Goal: Task Accomplishment & Management: Manage account settings

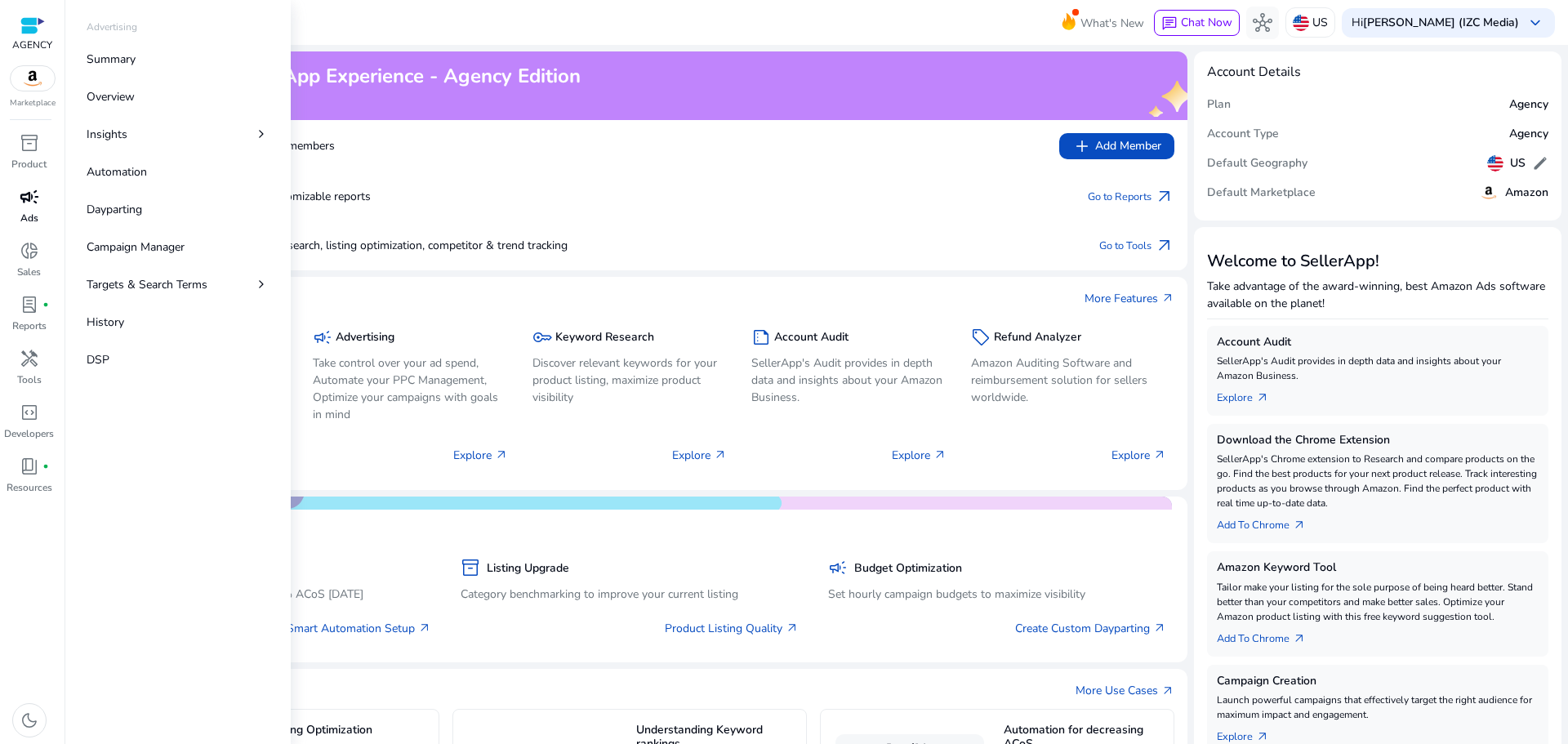
click at [33, 212] on p "Ads" at bounding box center [30, 218] width 18 height 15
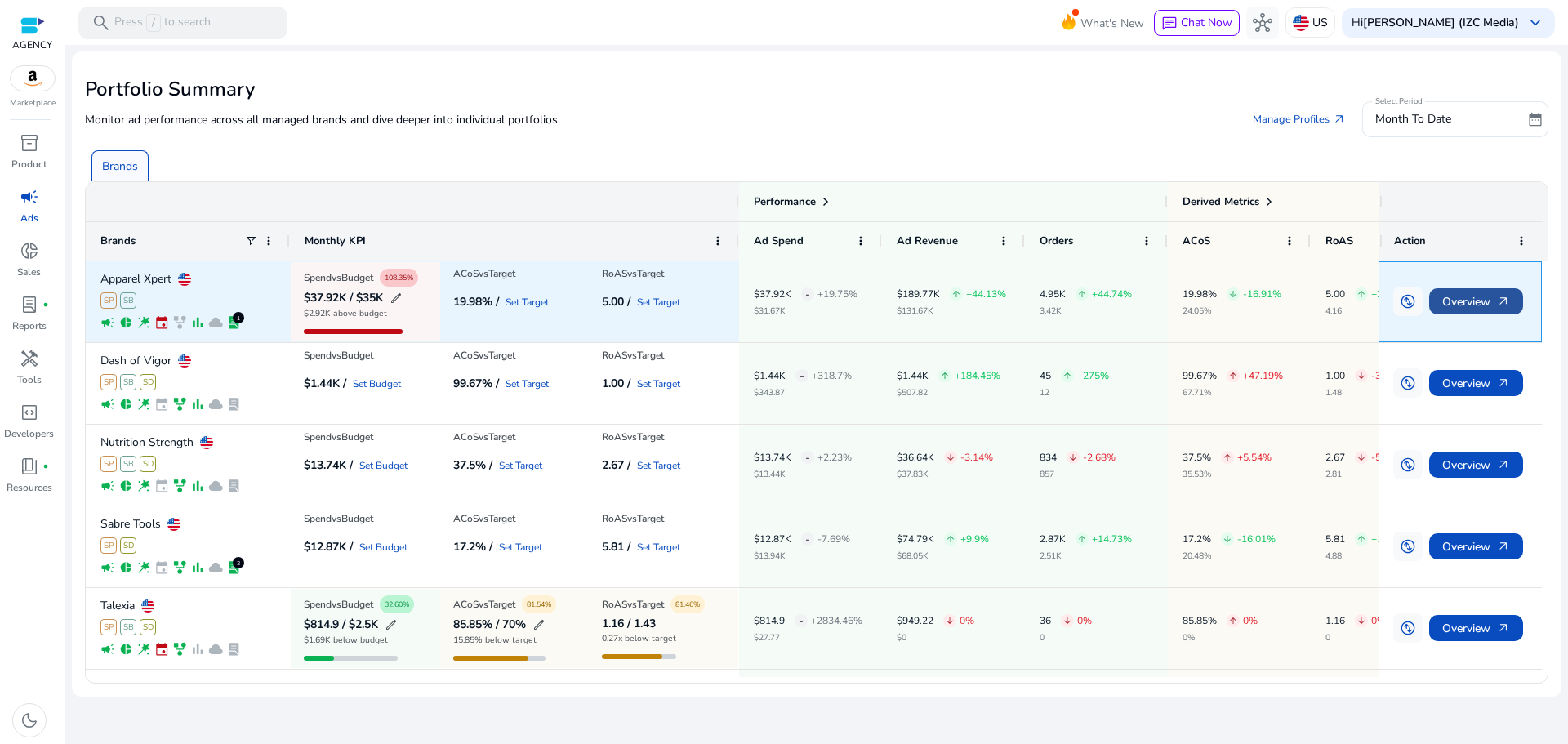
click at [1497, 299] on span "Overview arrow_outward" at bounding box center [1477, 302] width 68 height 33
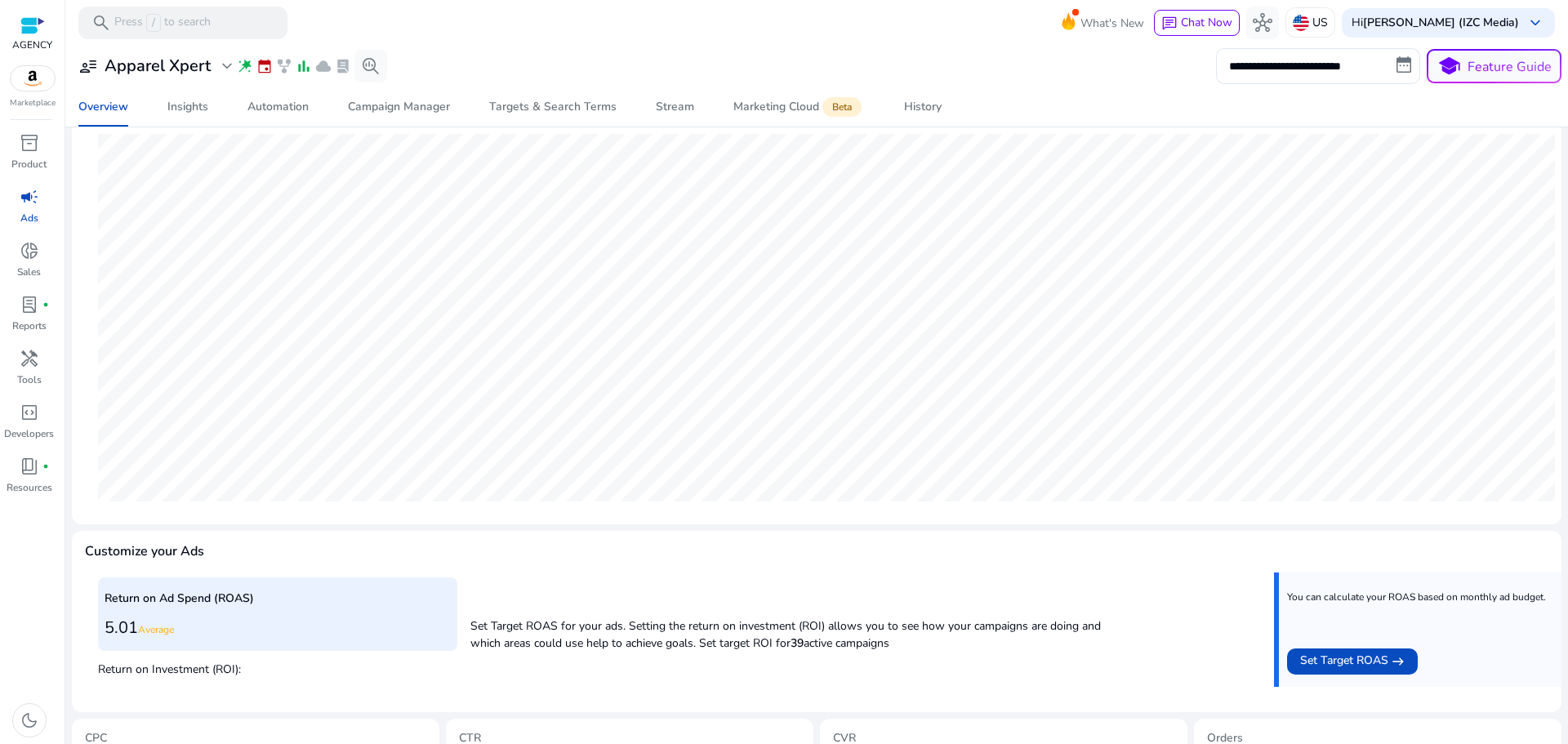
scroll to position [399, 0]
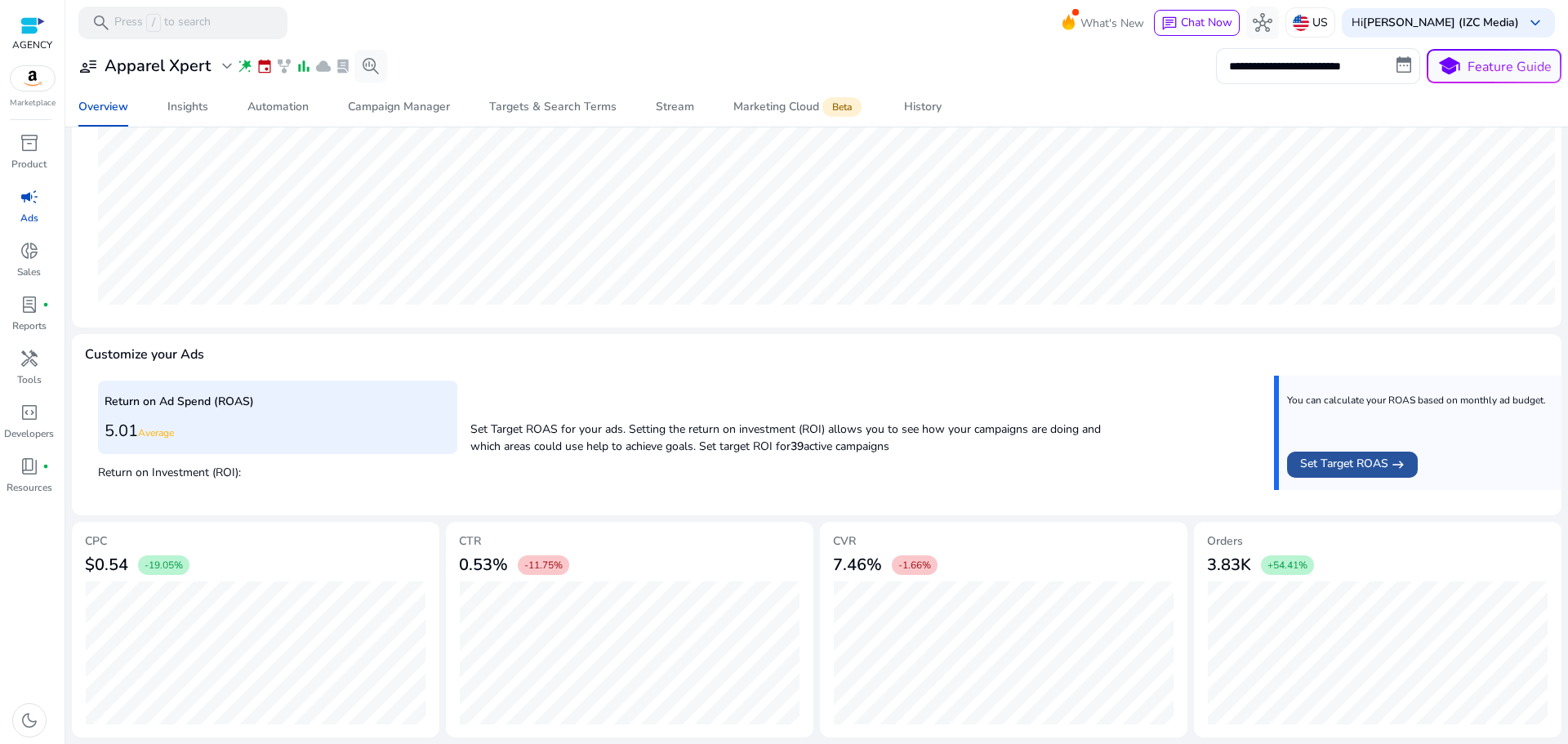
click at [1353, 464] on span "Set Target ROAS" at bounding box center [1344, 465] width 88 height 20
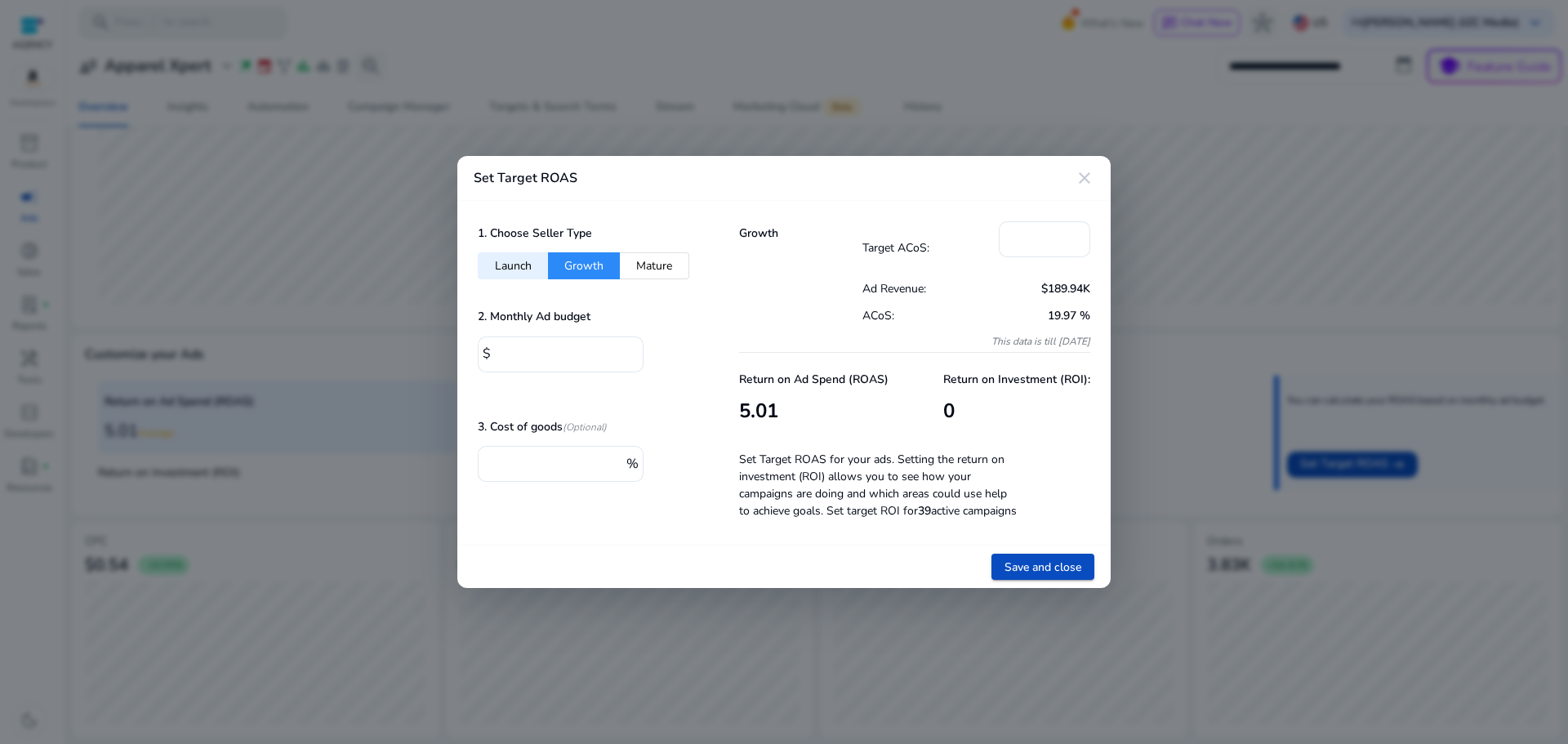
click at [1086, 171] on mat-icon "close" at bounding box center [1085, 178] width 20 height 20
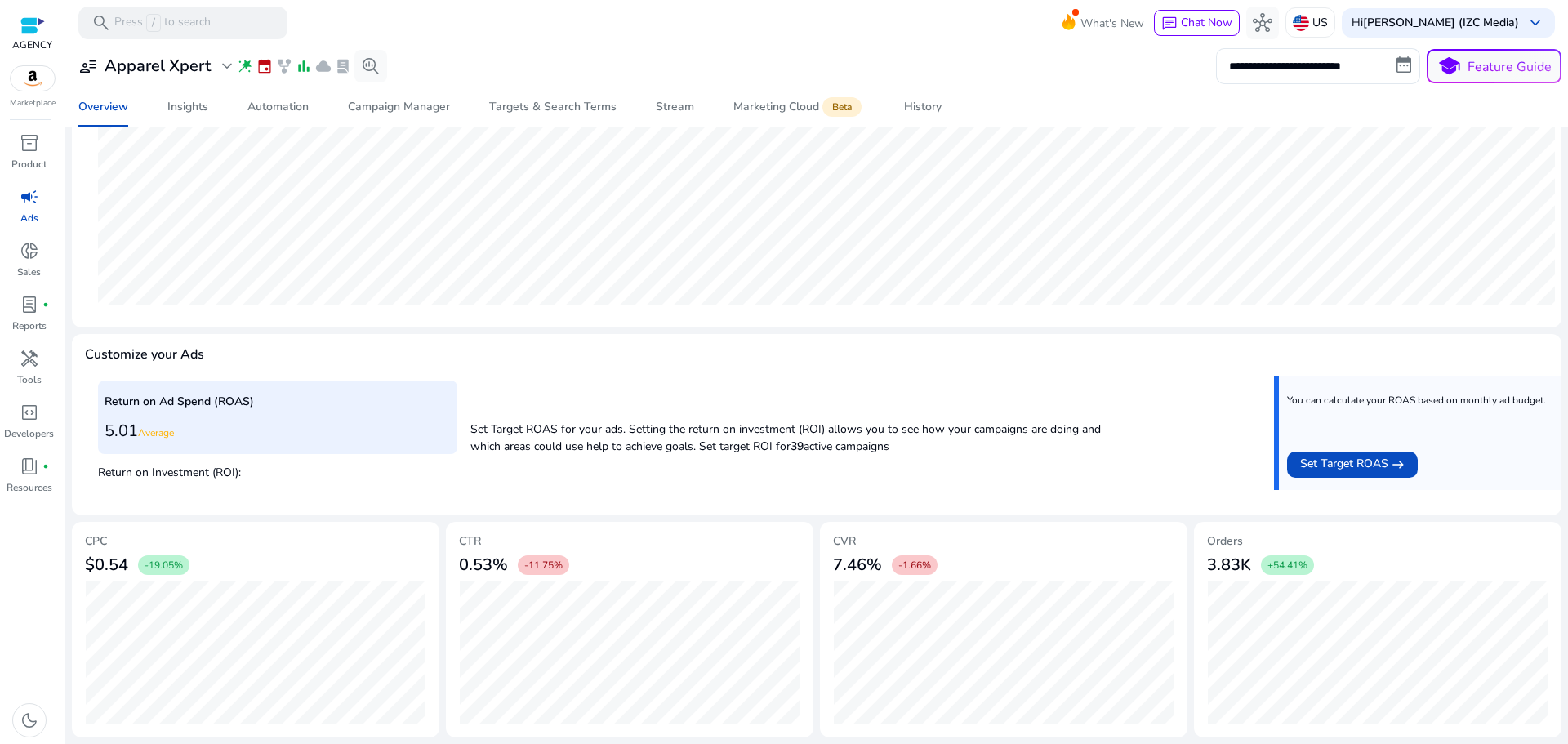
click at [502, 51] on div "**********" at bounding box center [817, 66] width 1490 height 36
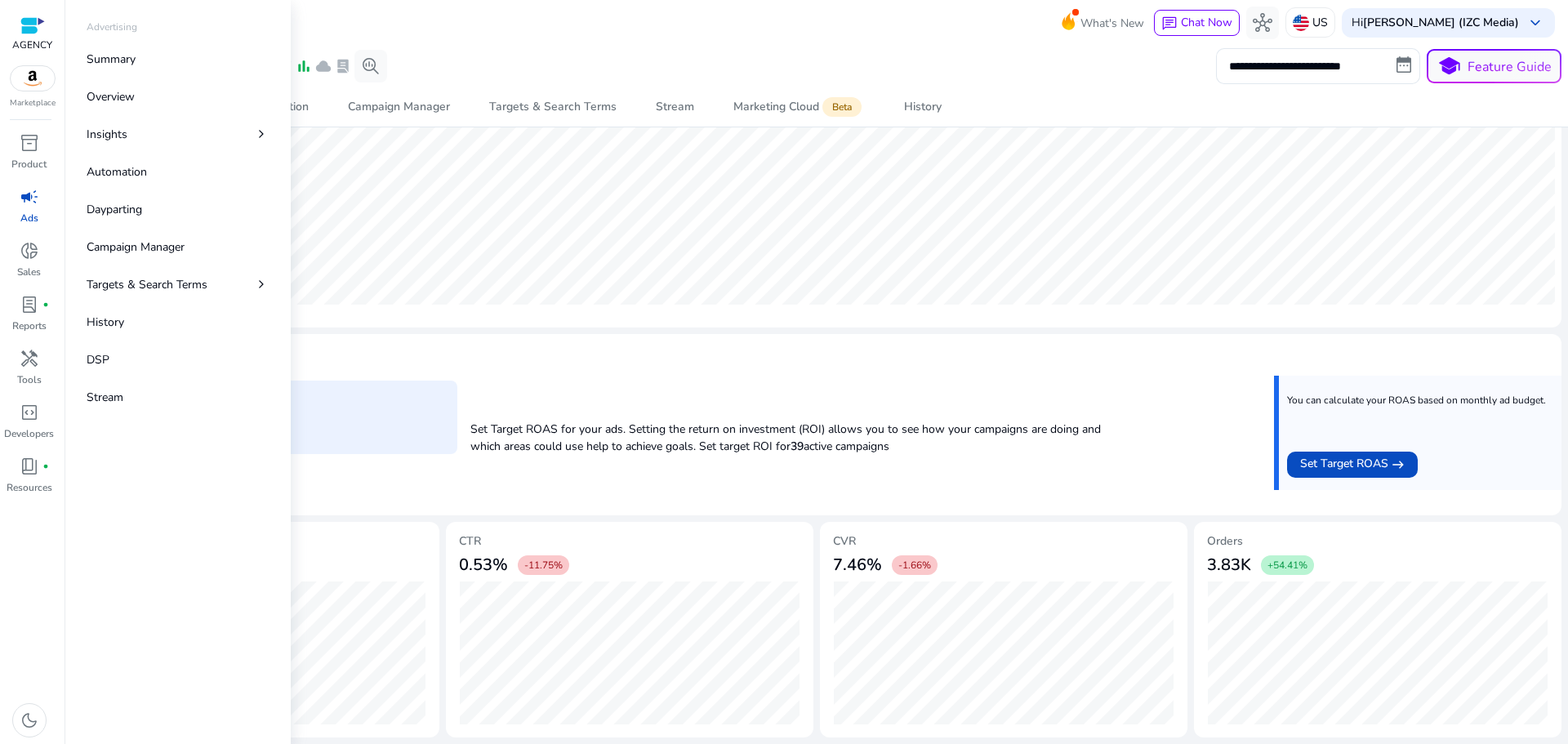
click at [22, 204] on span "campaign" at bounding box center [30, 197] width 20 height 20
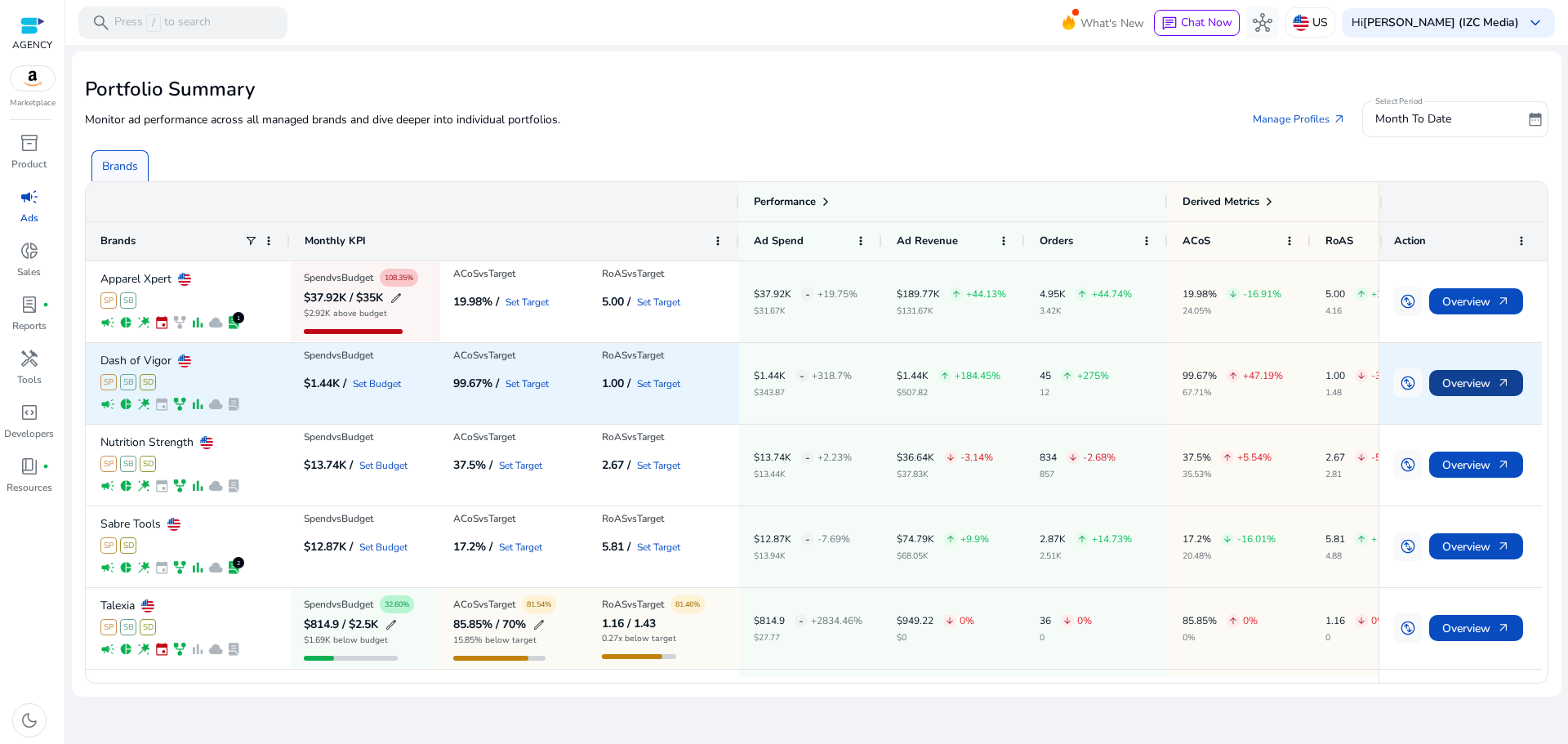
click at [1482, 390] on span "Overview arrow_outward" at bounding box center [1477, 383] width 68 height 33
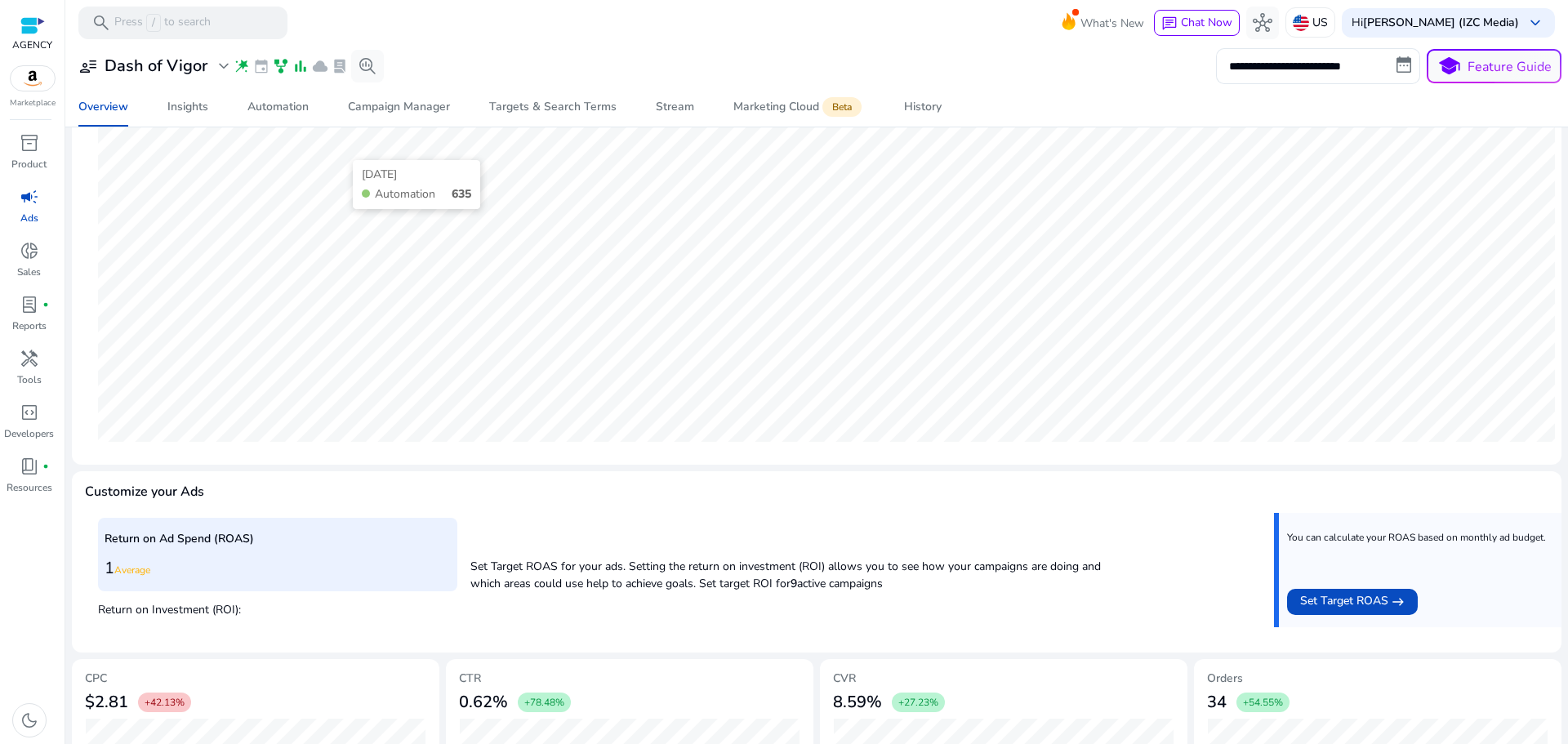
scroll to position [399, 0]
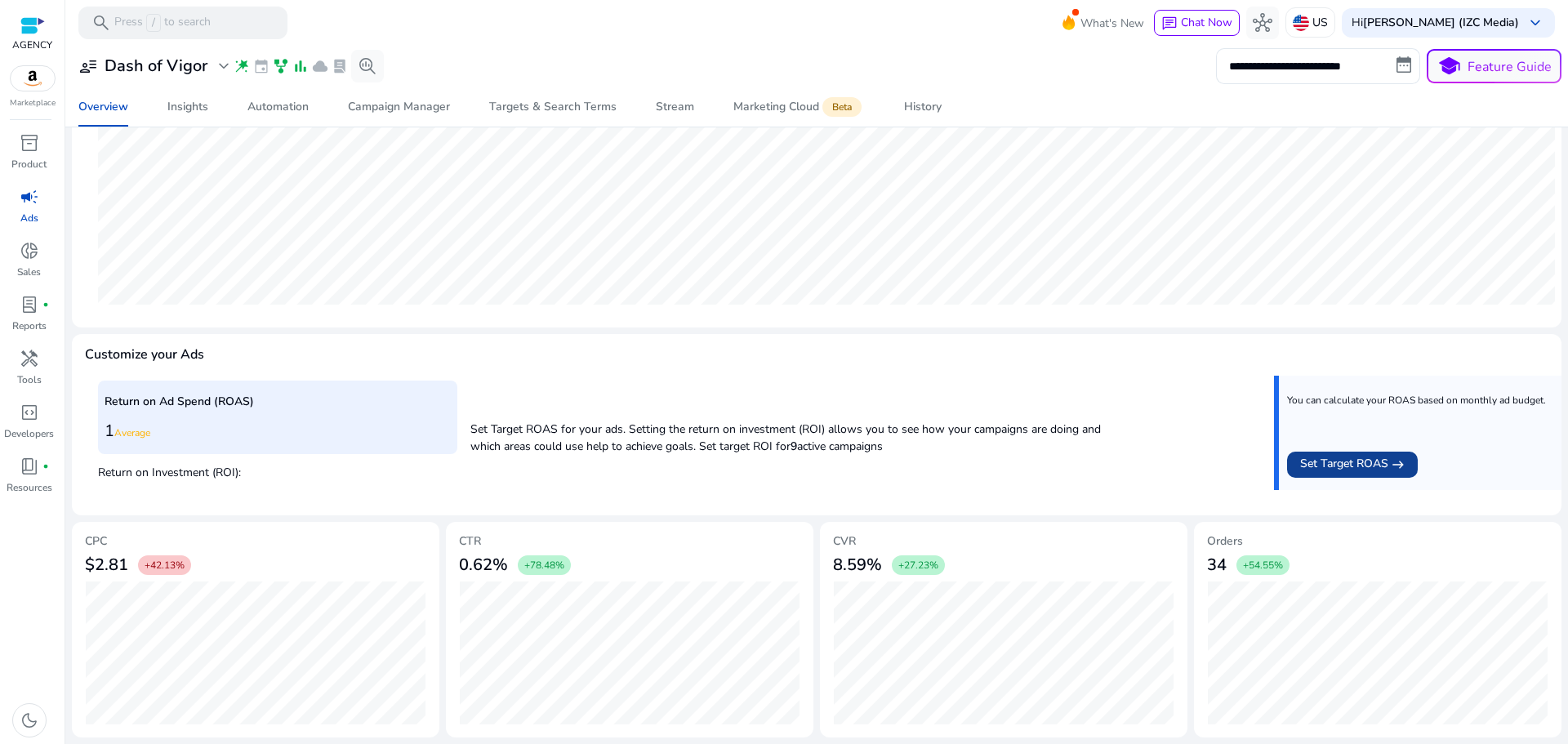
click at [1347, 462] on span "Set Target ROAS" at bounding box center [1344, 465] width 88 height 20
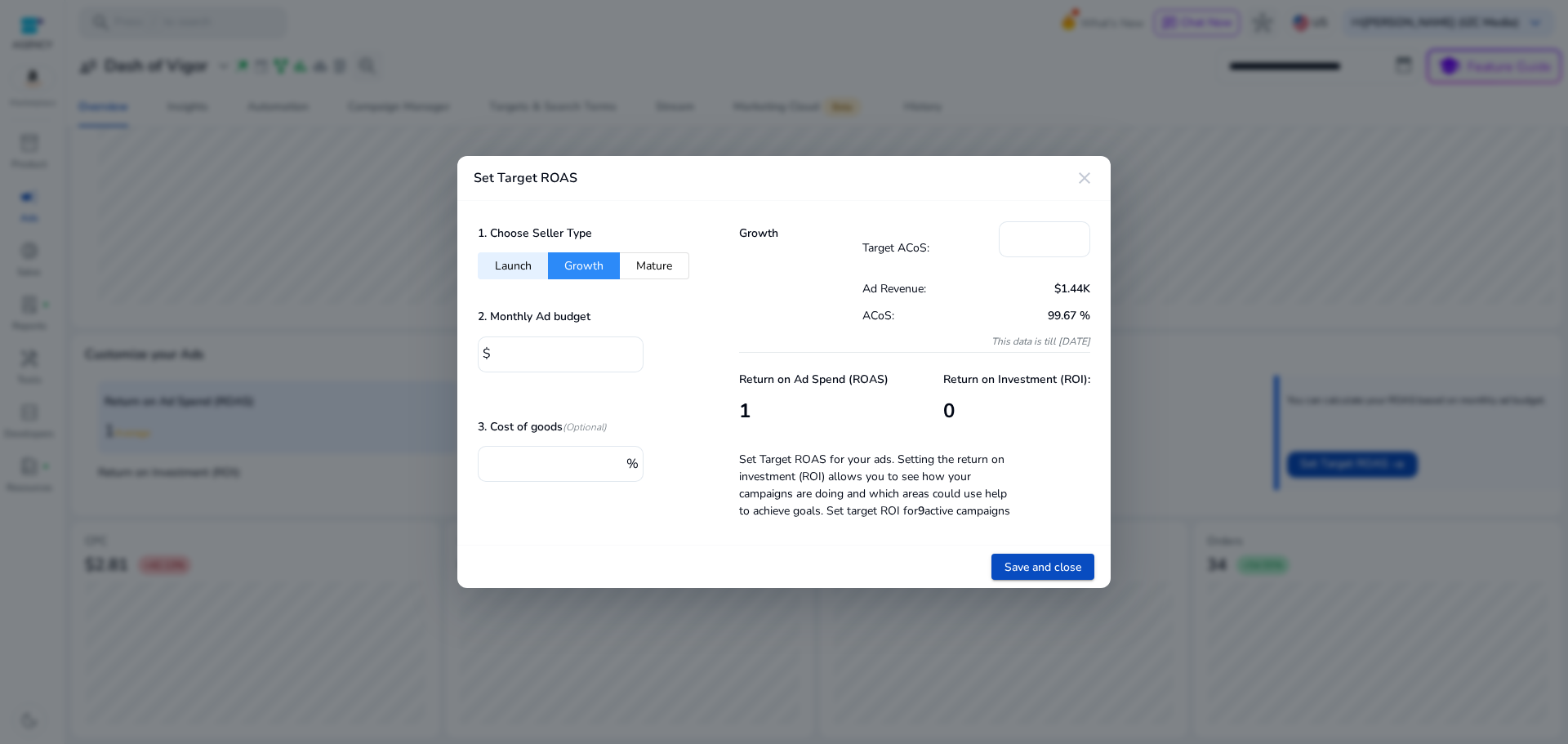
click at [1089, 177] on mat-icon "close" at bounding box center [1085, 178] width 20 height 20
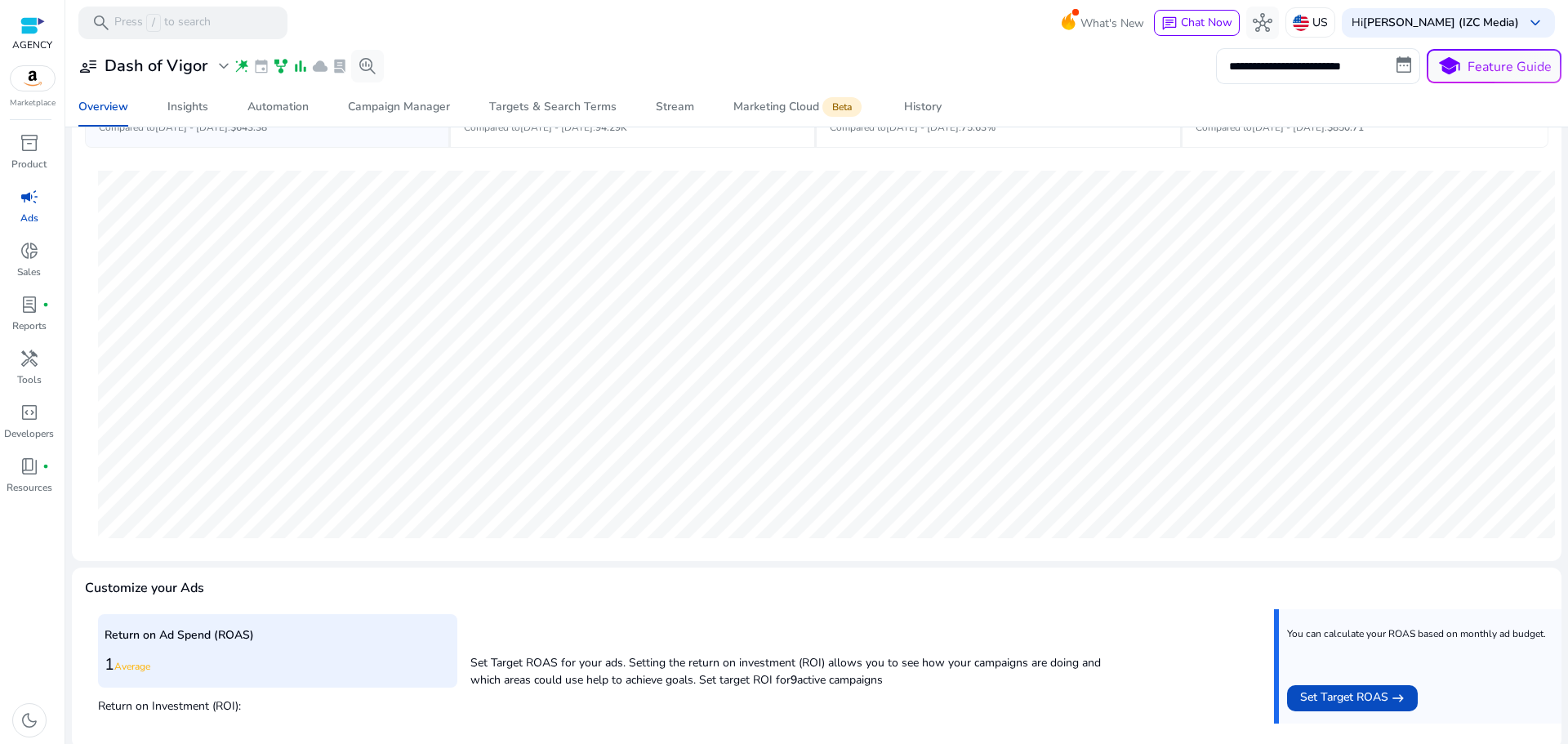
scroll to position [127, 0]
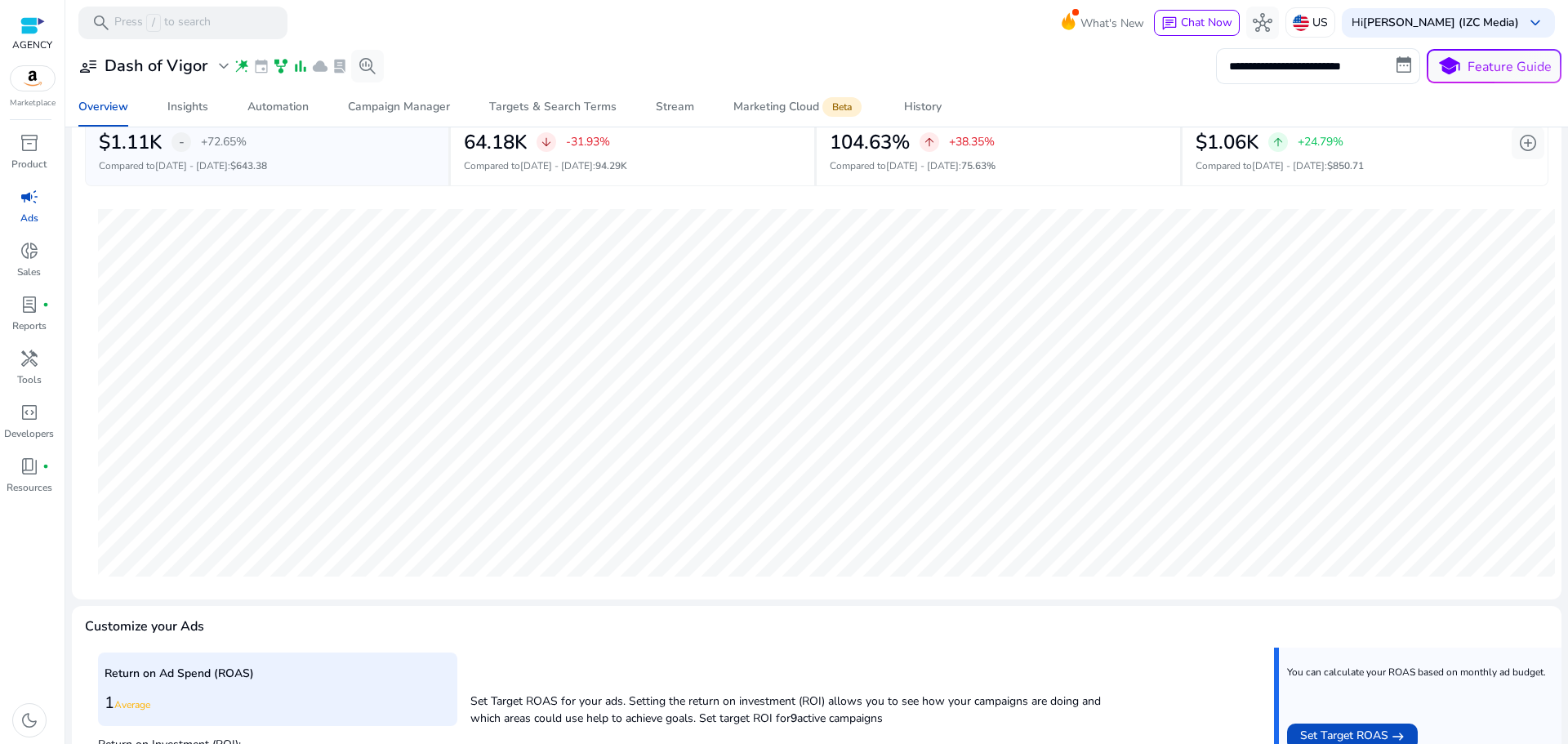
click at [1242, 630] on div "Customize your Ads" at bounding box center [816, 627] width 1464 height 16
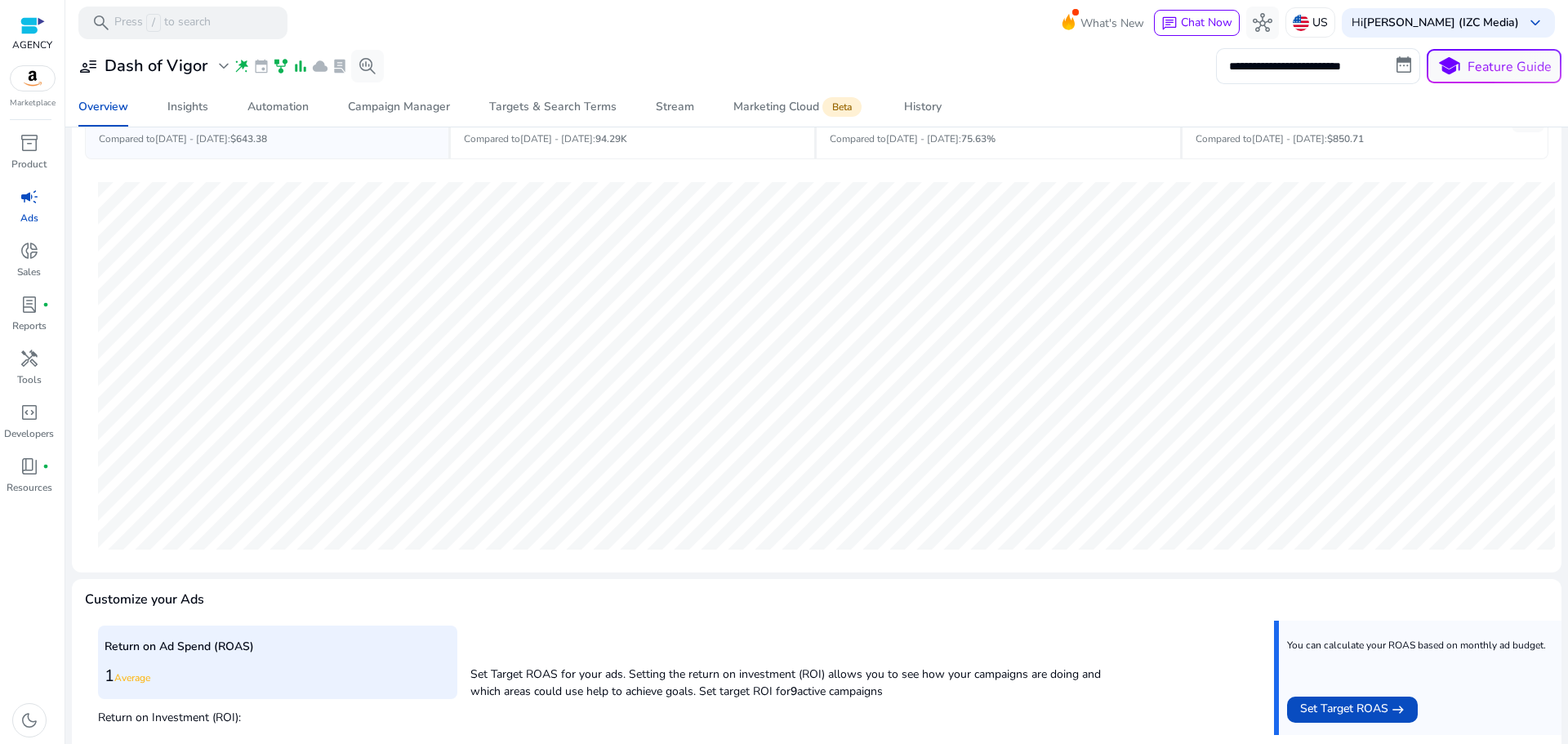
scroll to position [399, 0]
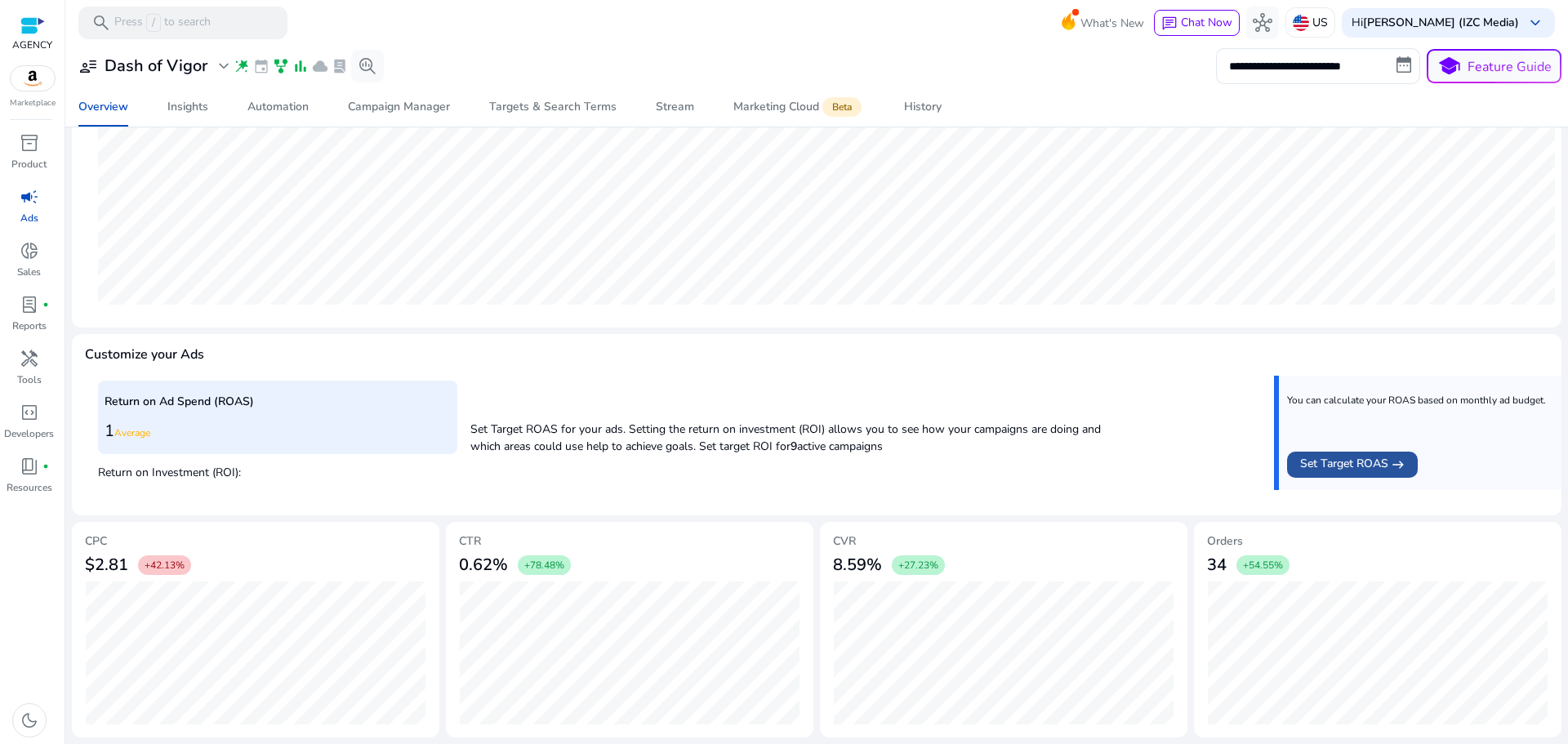
click at [1326, 476] on span at bounding box center [1352, 464] width 131 height 39
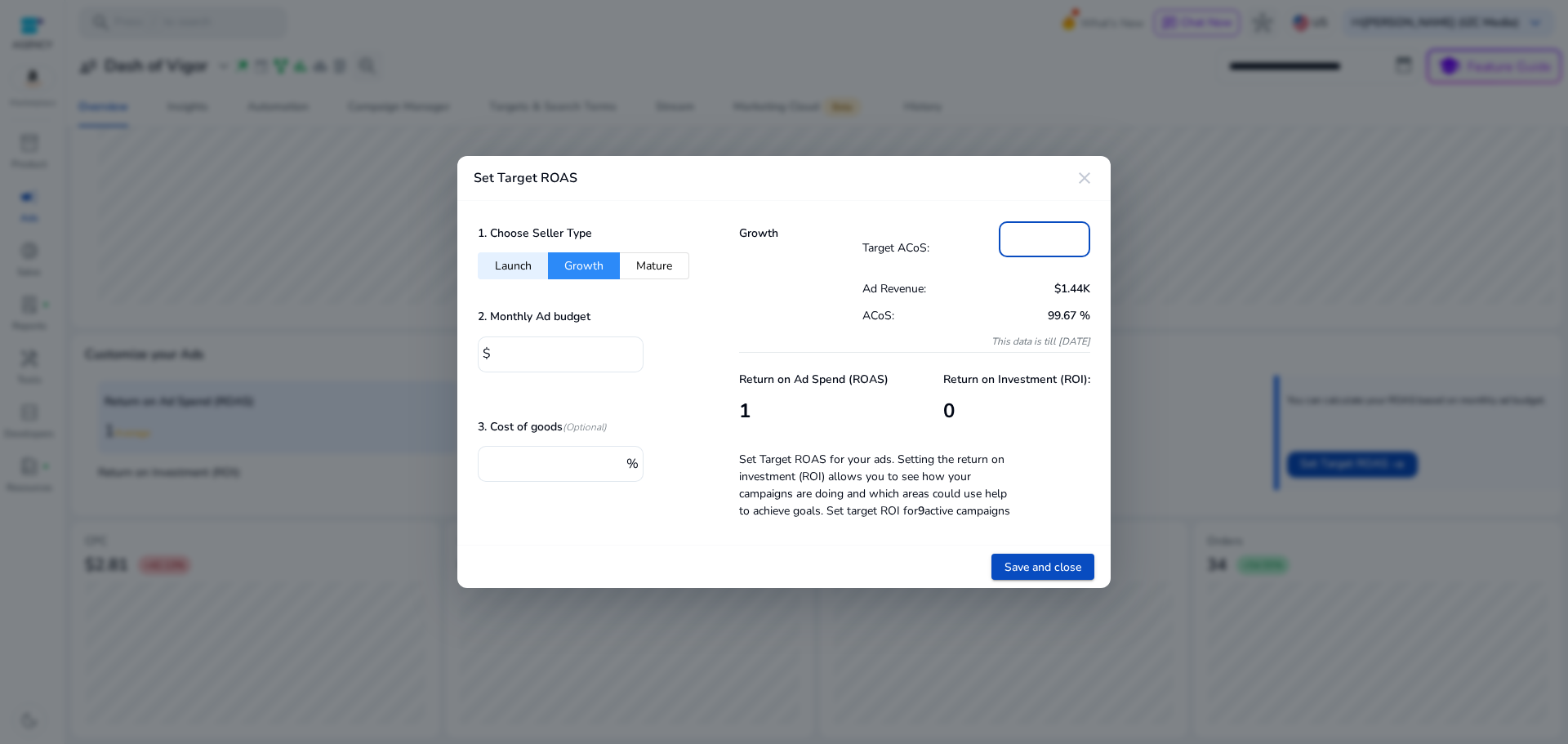
drag, startPoint x: 1045, startPoint y: 236, endPoint x: 981, endPoint y: 233, distance: 64.1
click at [981, 233] on div "Target ACoS: *" at bounding box center [977, 248] width 229 height 53
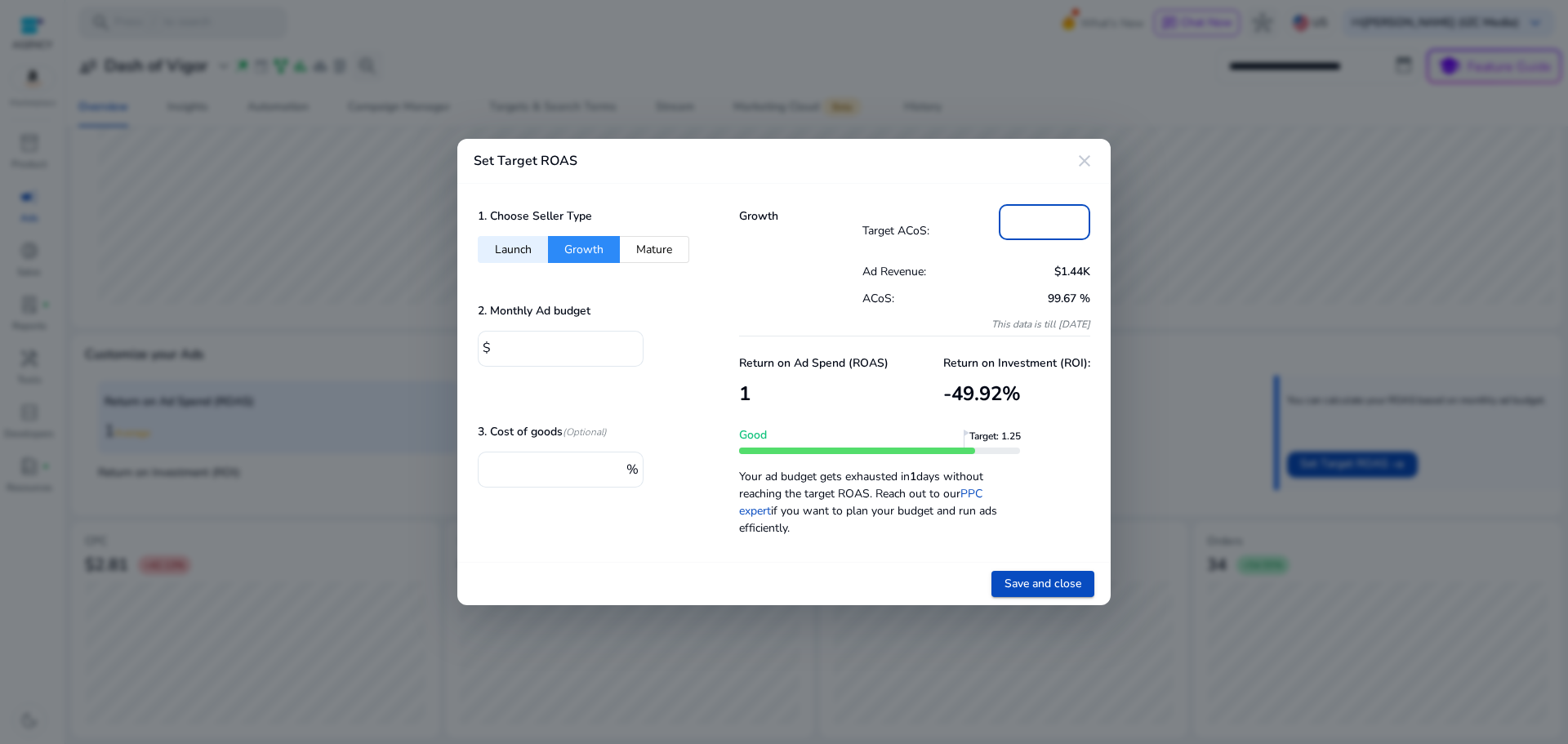
drag, startPoint x: 1012, startPoint y: 221, endPoint x: 991, endPoint y: 221, distance: 21.0
click at [993, 221] on div "Target ACoS: **" at bounding box center [977, 231] width 229 height 53
drag, startPoint x: 1041, startPoint y: 228, endPoint x: 982, endPoint y: 218, distance: 59.8
click at [982, 218] on div "Target ACoS: **" at bounding box center [977, 231] width 229 height 53
type input "**"
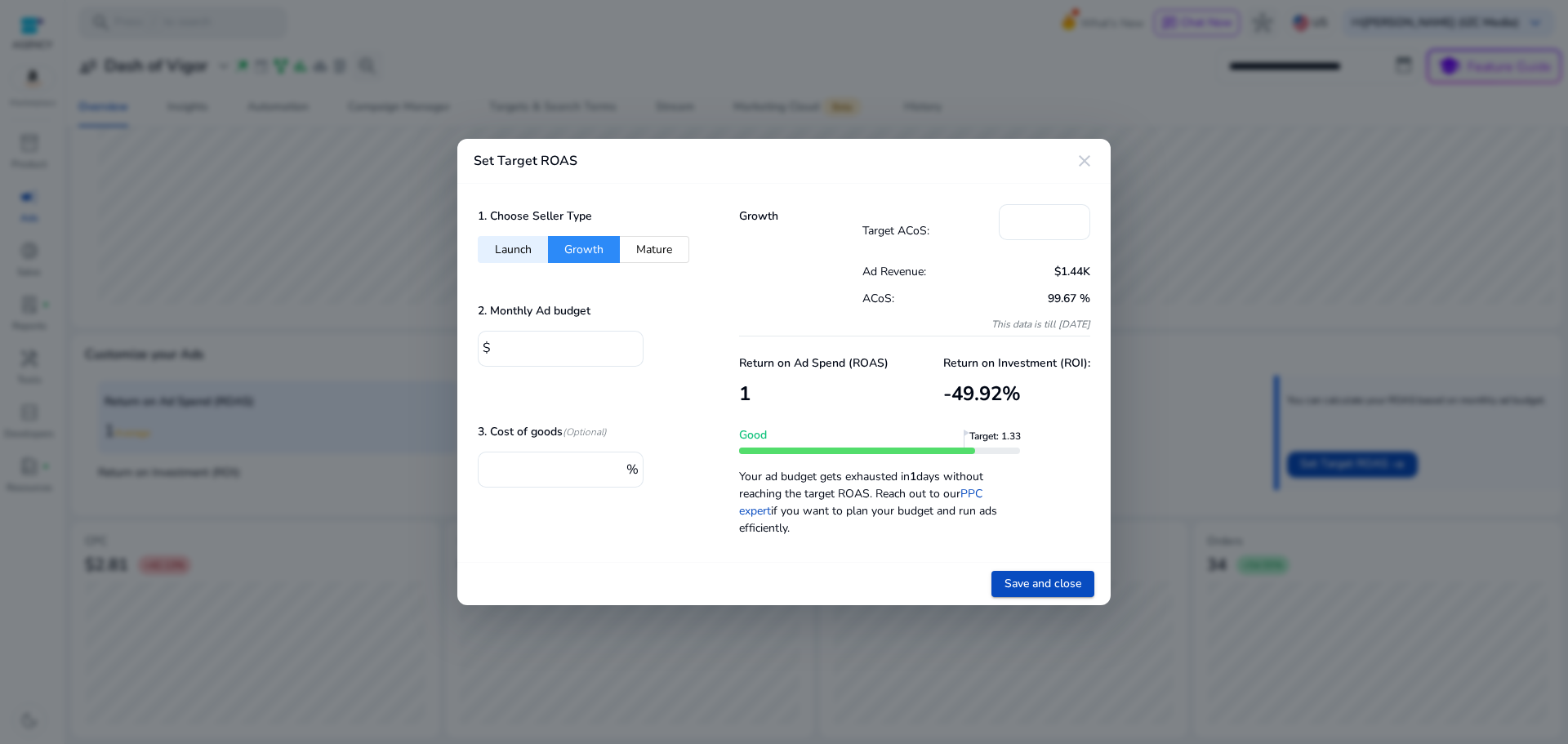
click at [944, 188] on div "Growth Target ACoS: ** Ad Revenue: $1.44K ACoS: 99.67 % This data is till [DATE…" at bounding box center [915, 373] width 392 height 378
click at [465, 344] on div "1. Choose Seller Type Launch Growth Mature 2. Monthly Ad budget $ * 3. Cost of …" at bounding box center [588, 373] width 261 height 378
click at [1088, 155] on mat-icon "close" at bounding box center [1085, 161] width 20 height 20
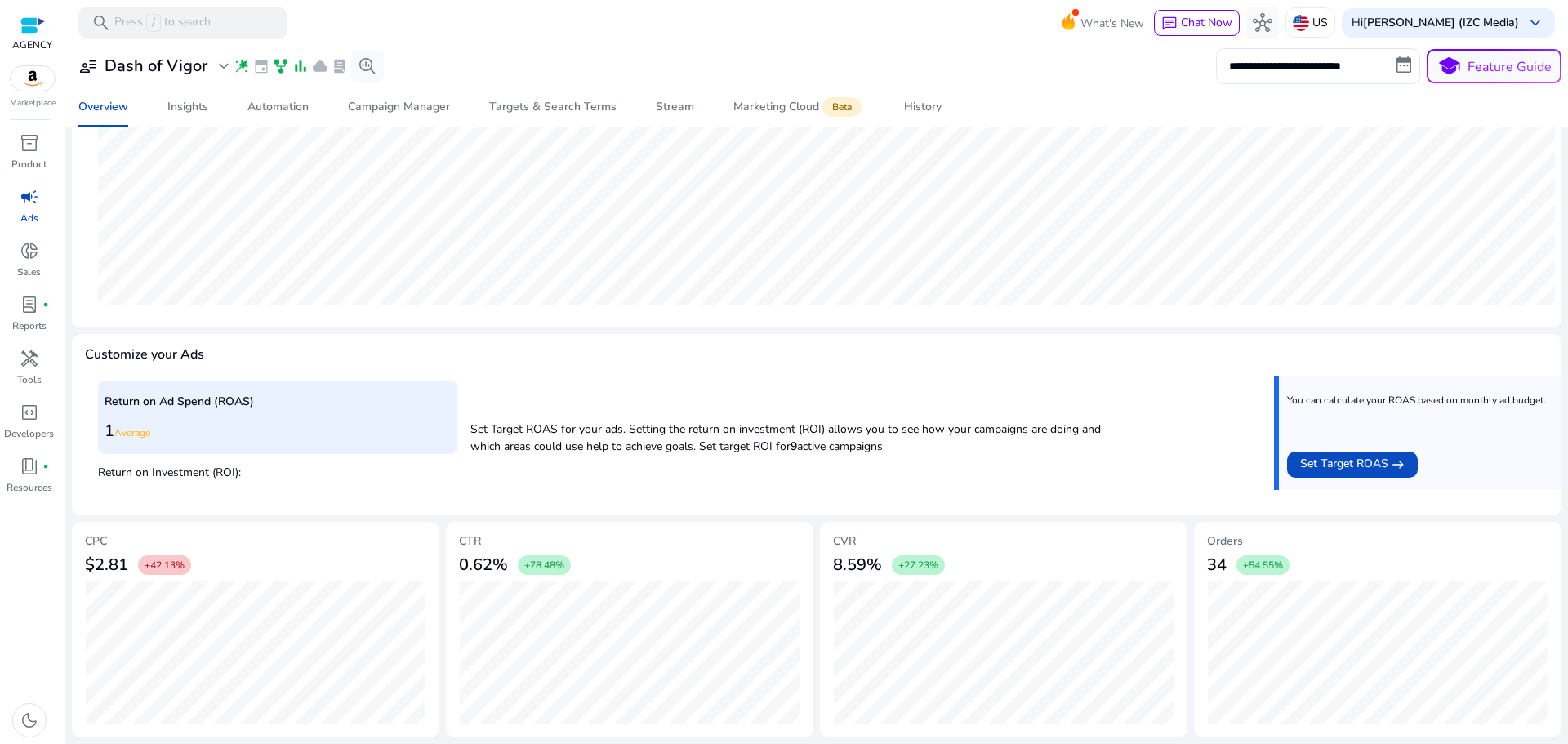
click at [283, 474] on p "Return on Investment (ROI):" at bounding box center [277, 471] width 359 height 22
click at [35, 207] on span "campaign" at bounding box center [30, 197] width 20 height 20
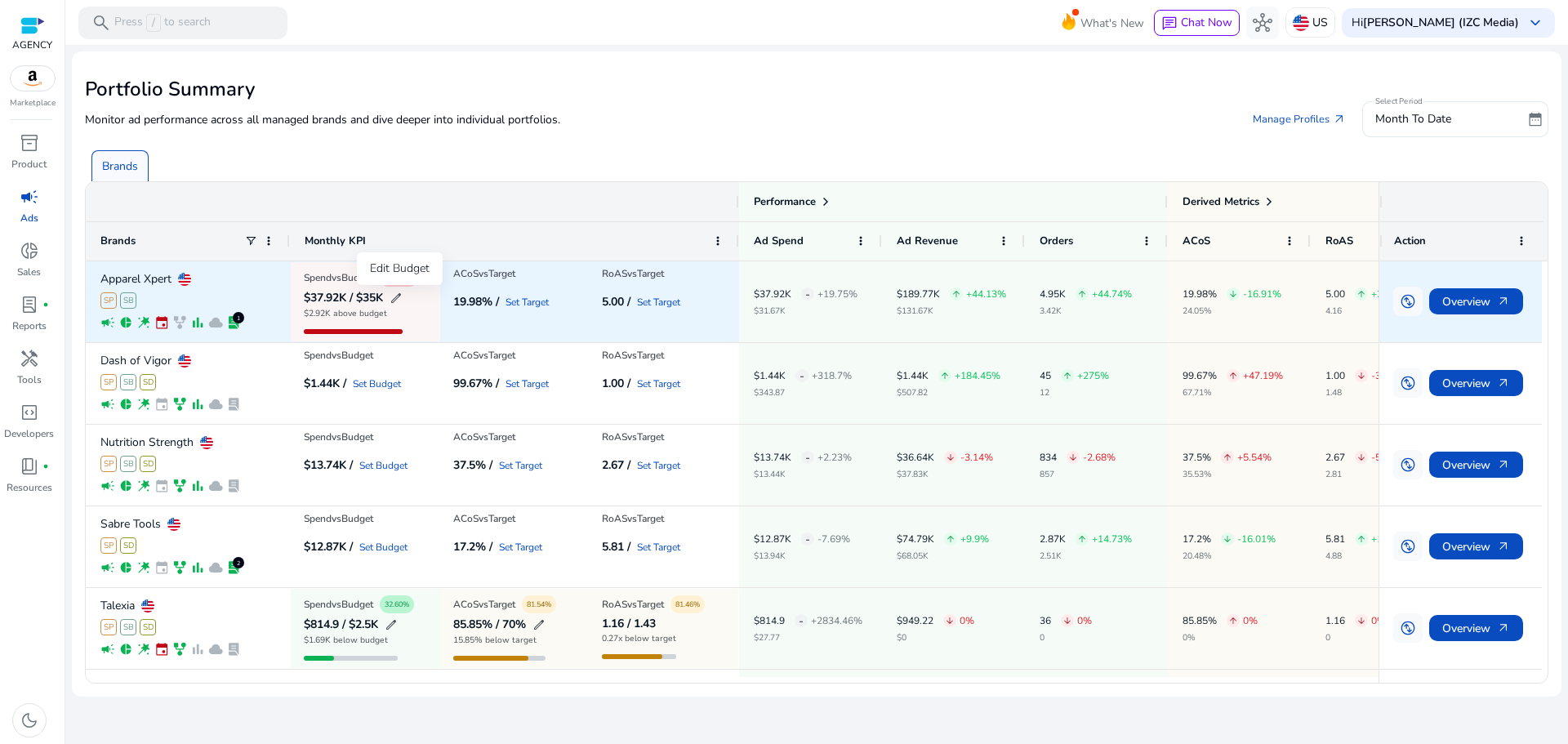
click at [399, 295] on span "edit" at bounding box center [396, 299] width 13 height 13
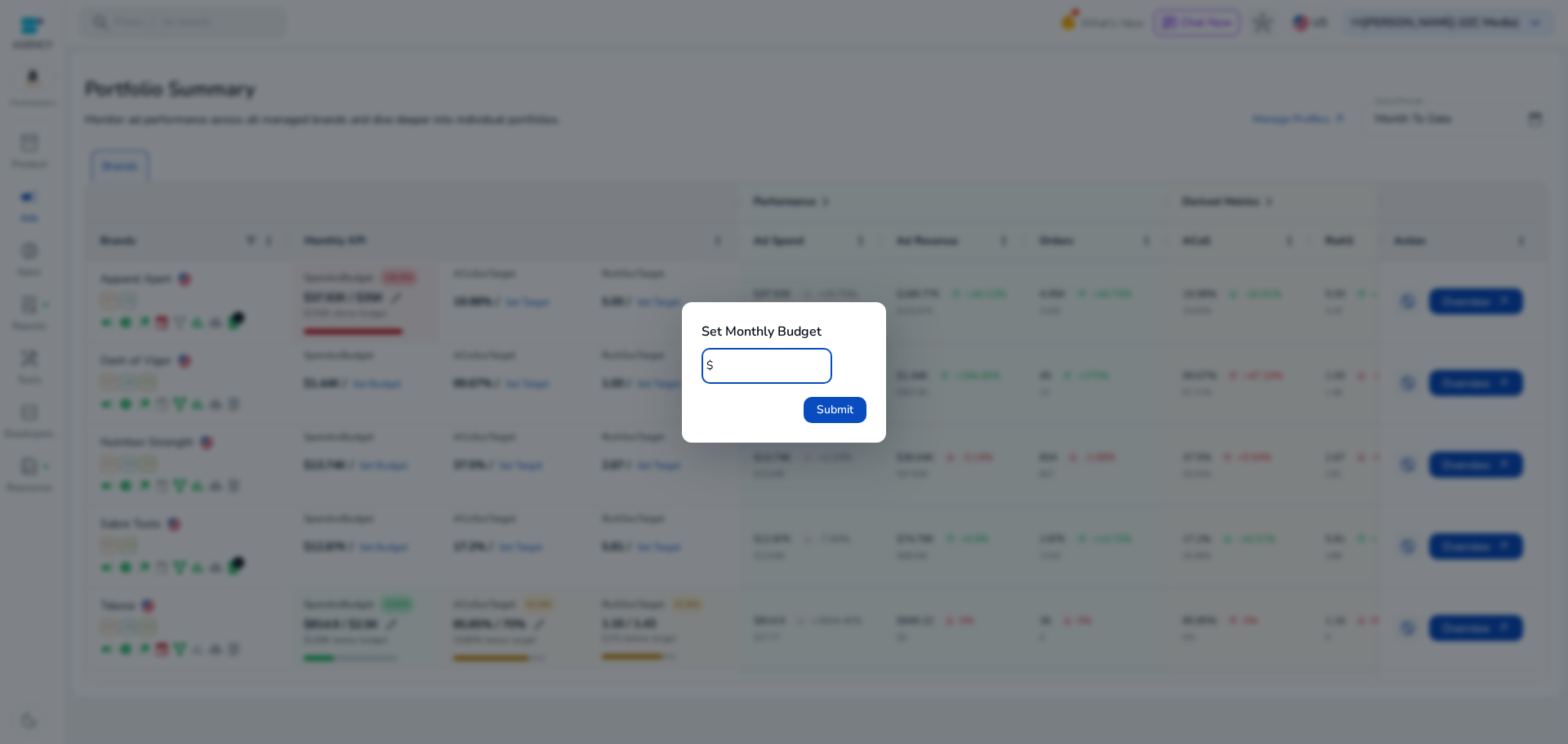
drag, startPoint x: 742, startPoint y: 368, endPoint x: 710, endPoint y: 362, distance: 32.6
click at [710, 362] on div "$ *****" at bounding box center [760, 366] width 118 height 36
click at [781, 366] on input "number" at bounding box center [769, 366] width 101 height 18
click at [574, 488] on div at bounding box center [784, 372] width 1568 height 744
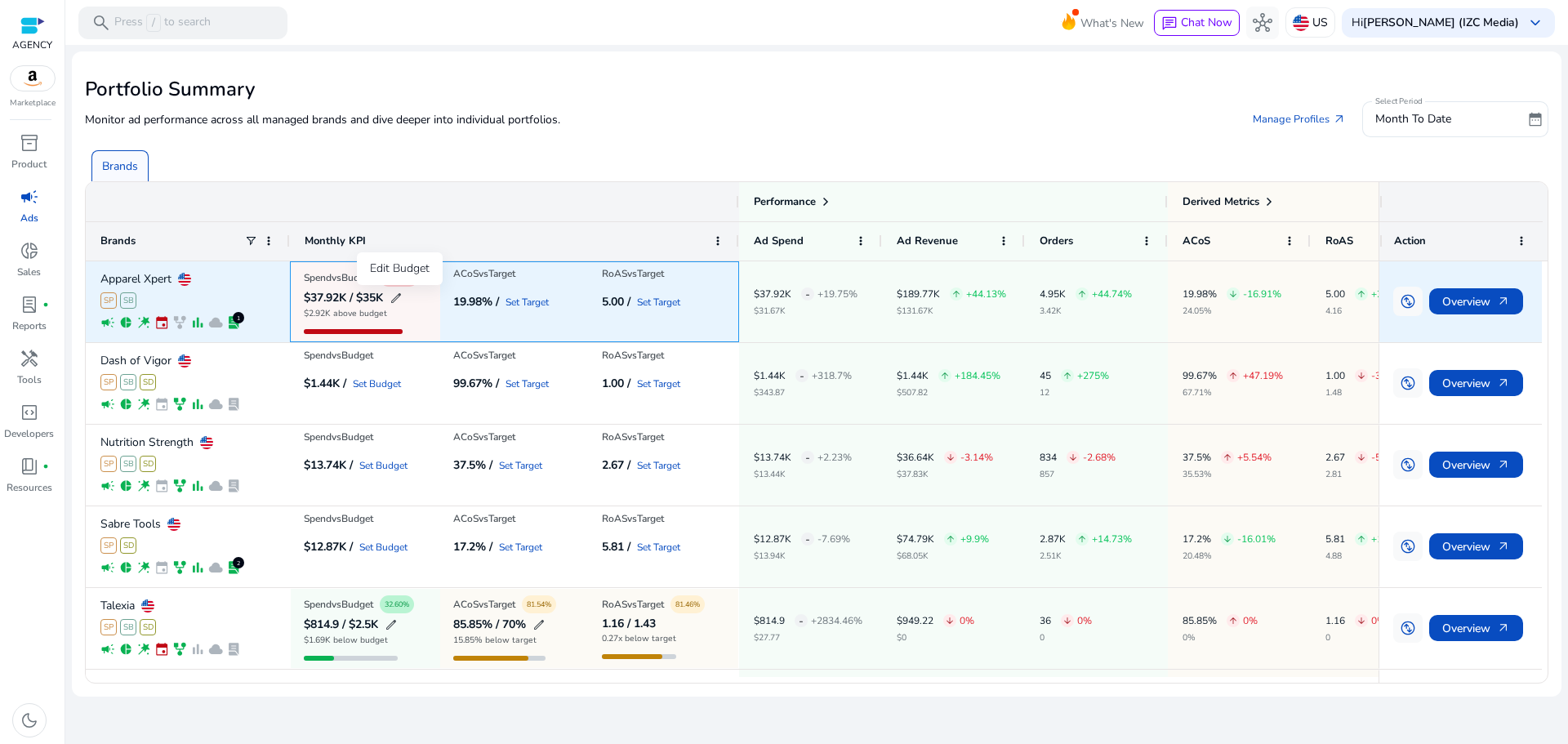
click at [402, 296] on span "edit" at bounding box center [396, 299] width 13 height 13
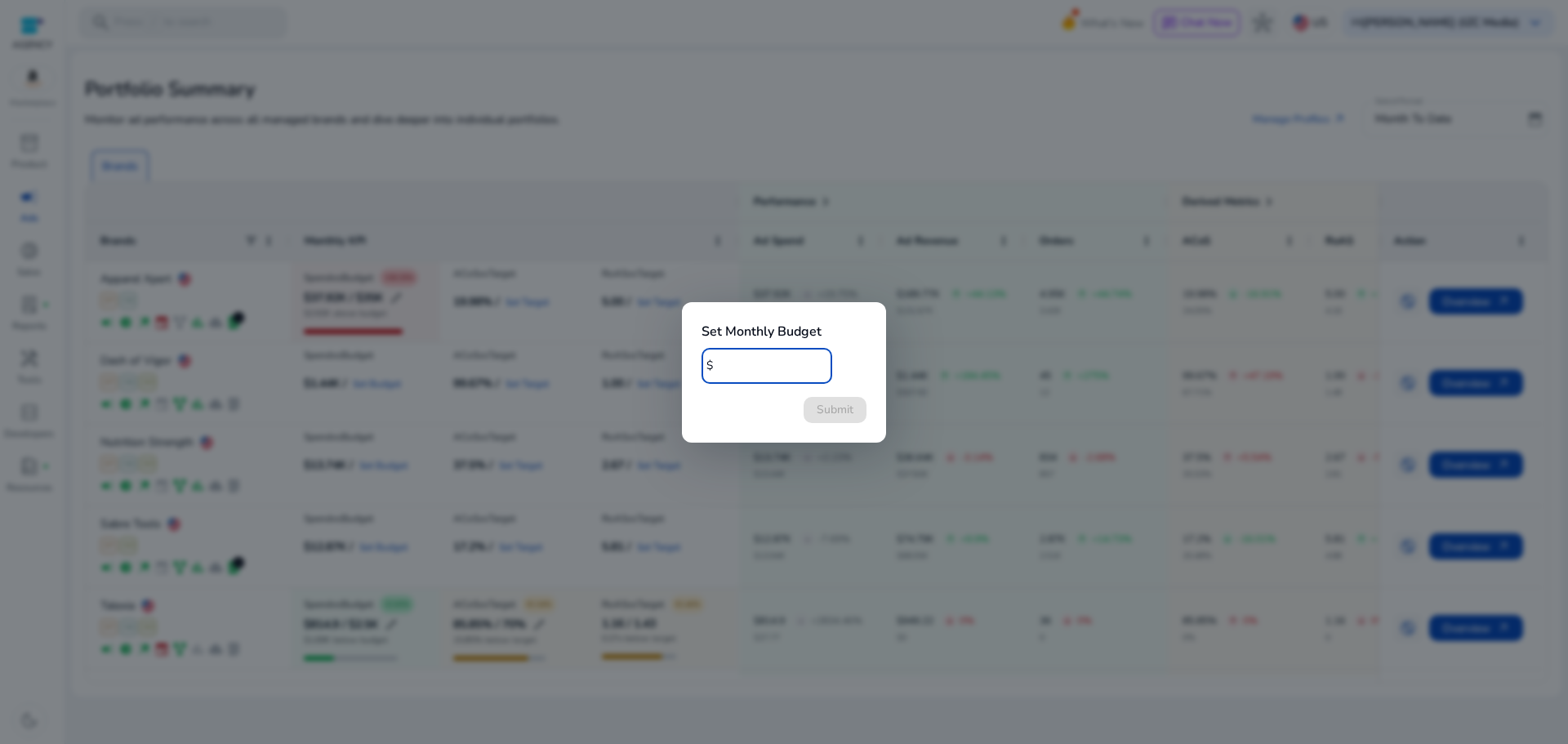
click at [770, 362] on input "number" at bounding box center [769, 366] width 101 height 18
type input "*****"
click at [848, 411] on span "Submit" at bounding box center [835, 410] width 36 height 17
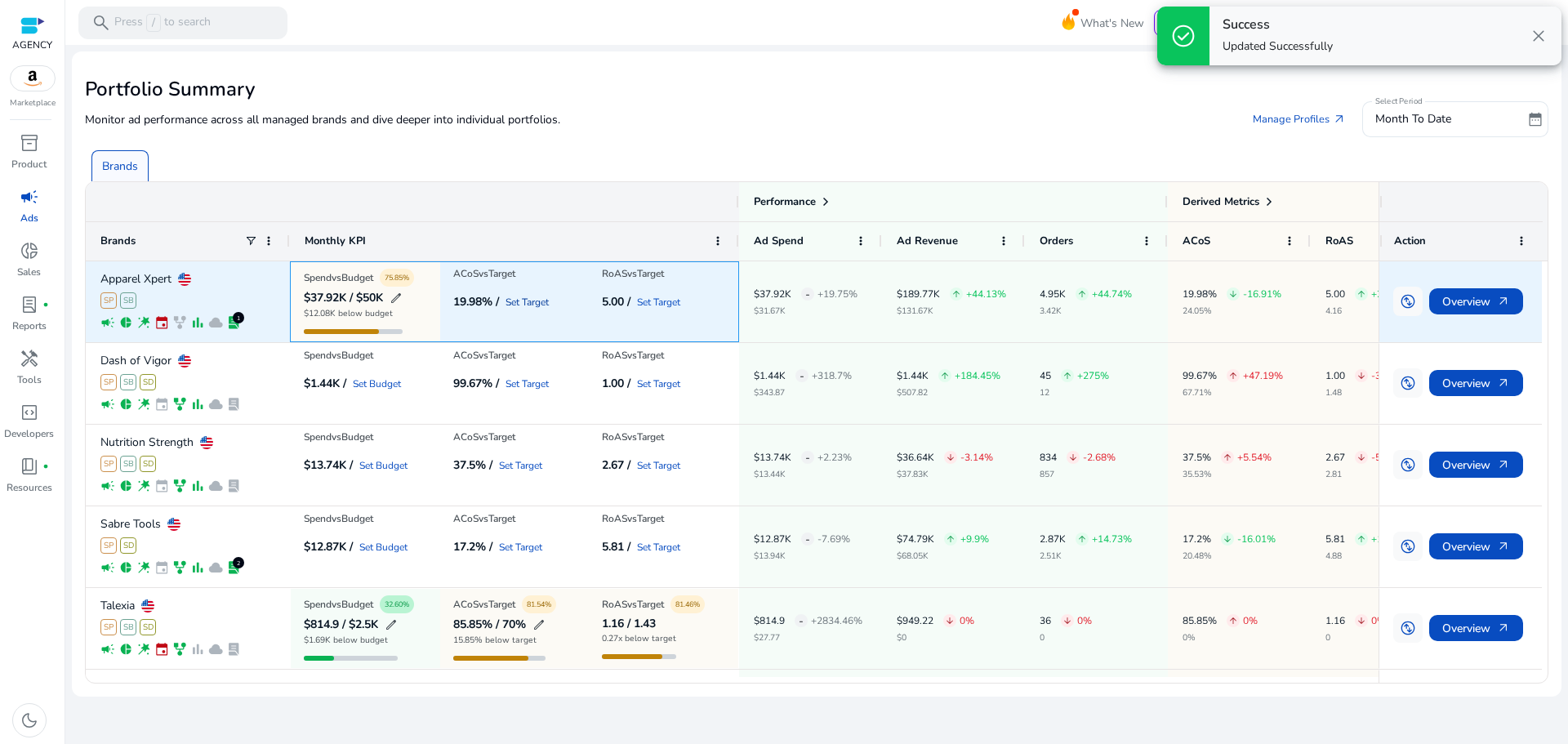
click at [530, 306] on link "Set Target" at bounding box center [527, 303] width 43 height 10
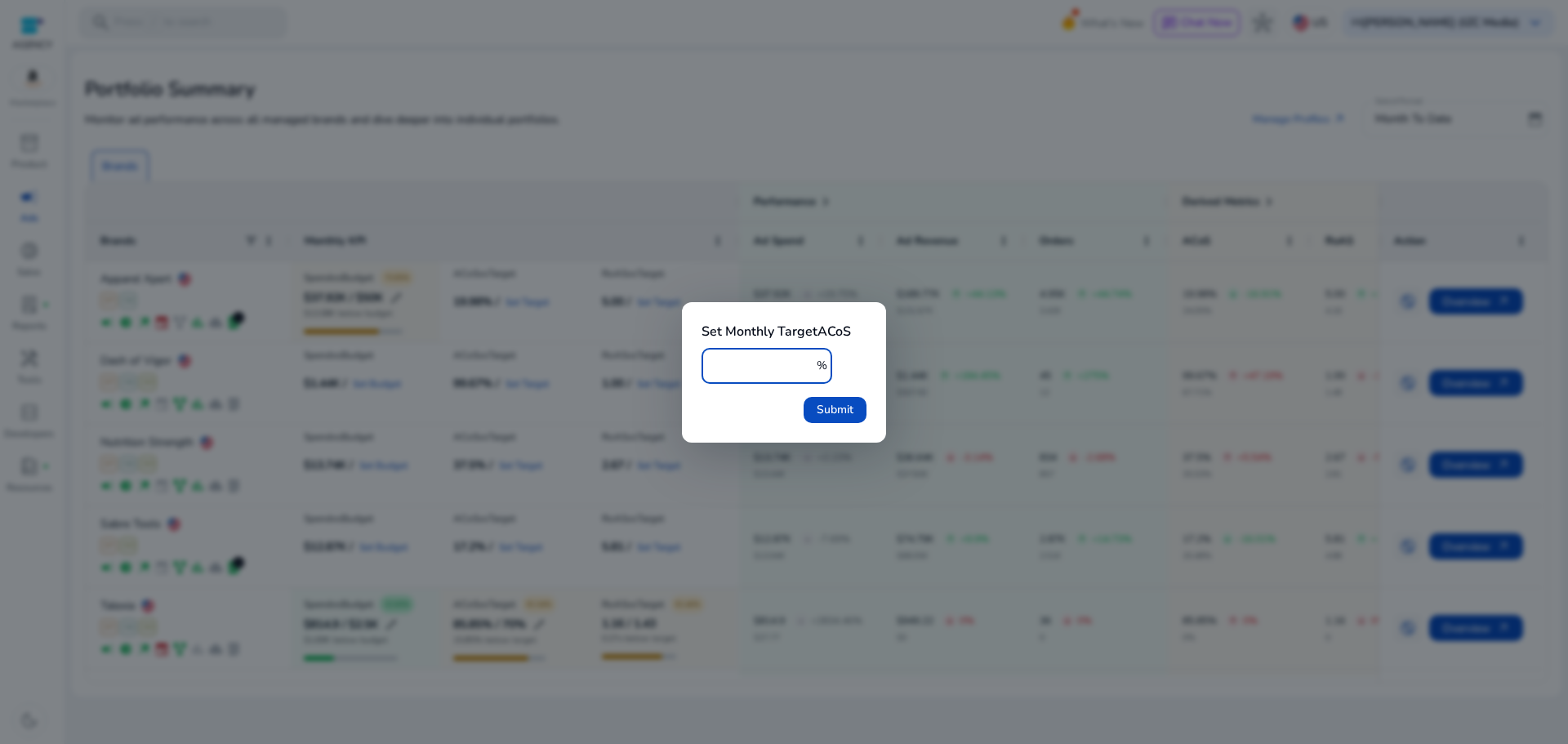
drag, startPoint x: 725, startPoint y: 361, endPoint x: 691, endPoint y: 361, distance: 34.0
click at [691, 361] on div "Set Monthly Target ACoS * % Submit" at bounding box center [784, 372] width 204 height 140
type input "****"
click at [847, 405] on span "Submit" at bounding box center [835, 410] width 36 height 17
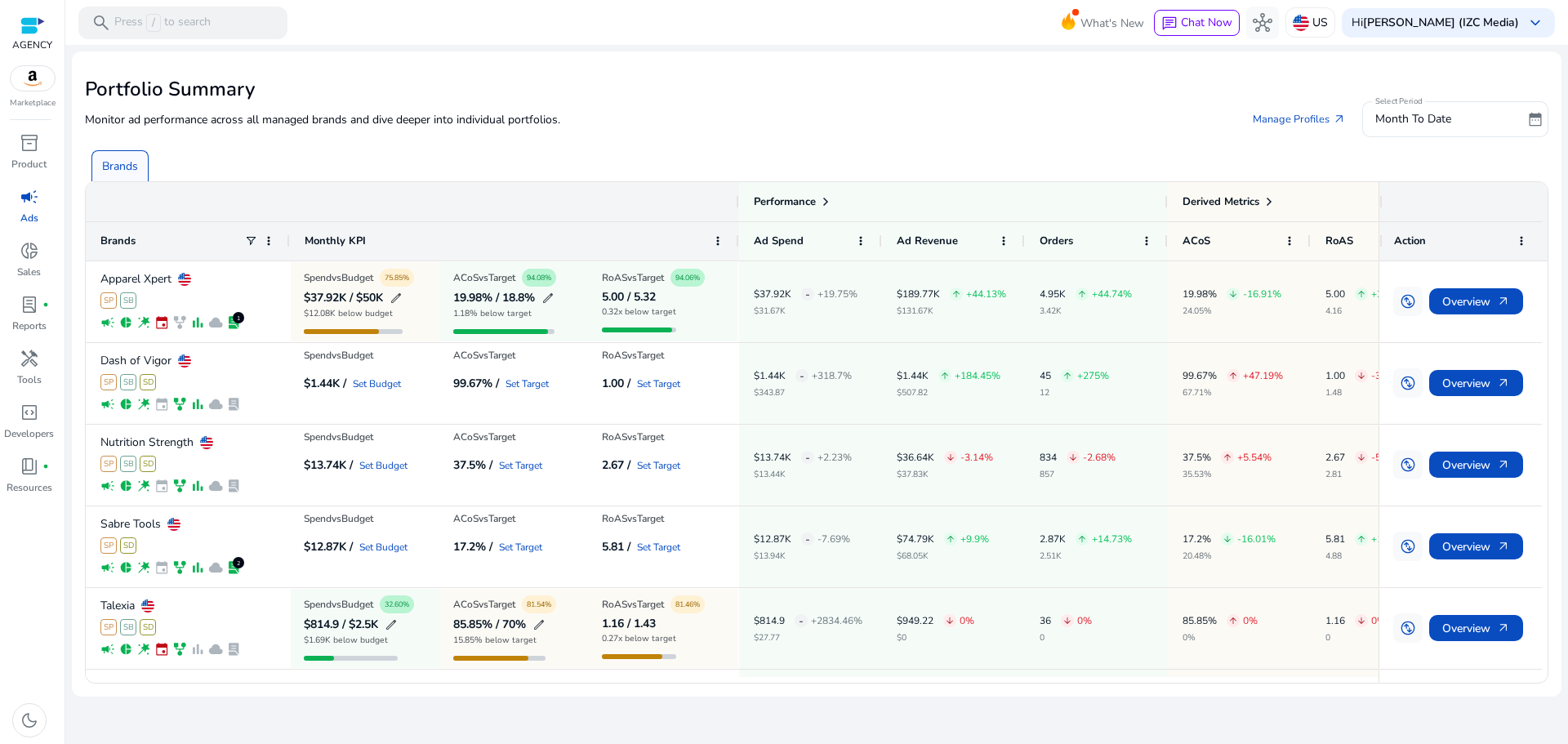
click at [656, 71] on mat-card "Portfolio Summary Monitor ad performance across all managed brands and dive dee…" at bounding box center [817, 374] width 1490 height 645
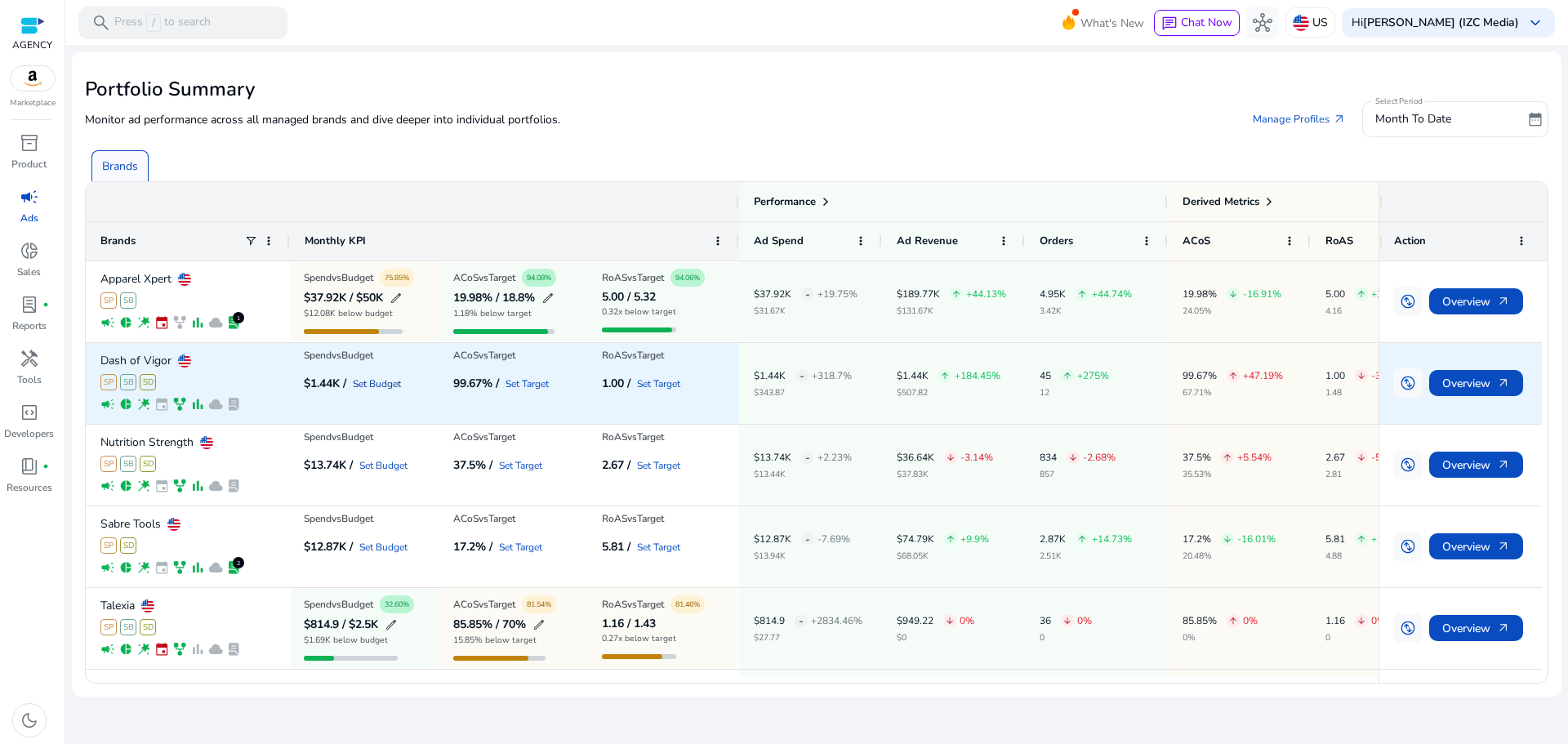
click at [371, 383] on link "Set Budget" at bounding box center [377, 384] width 48 height 10
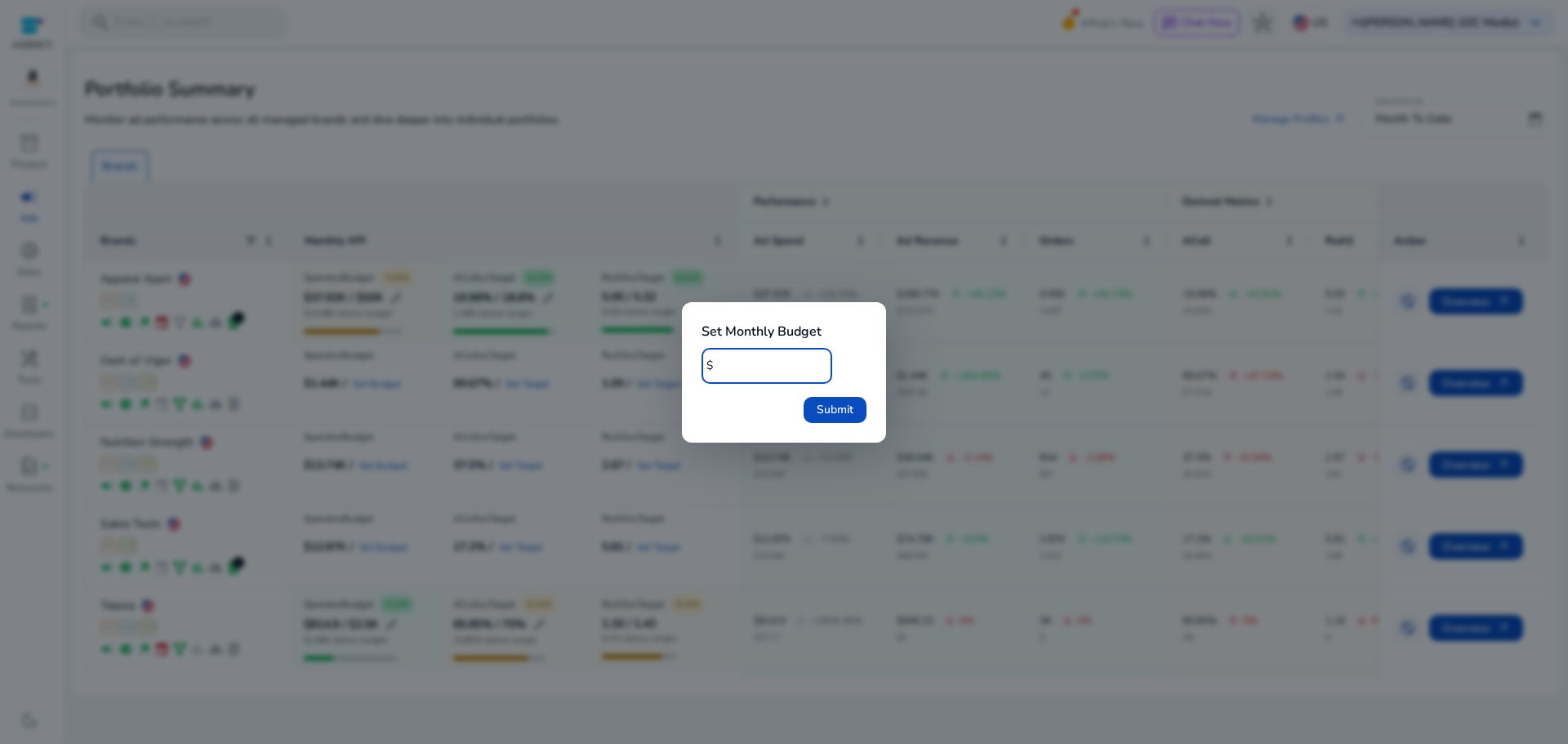
drag, startPoint x: 734, startPoint y: 367, endPoint x: 695, endPoint y: 362, distance: 39.3
click at [695, 362] on div "Set Monthly Budget $ * Submit" at bounding box center [784, 372] width 204 height 140
type input "****"
click at [803, 397] on button "Submit" at bounding box center [835, 411] width 63 height 27
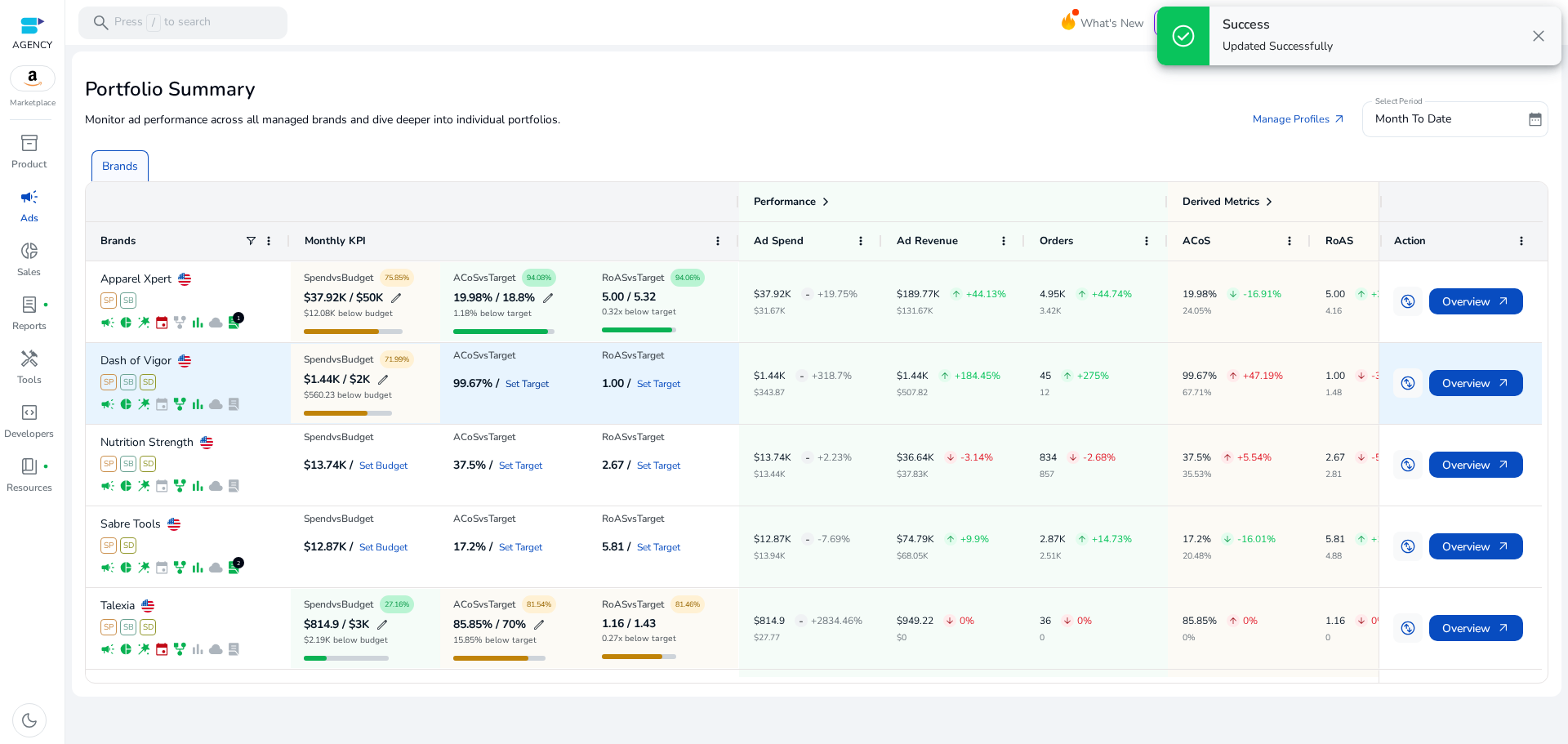
click at [527, 387] on link "Set Target" at bounding box center [527, 384] width 43 height 10
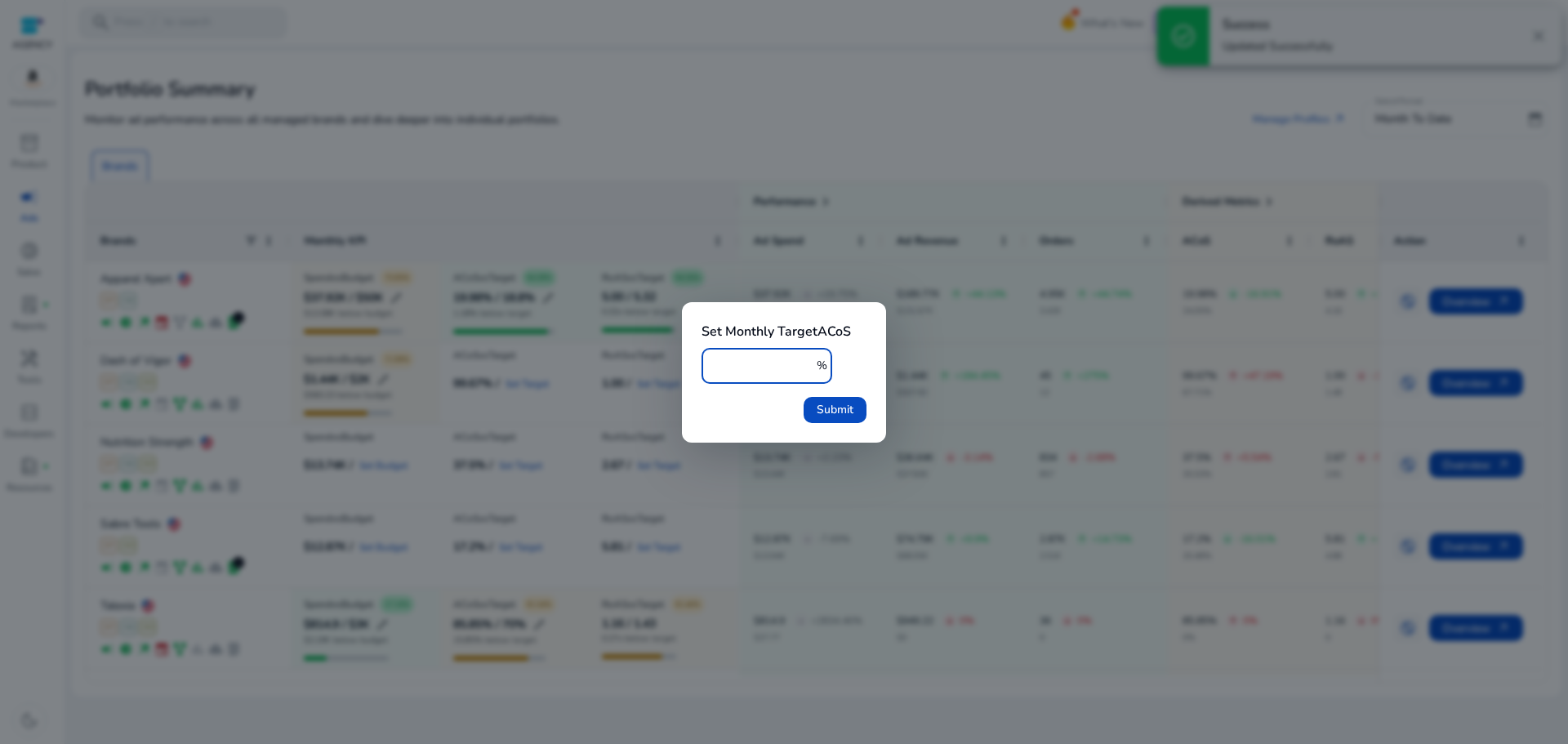
drag, startPoint x: 695, startPoint y: 363, endPoint x: 671, endPoint y: 363, distance: 24.0
click at [671, 363] on div "check_circle Success Updated Successfully close Set Monthly Target ACoS * % Sub…" at bounding box center [784, 372] width 1568 height 744
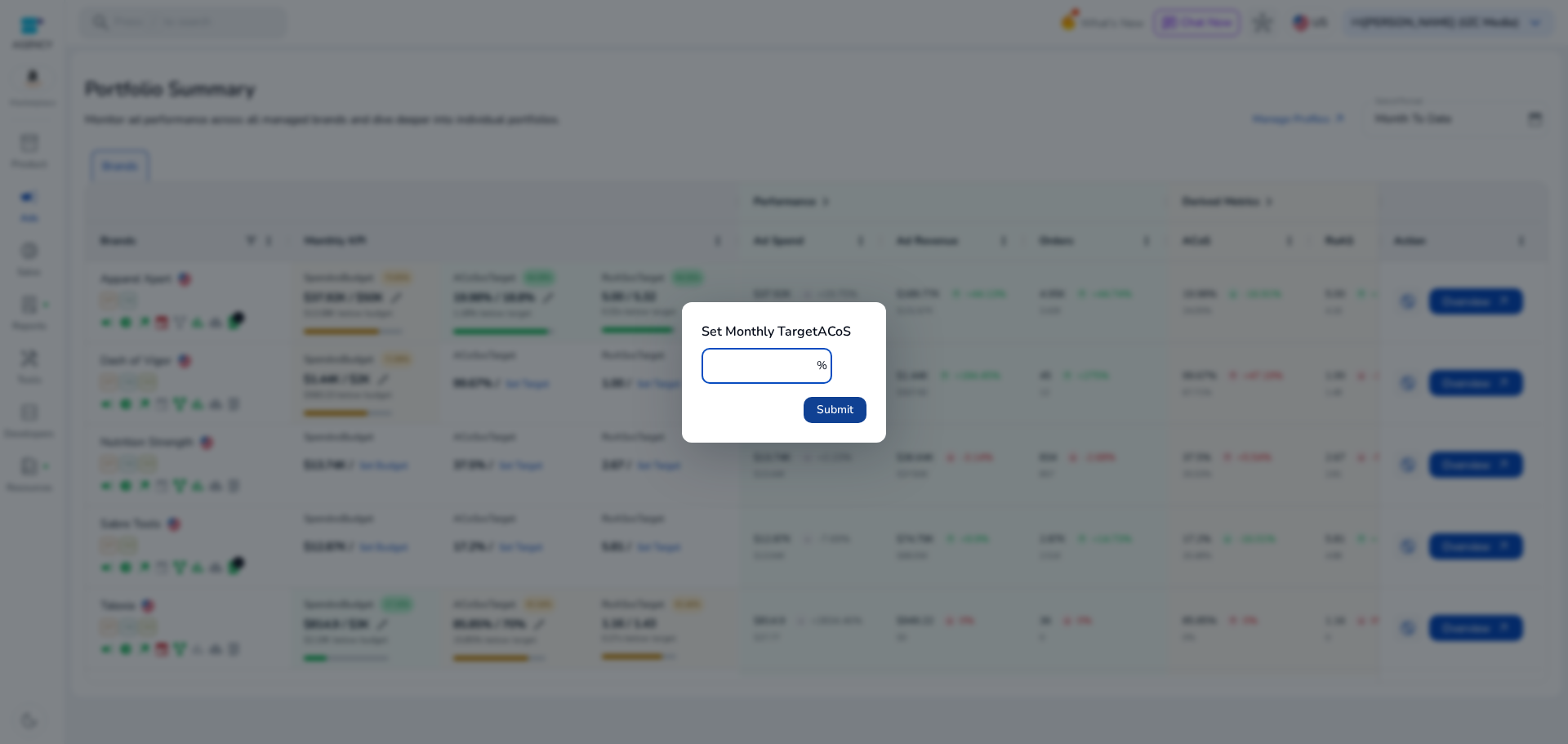
type input "**"
click at [837, 396] on span "submit" at bounding box center [835, 410] width 63 height 39
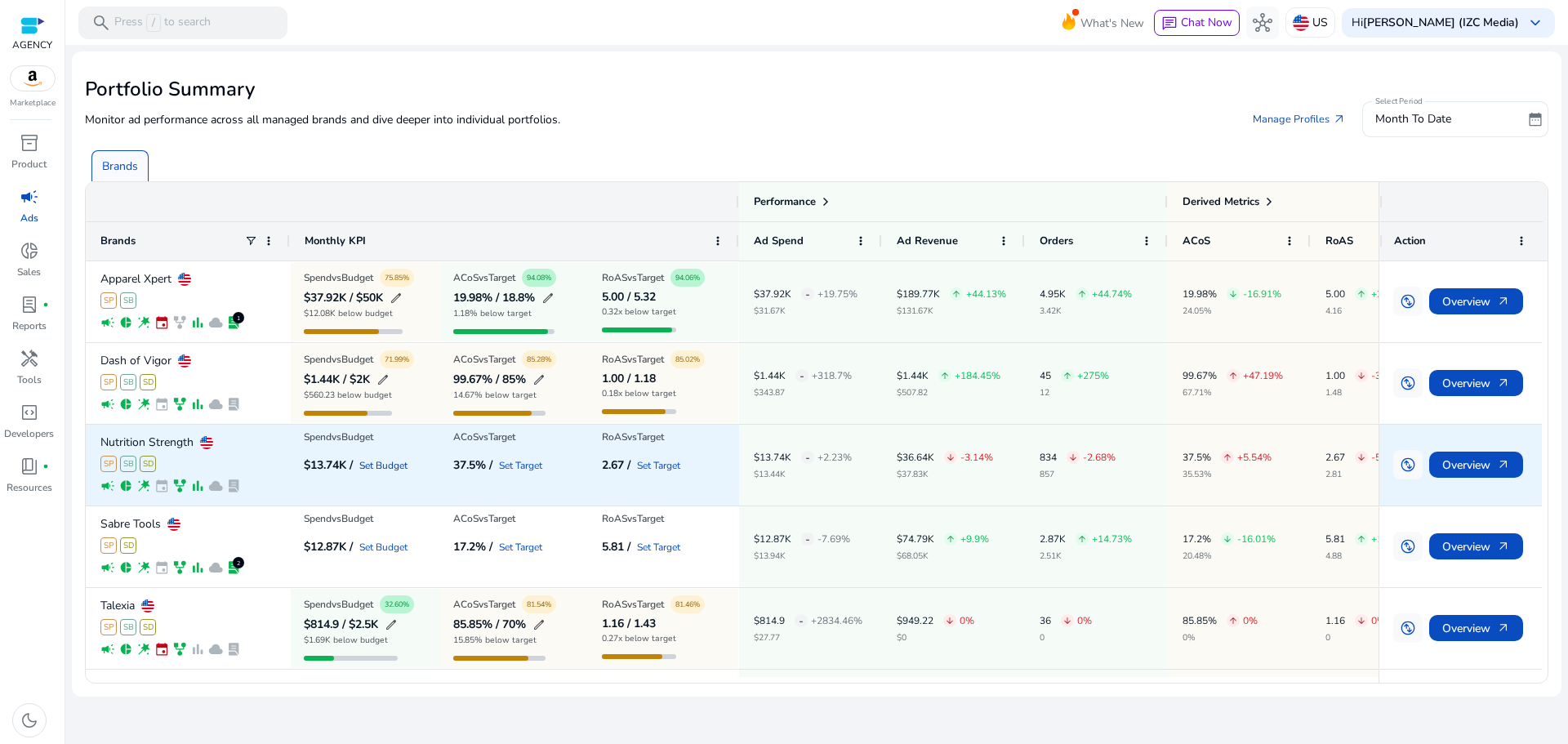
click at [391, 465] on link "Set Budget" at bounding box center [383, 466] width 48 height 10
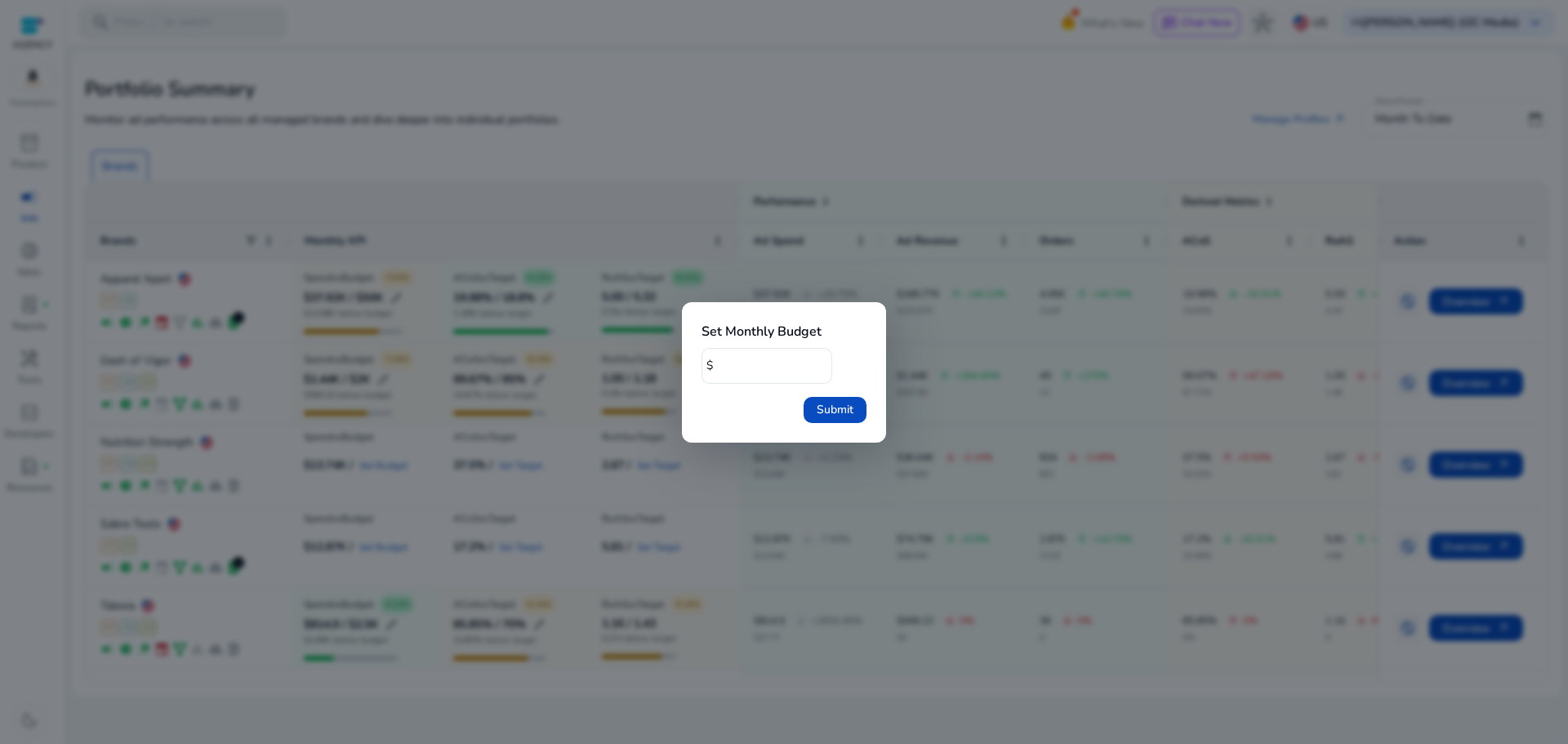
click at [439, 422] on div at bounding box center [784, 372] width 1568 height 744
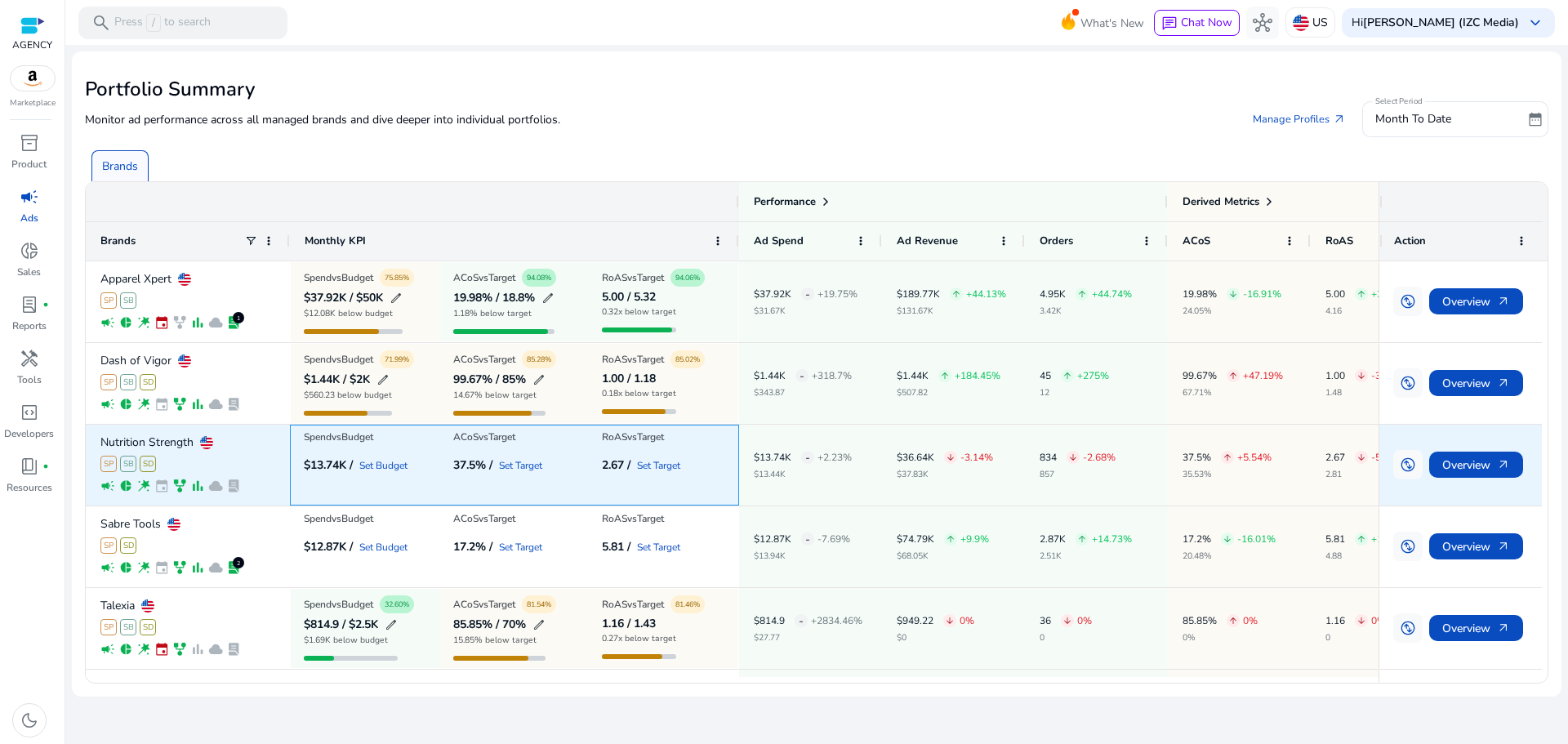
drag, startPoint x: 378, startPoint y: 464, endPoint x: 313, endPoint y: 474, distance: 65.8
click at [313, 474] on div "Spend vs Budget $13.74K / Set Budget" at bounding box center [366, 465] width 149 height 80
click at [377, 466] on link "Set Budget" at bounding box center [383, 466] width 48 height 10
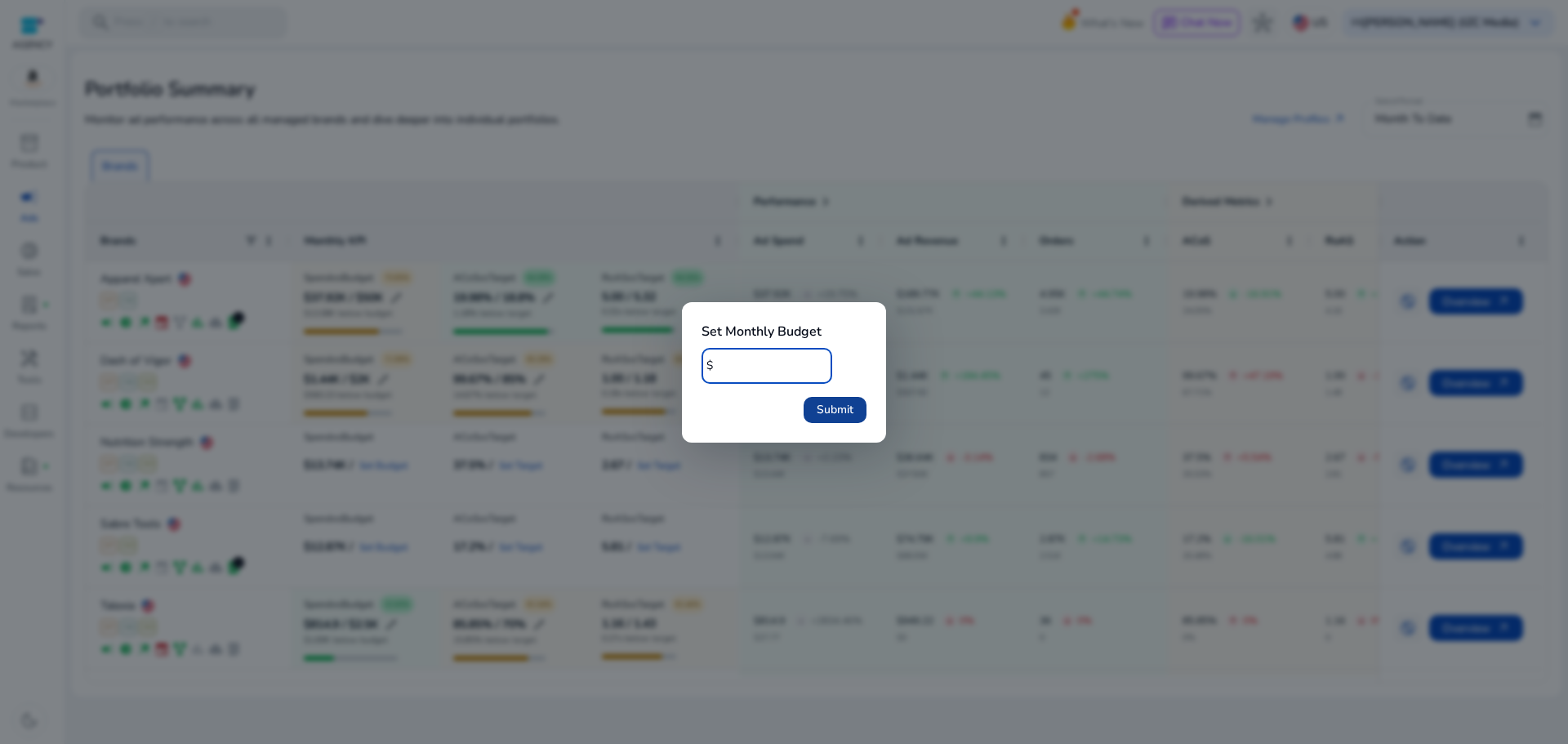
type input "*****"
click at [818, 407] on span "Submit" at bounding box center [835, 410] width 36 height 17
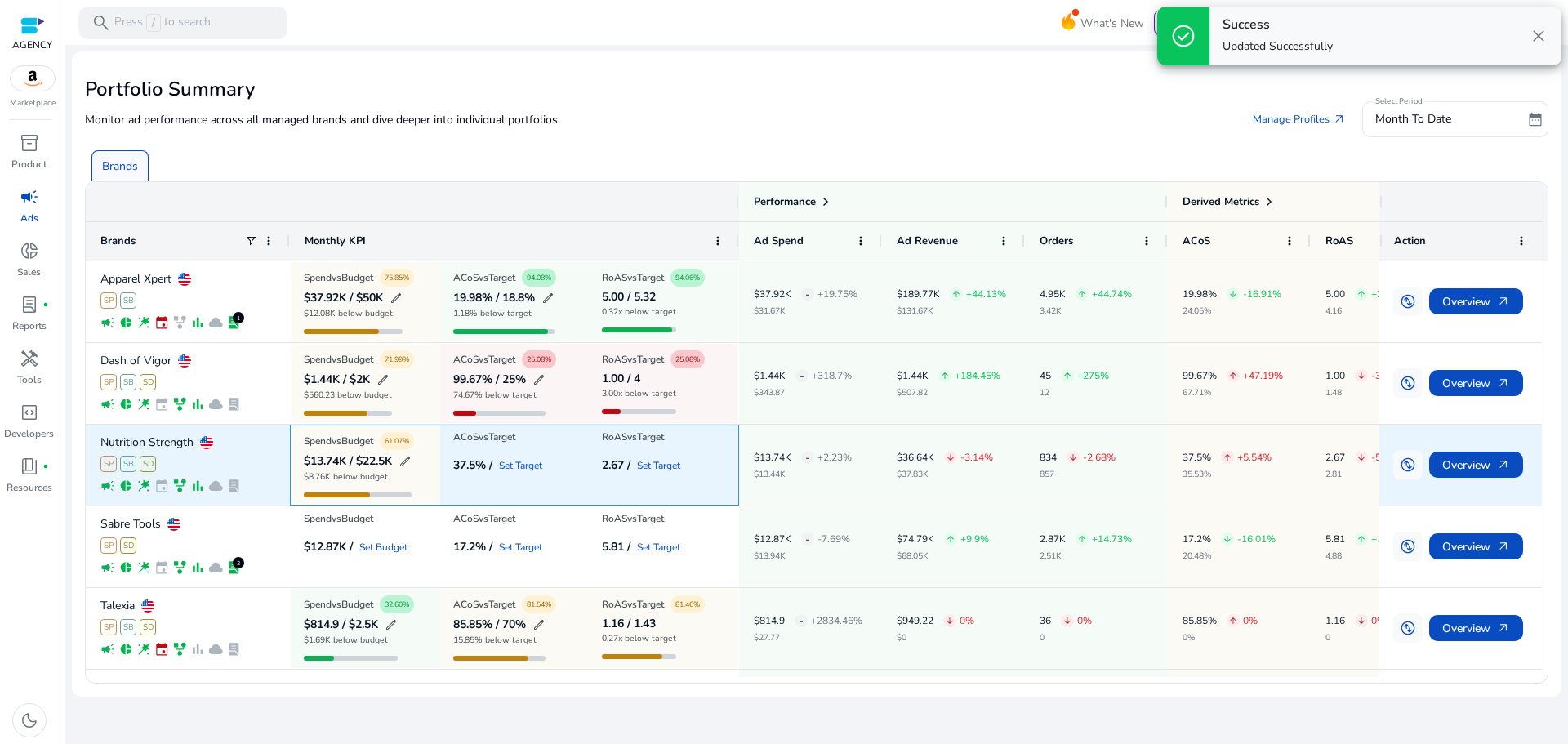
click at [528, 464] on link "Set Target" at bounding box center [521, 466] width 43 height 10
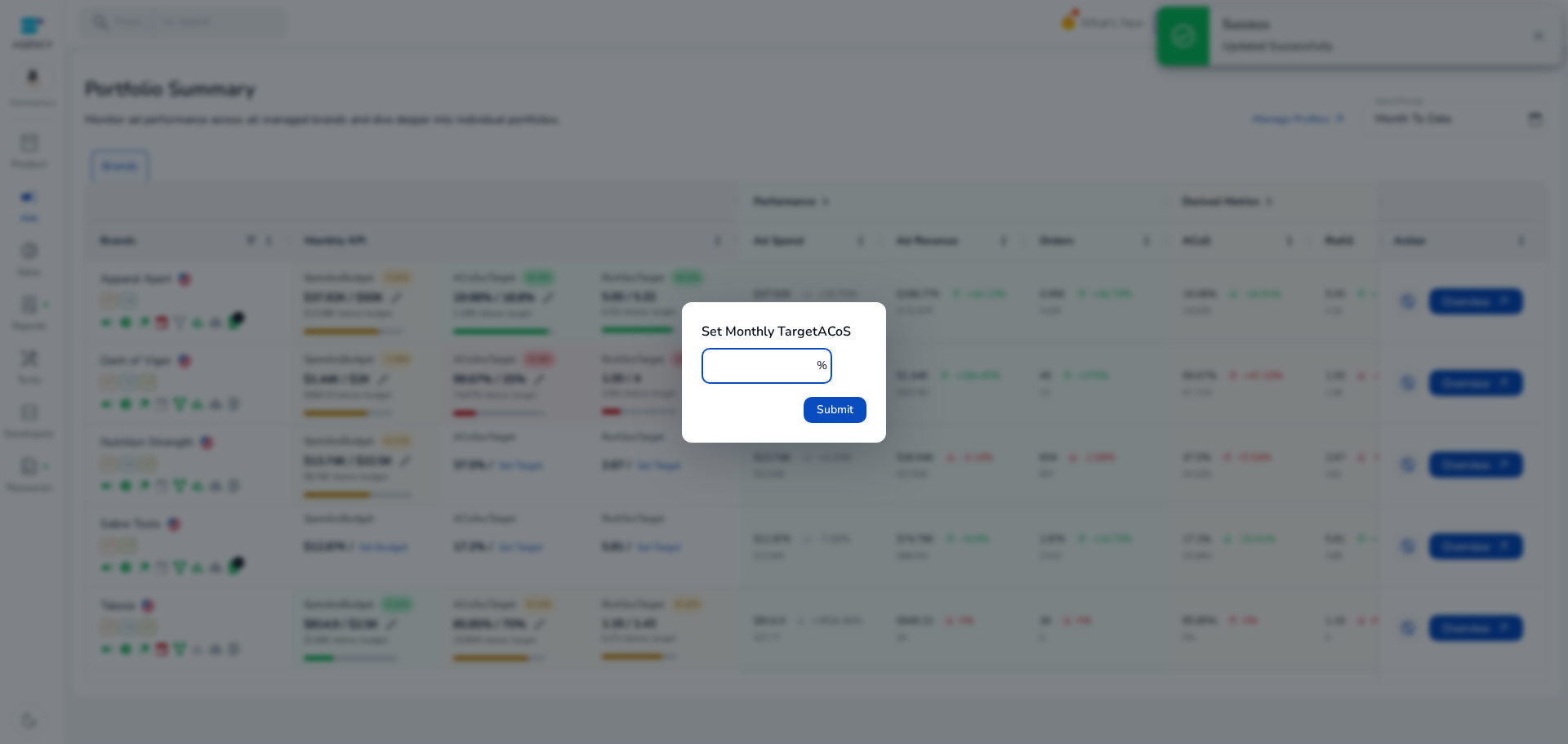
drag, startPoint x: 744, startPoint y: 365, endPoint x: 662, endPoint y: 366, distance: 82.0
click at [662, 366] on div "check_circle Success Updated Successfully close Set Monthly Target ACoS * % Sub…" at bounding box center [784, 372] width 1568 height 744
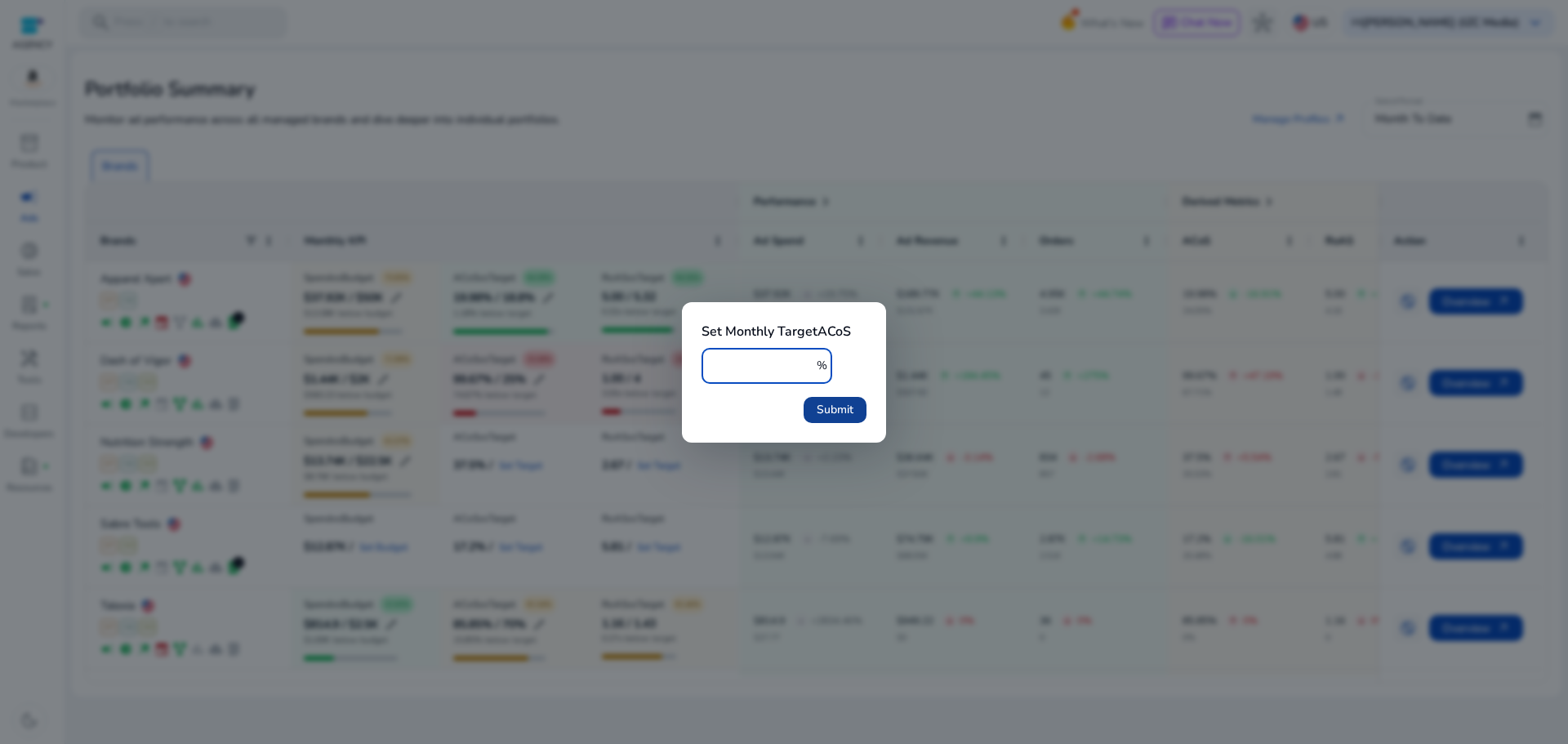
type input "**"
click at [830, 401] on span "Submit" at bounding box center [835, 410] width 36 height 17
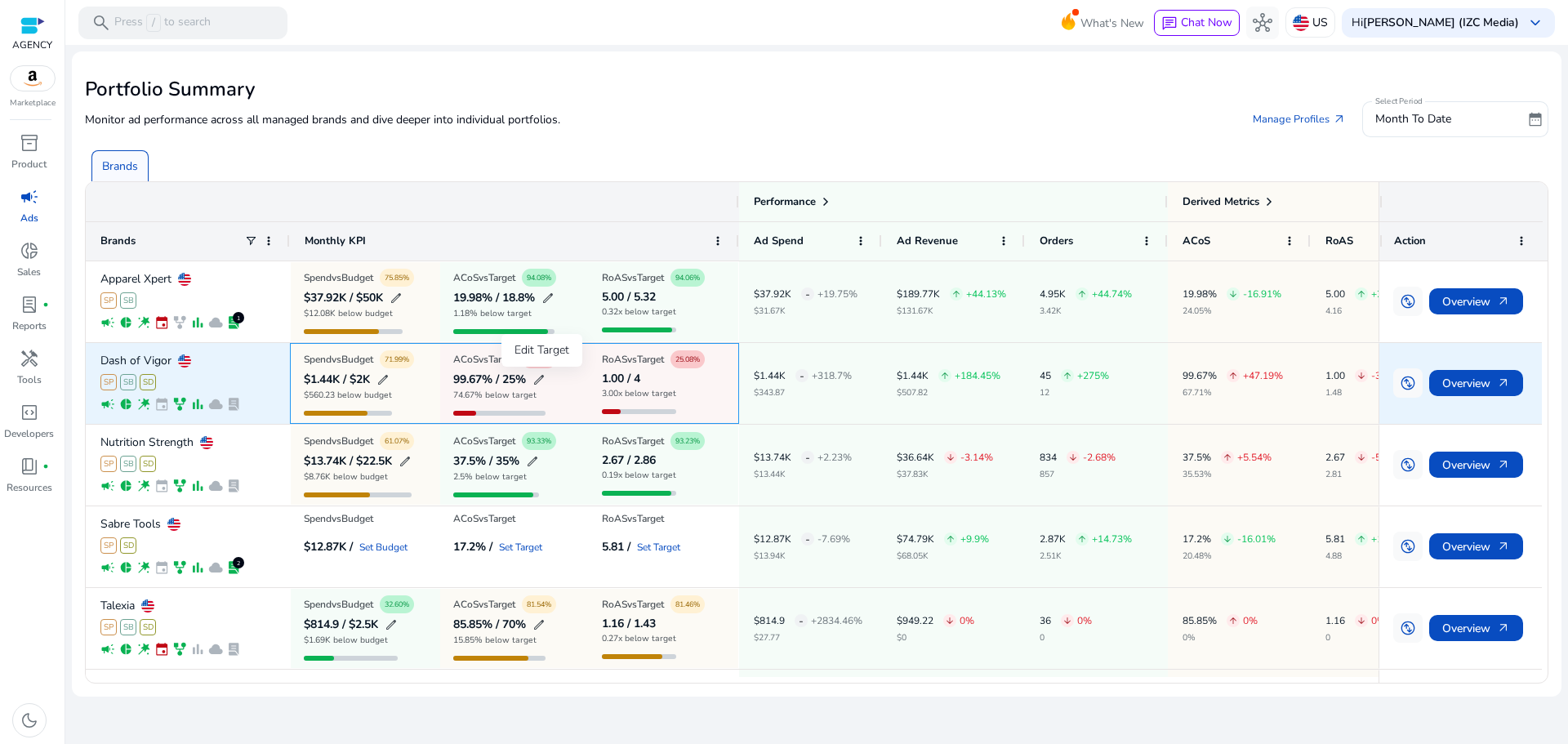
click at [542, 382] on span "edit" at bounding box center [539, 380] width 13 height 13
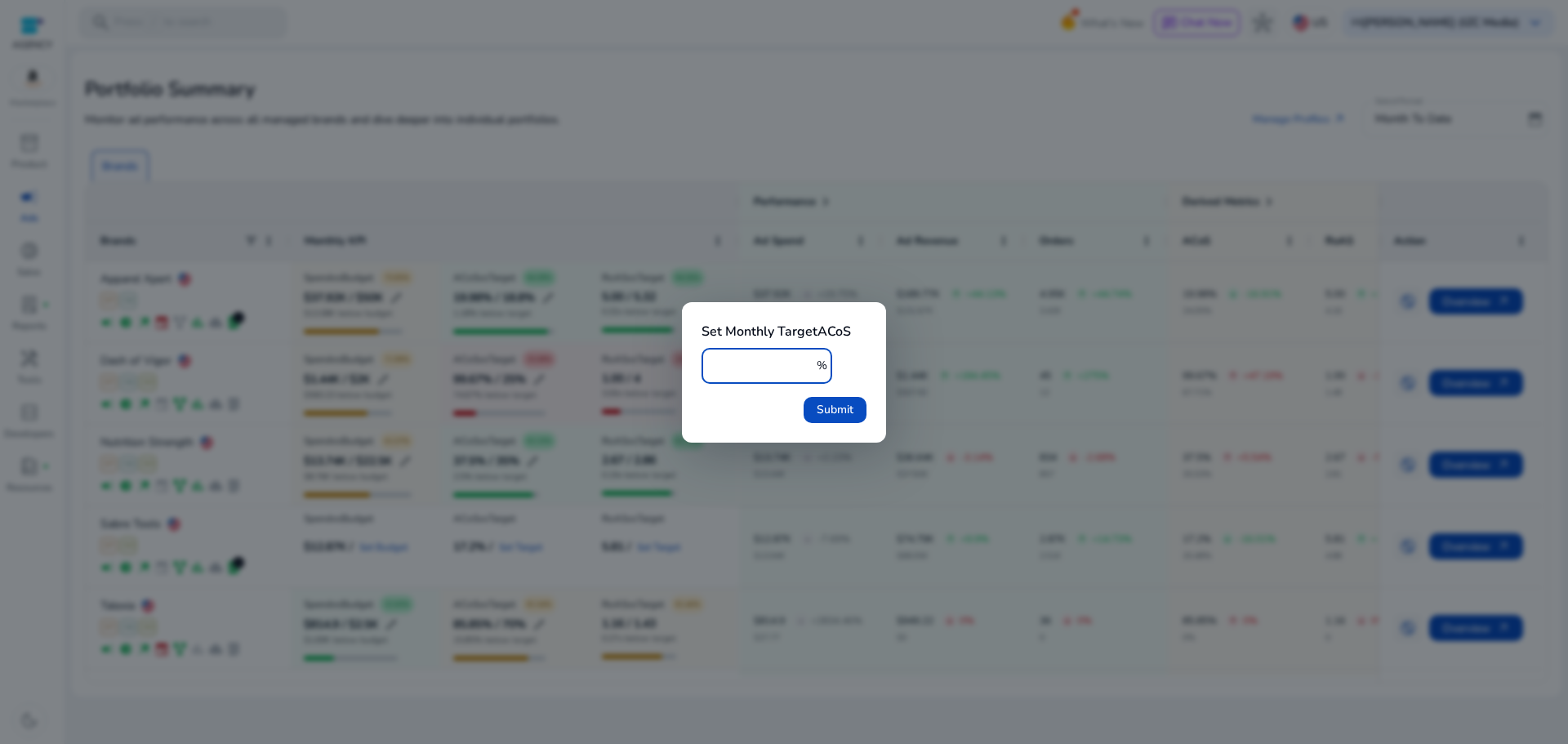
drag, startPoint x: 719, startPoint y: 359, endPoint x: 711, endPoint y: 363, distance: 8.9
click at [711, 363] on div "** %" at bounding box center [767, 366] width 131 height 36
type input "**"
click at [832, 402] on span "Submit" at bounding box center [835, 410] width 36 height 17
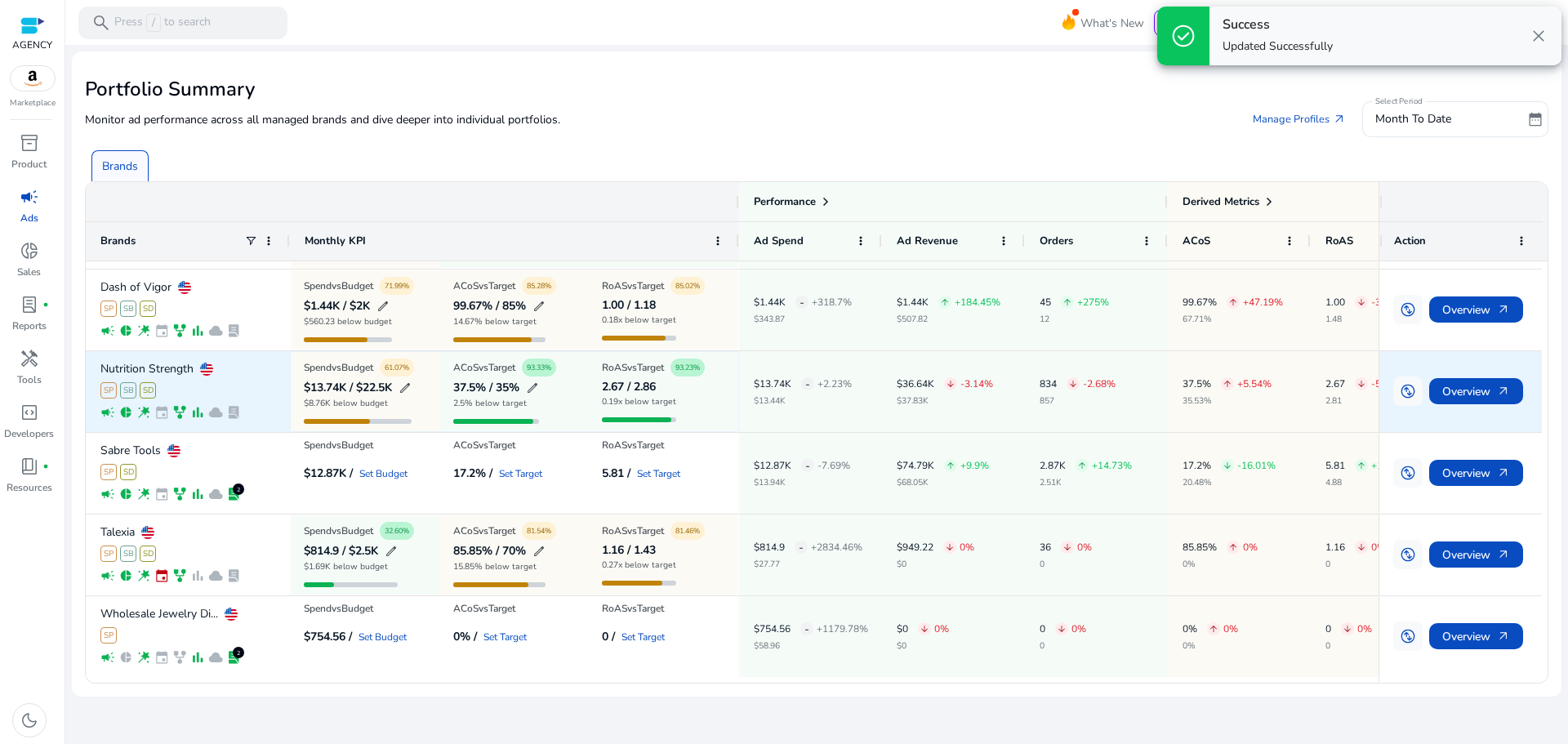
scroll to position [75, 0]
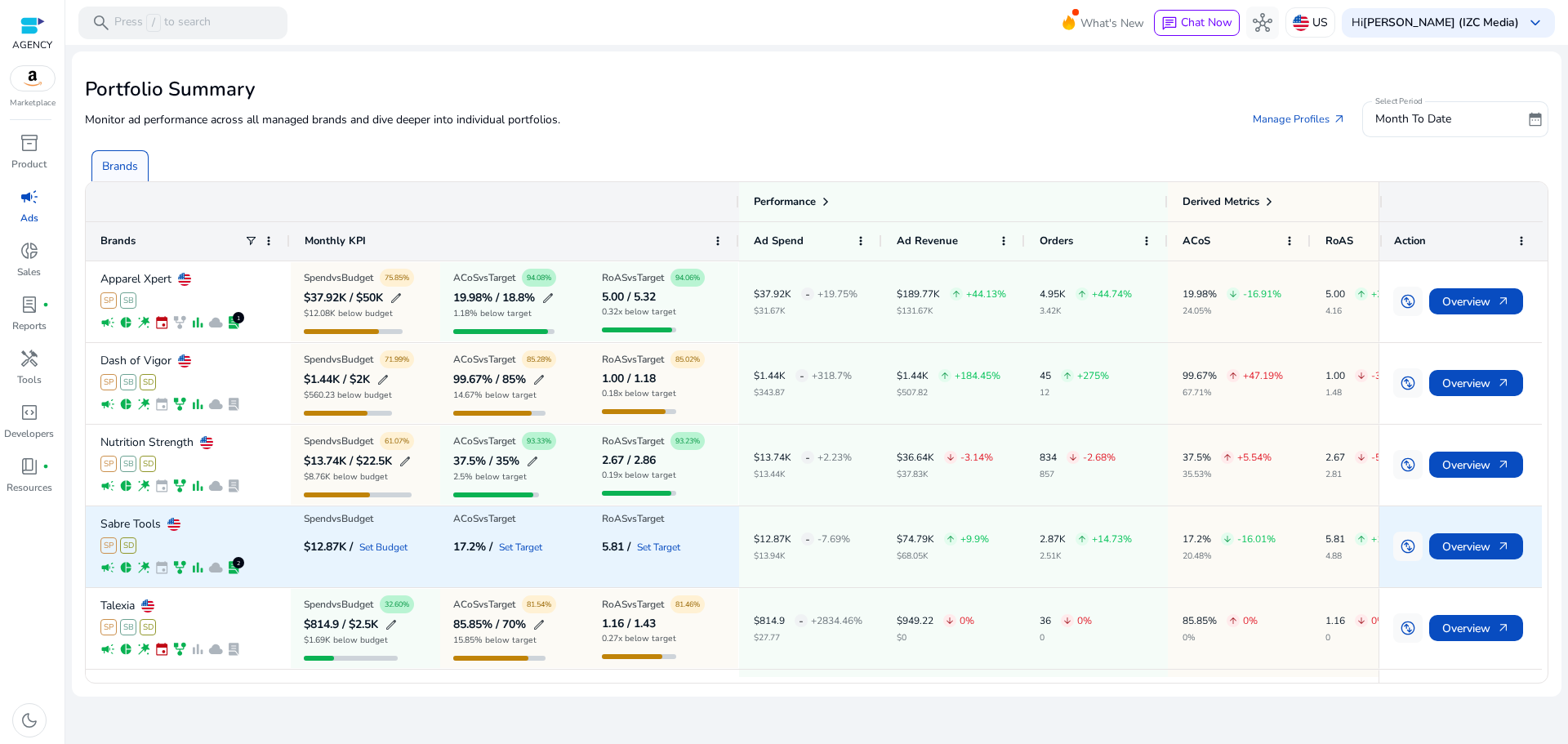
scroll to position [75, 0]
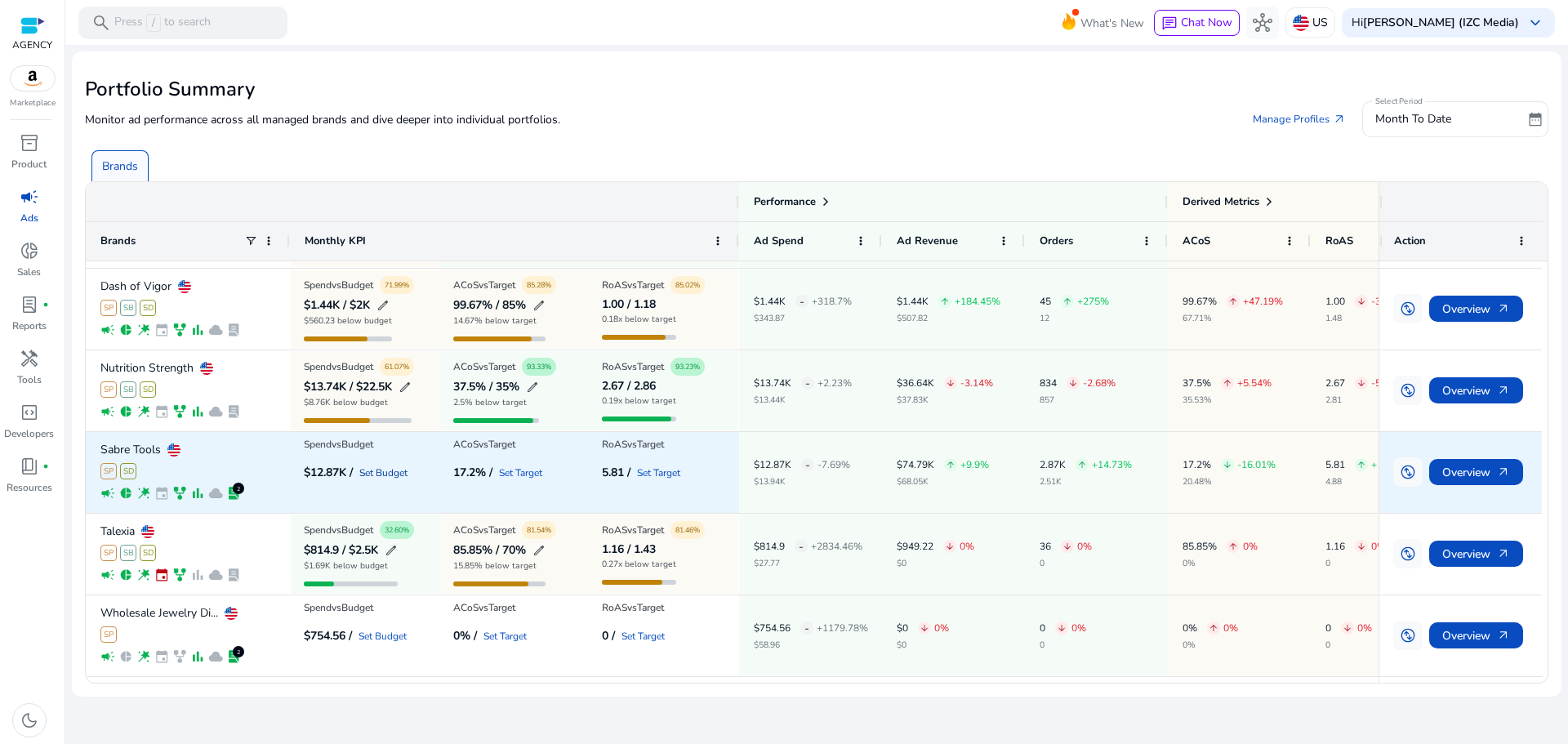
click at [382, 469] on link "Set Budget" at bounding box center [383, 473] width 48 height 10
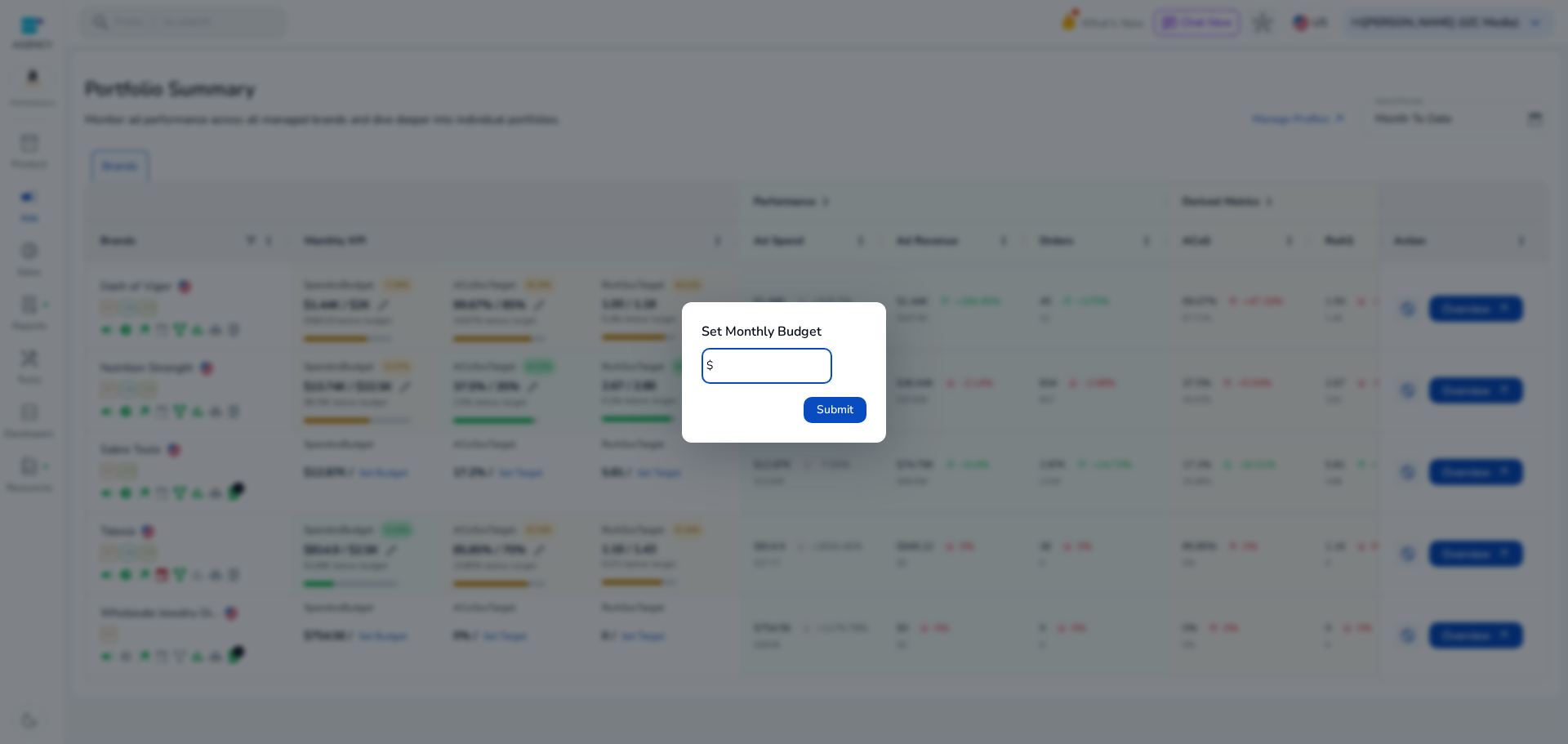
drag, startPoint x: 739, startPoint y: 362, endPoint x: 703, endPoint y: 362, distance: 36.0
click at [703, 362] on div "$ *" at bounding box center [760, 366] width 118 height 36
type input "*"
click at [697, 520] on div at bounding box center [784, 372] width 1568 height 744
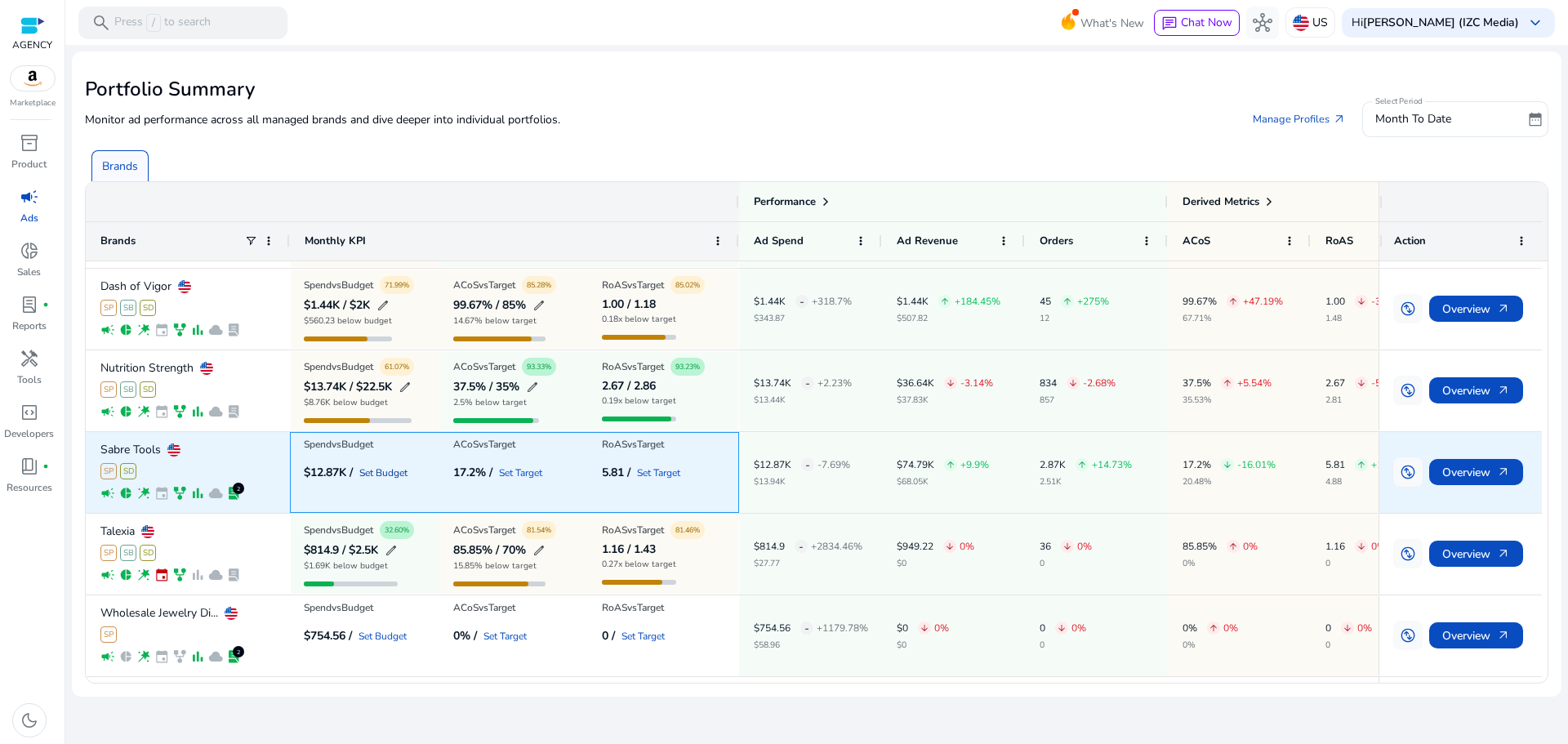
click at [400, 472] on link "Set Budget" at bounding box center [383, 473] width 48 height 10
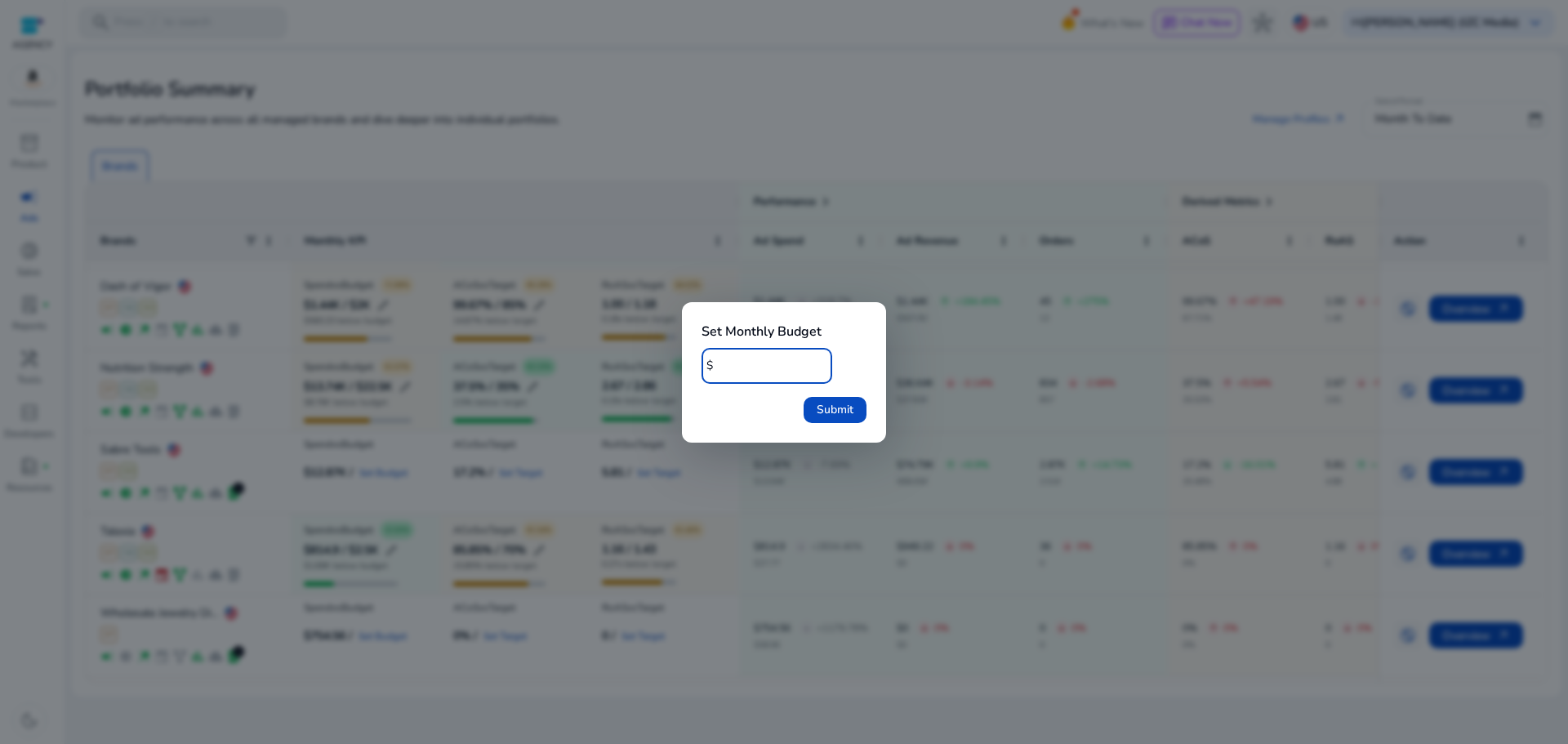
type input "*****"
click at [867, 411] on div "Set Monthly Budget $ ***** Submit" at bounding box center [784, 372] width 204 height 140
click at [850, 411] on span "Submit" at bounding box center [835, 410] width 36 height 17
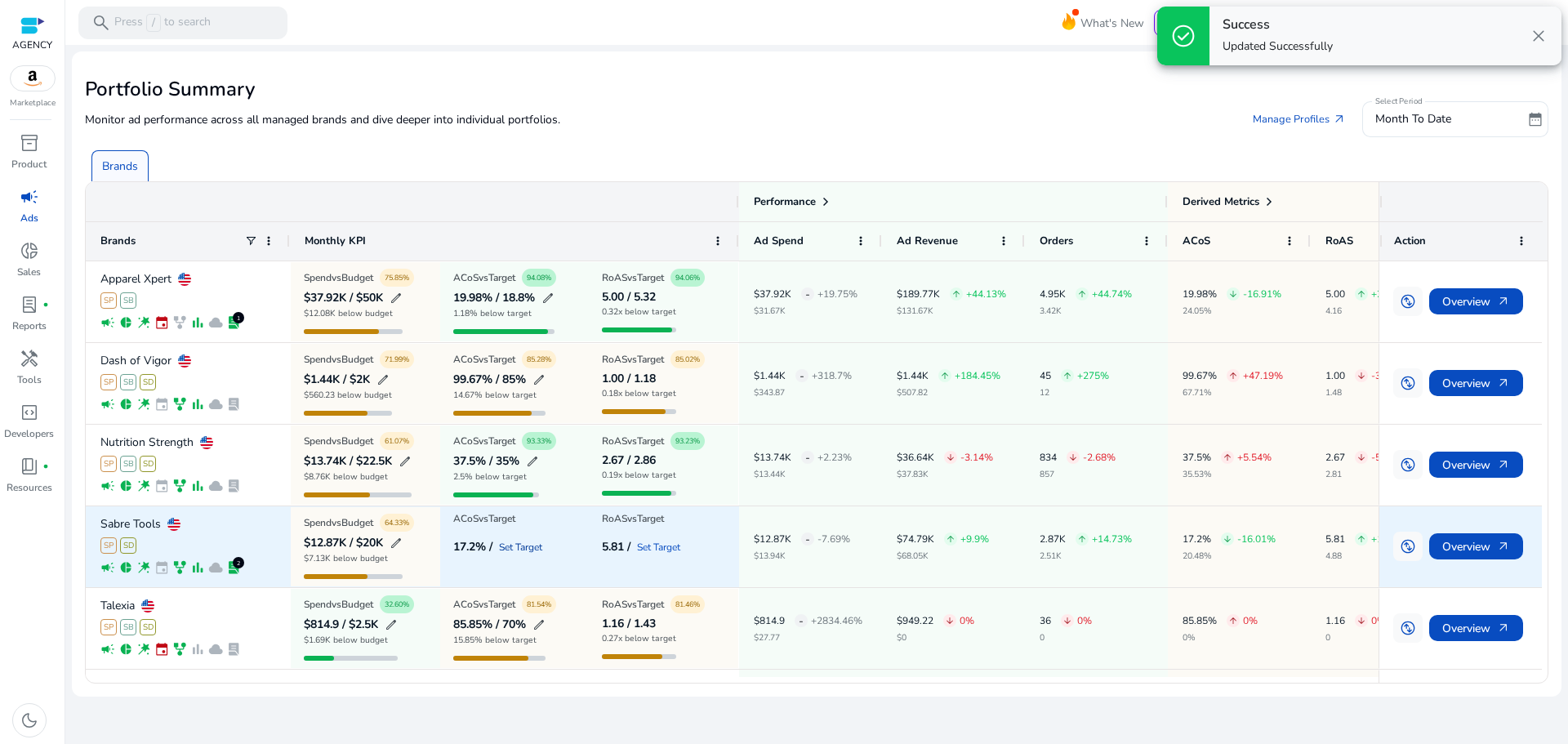
click at [532, 547] on link "Set Target" at bounding box center [521, 547] width 43 height 10
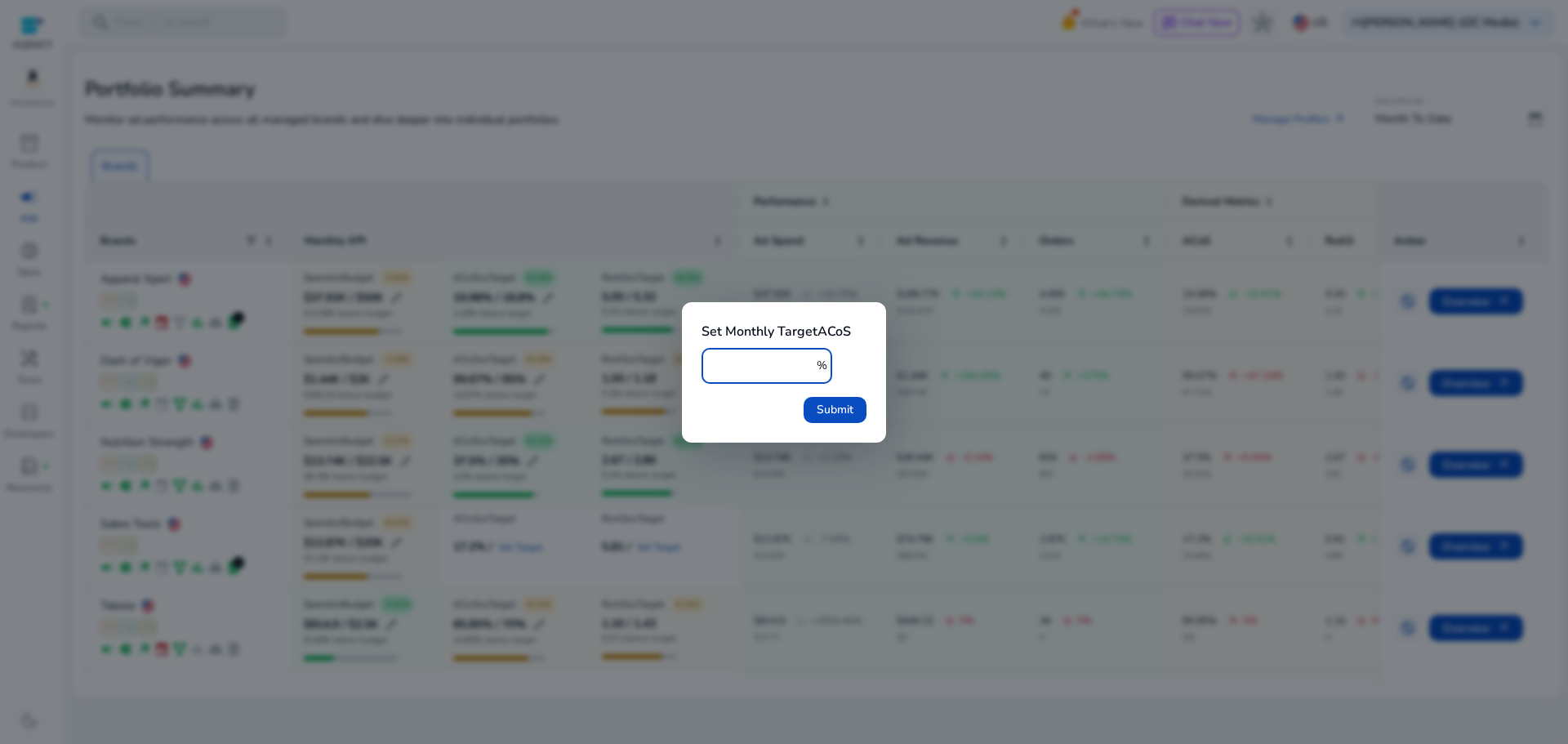
drag, startPoint x: 736, startPoint y: 359, endPoint x: 704, endPoint y: 367, distance: 33.0
click at [704, 367] on div "* %" at bounding box center [767, 366] width 131 height 36
type input "**"
click at [833, 409] on span "Submit" at bounding box center [835, 410] width 36 height 17
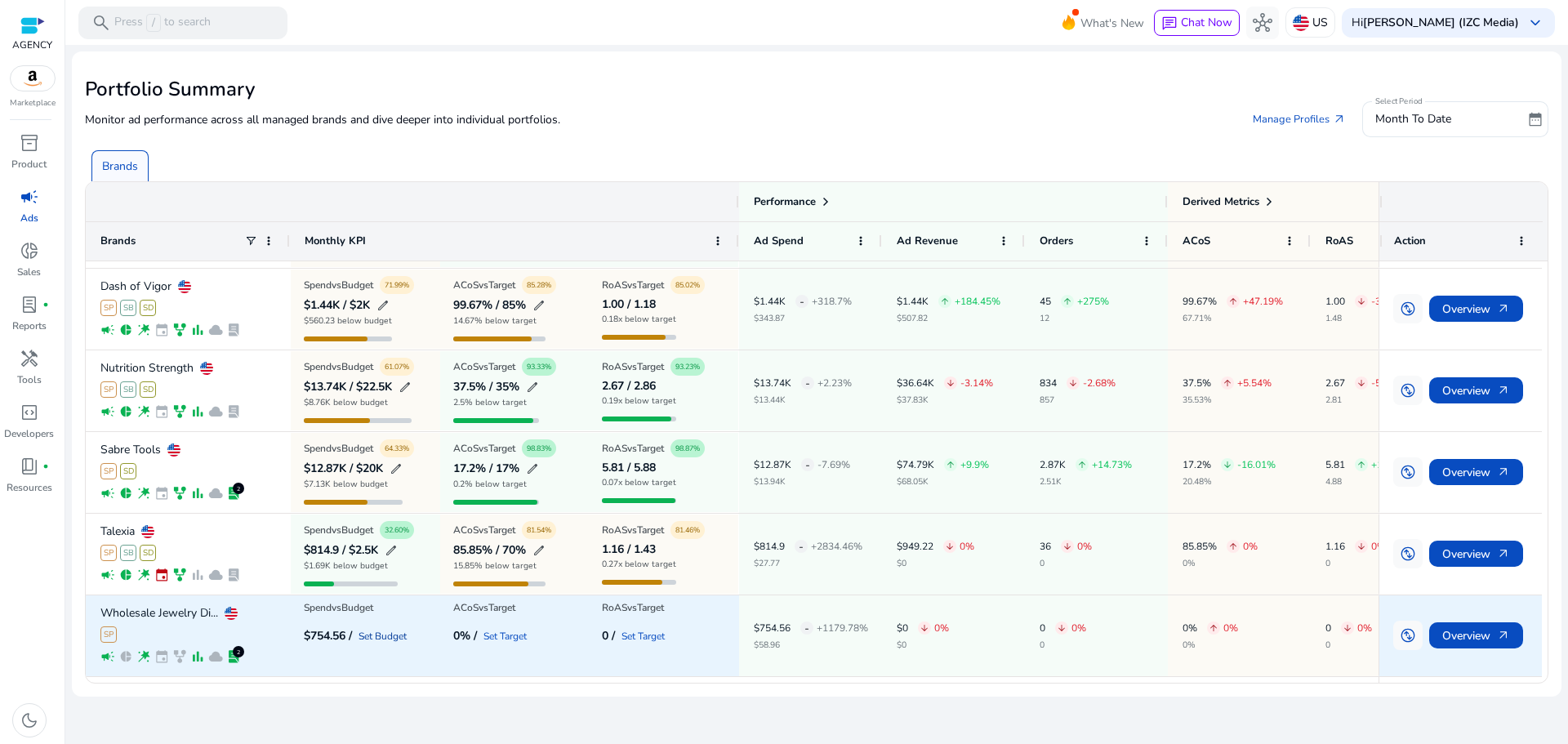
click at [392, 635] on link "Set Budget" at bounding box center [382, 636] width 48 height 10
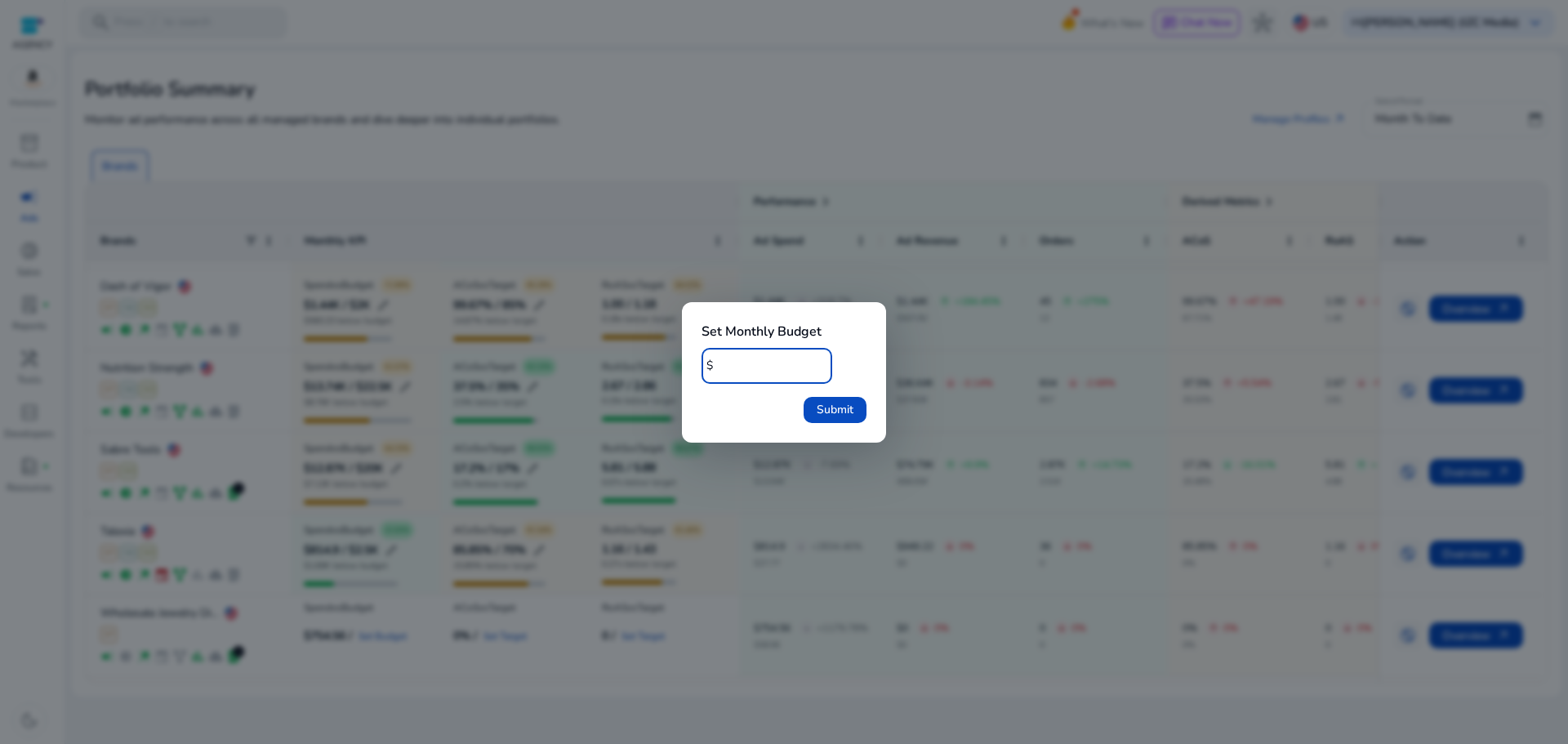
click at [639, 367] on div "Set Monthly Budget $ * Submit" at bounding box center [784, 372] width 1568 height 744
type input "****"
click at [803, 397] on button "Submit" at bounding box center [835, 411] width 63 height 27
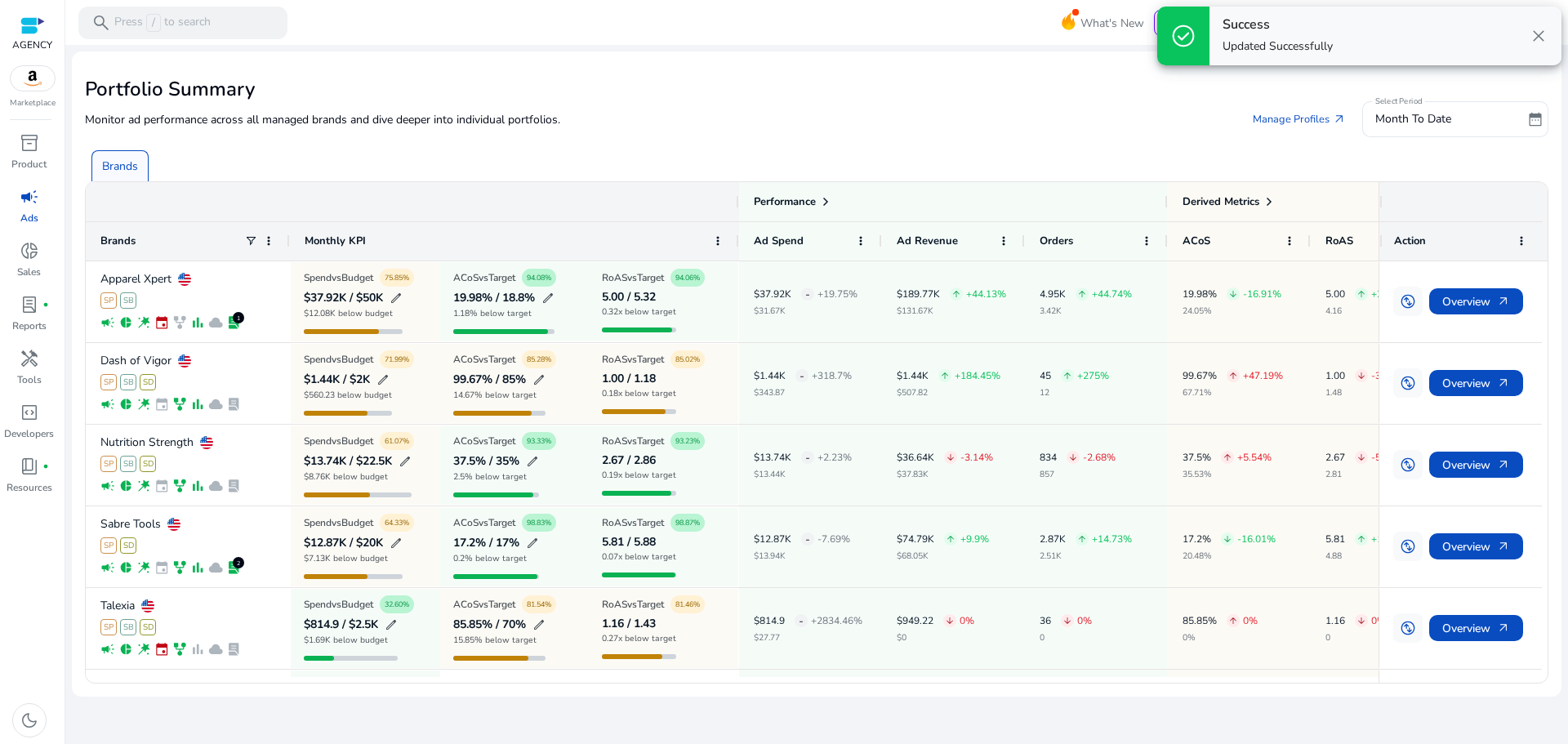
click at [1541, 35] on span "close" at bounding box center [1539, 36] width 20 height 20
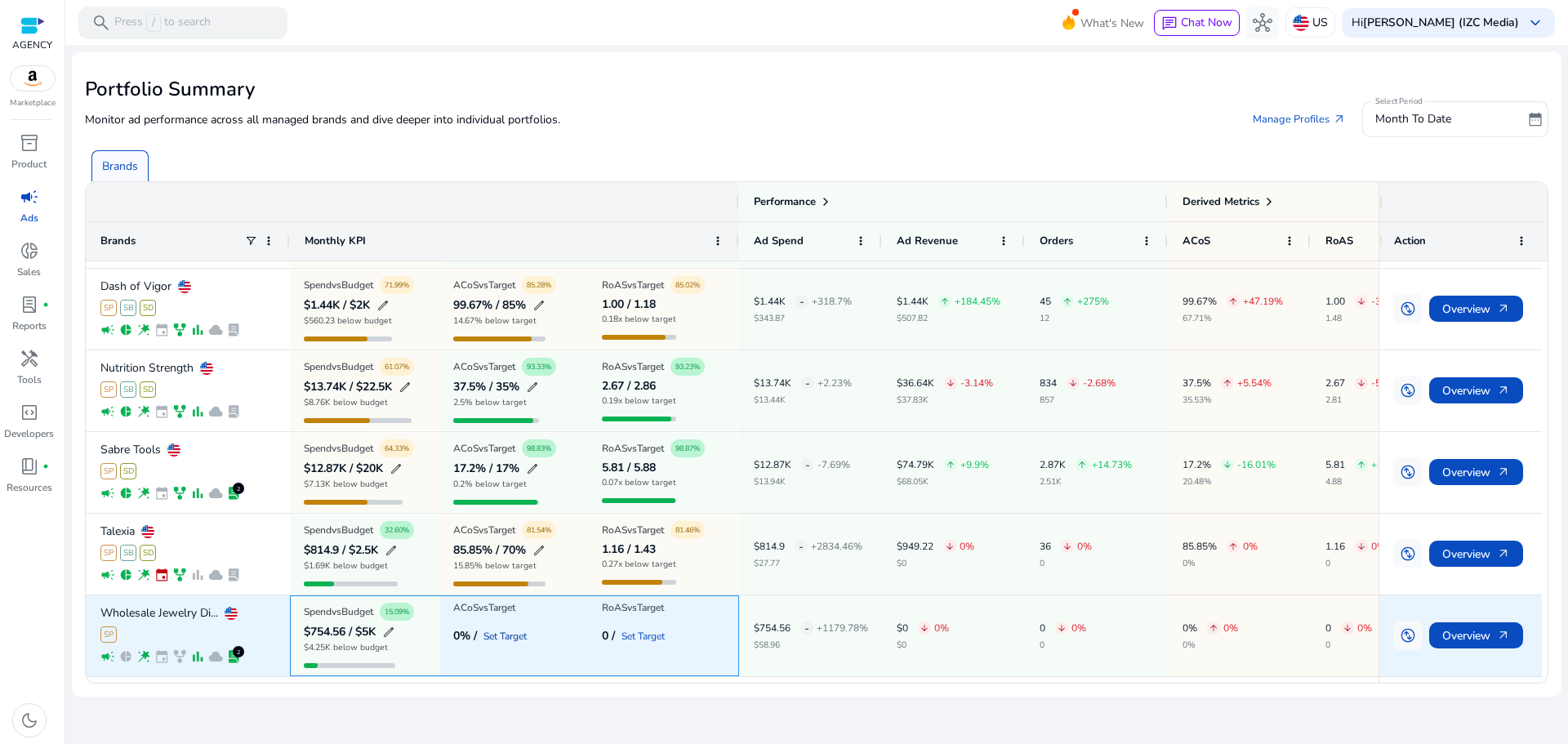
click at [521, 635] on link "Set Target" at bounding box center [505, 636] width 43 height 10
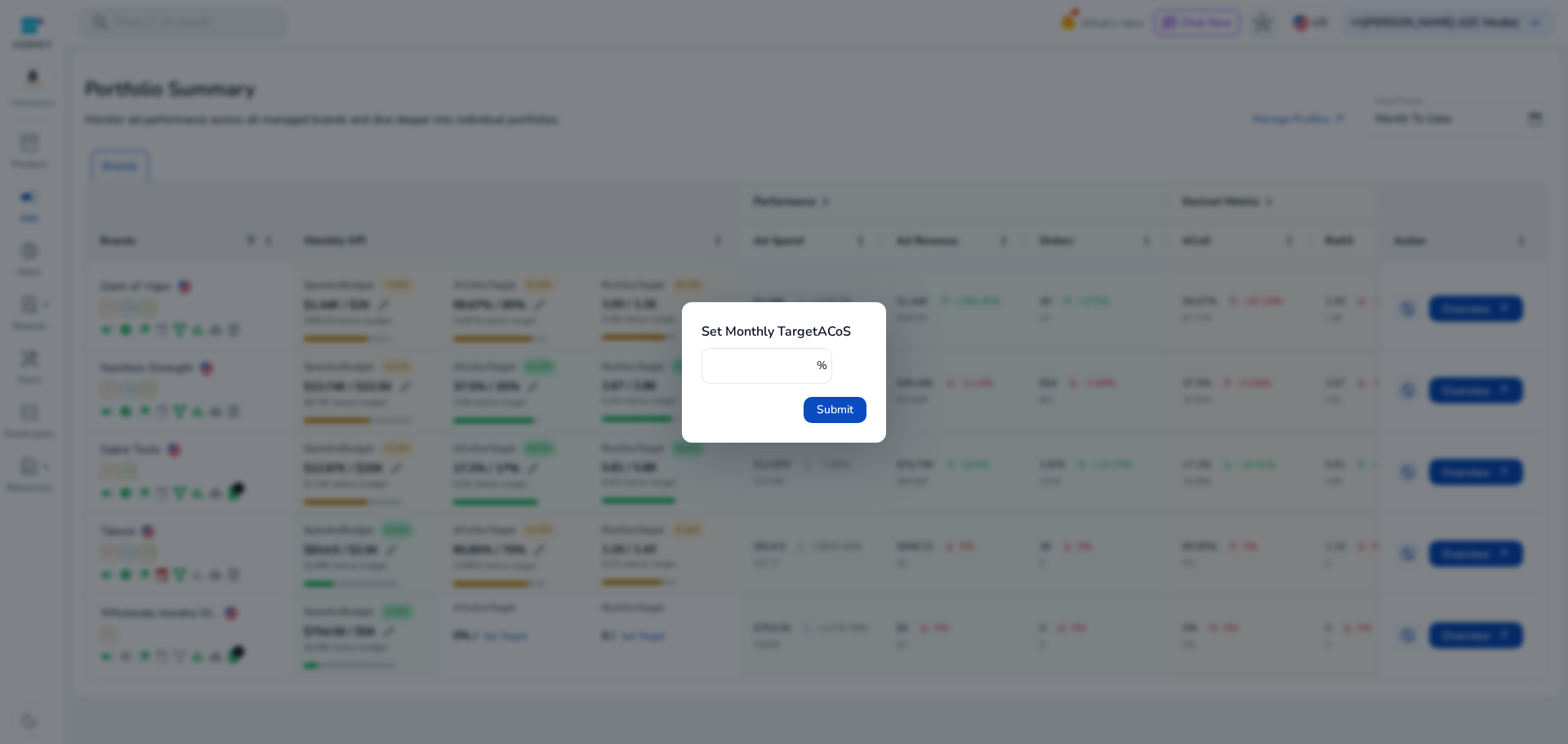
click at [90, 411] on div at bounding box center [784, 372] width 1568 height 744
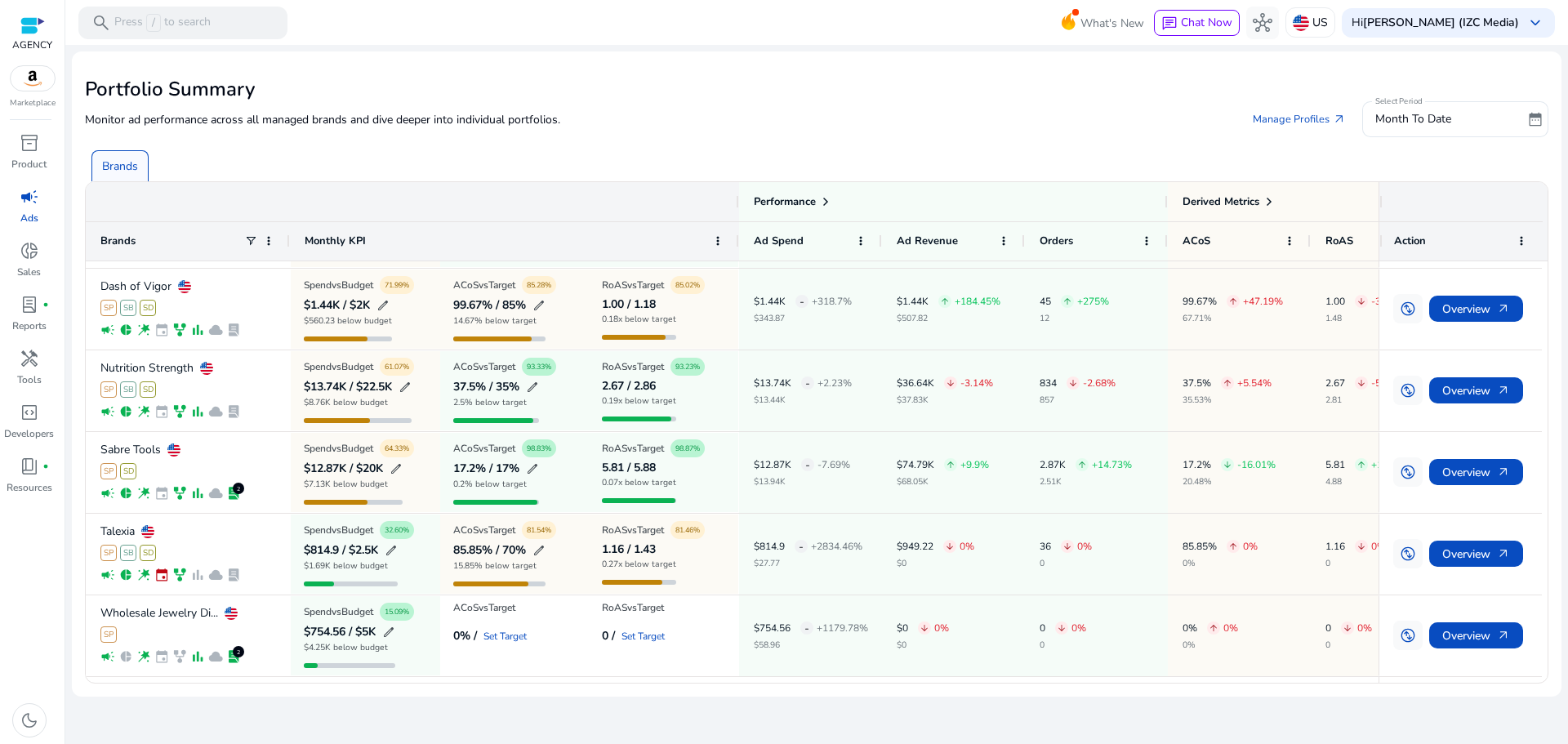
click at [799, 718] on div "We are getting things ready for you... Portfolio Summary Monitor ad performance…" at bounding box center [817, 394] width 1490 height 699
click at [598, 124] on div "Monitor ad performance across all managed brands and dive deeper into individua…" at bounding box center [816, 119] width 1464 height 36
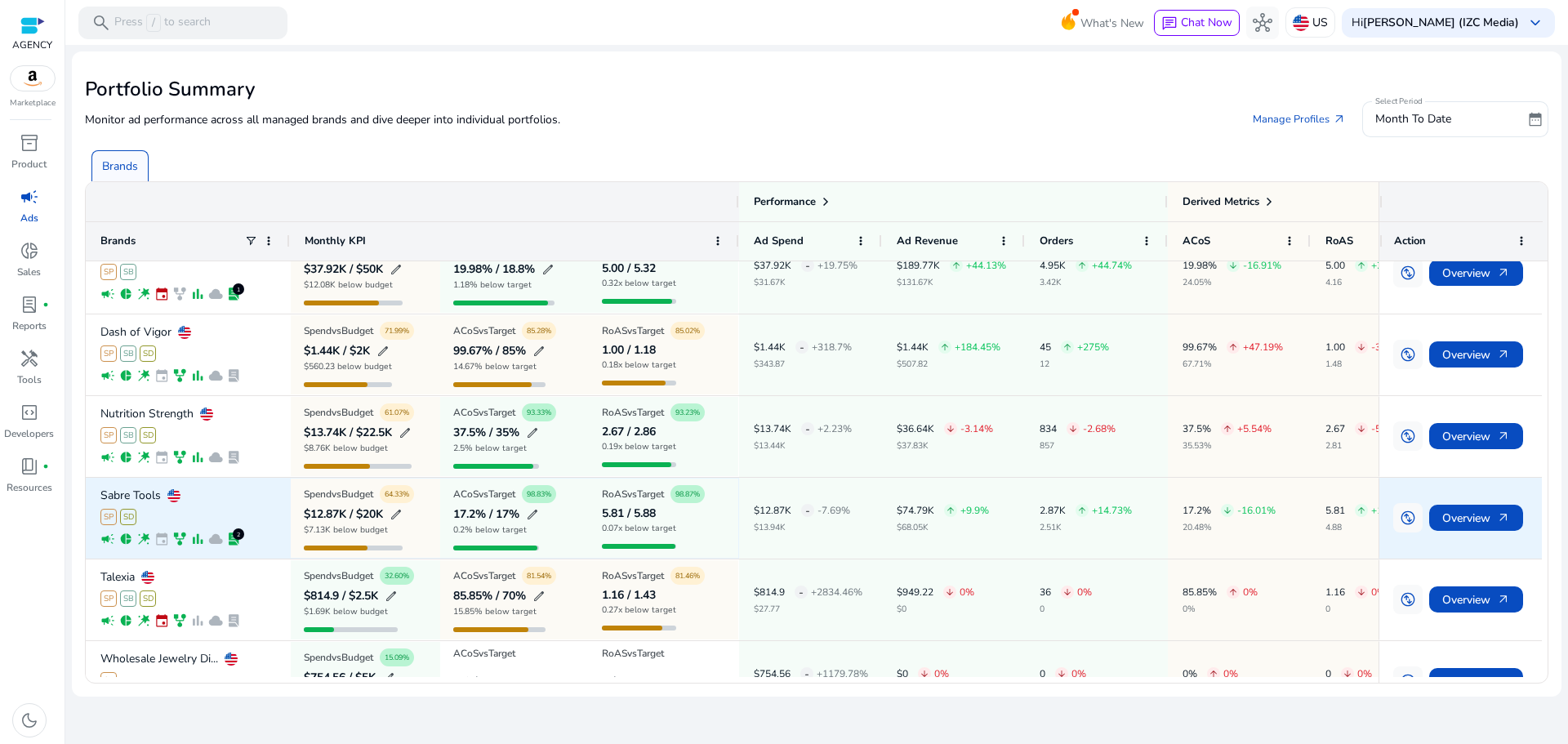
scroll to position [0, 0]
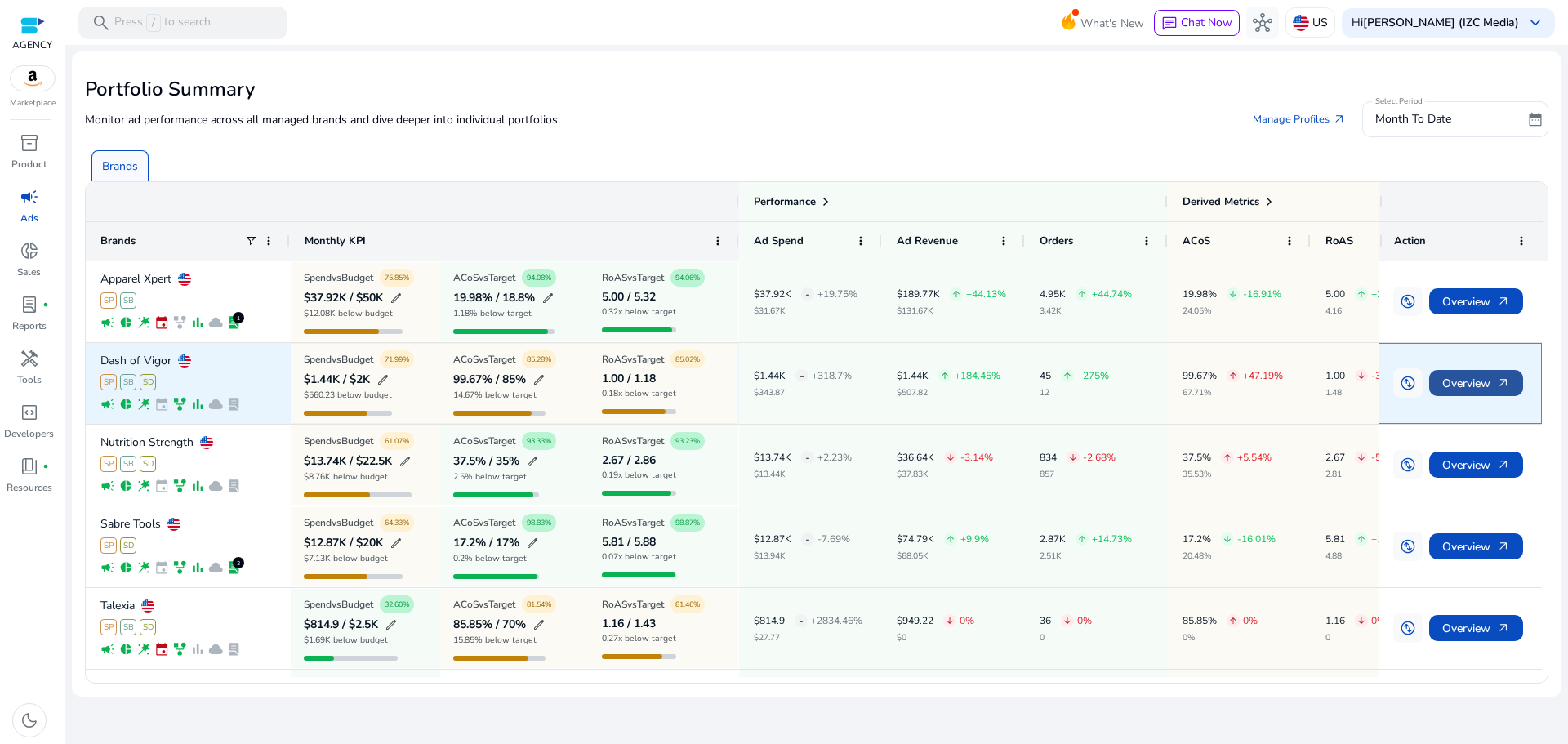
click at [1491, 388] on span "Overview arrow_outward" at bounding box center [1477, 383] width 68 height 33
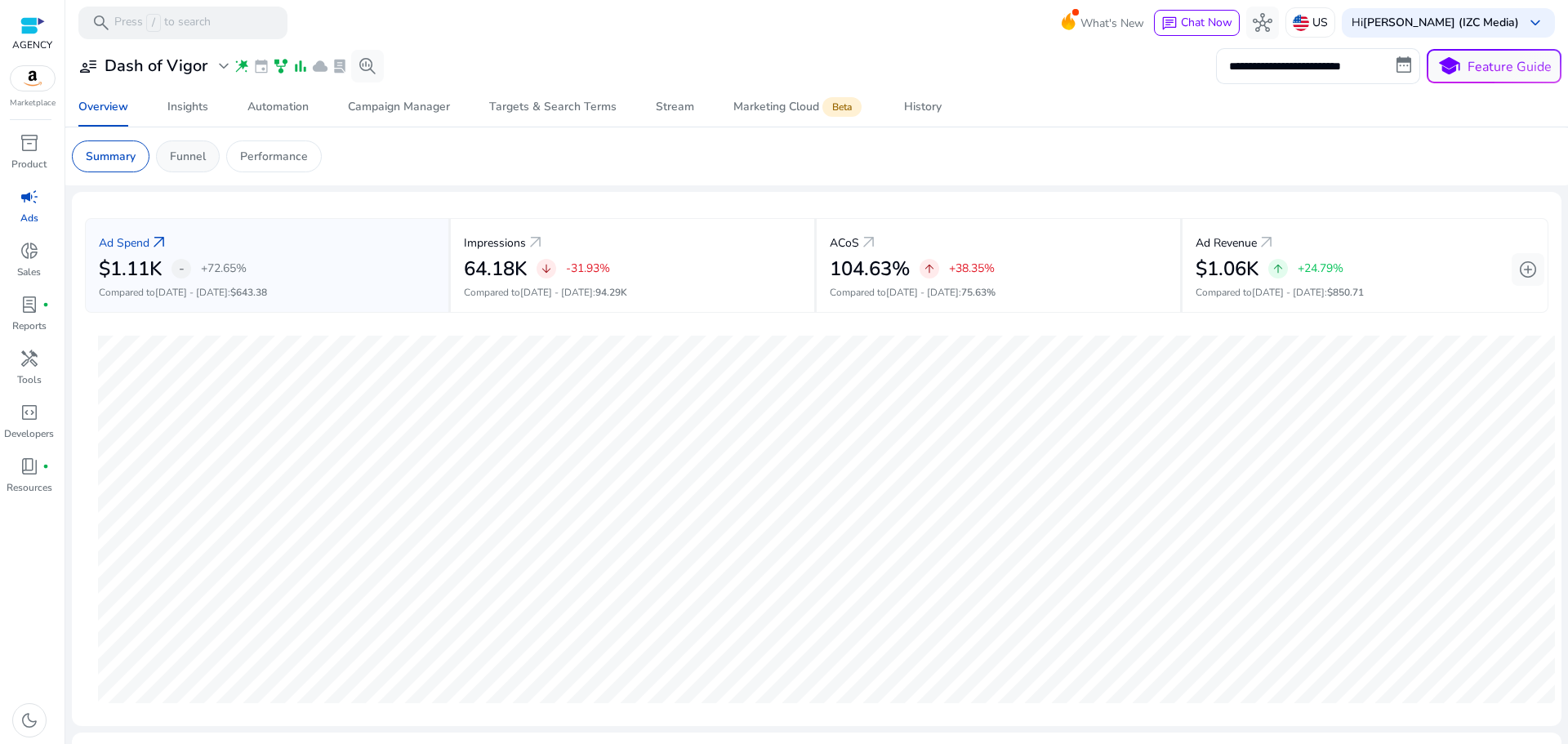
click at [193, 157] on p "Funnel" at bounding box center [187, 156] width 36 height 17
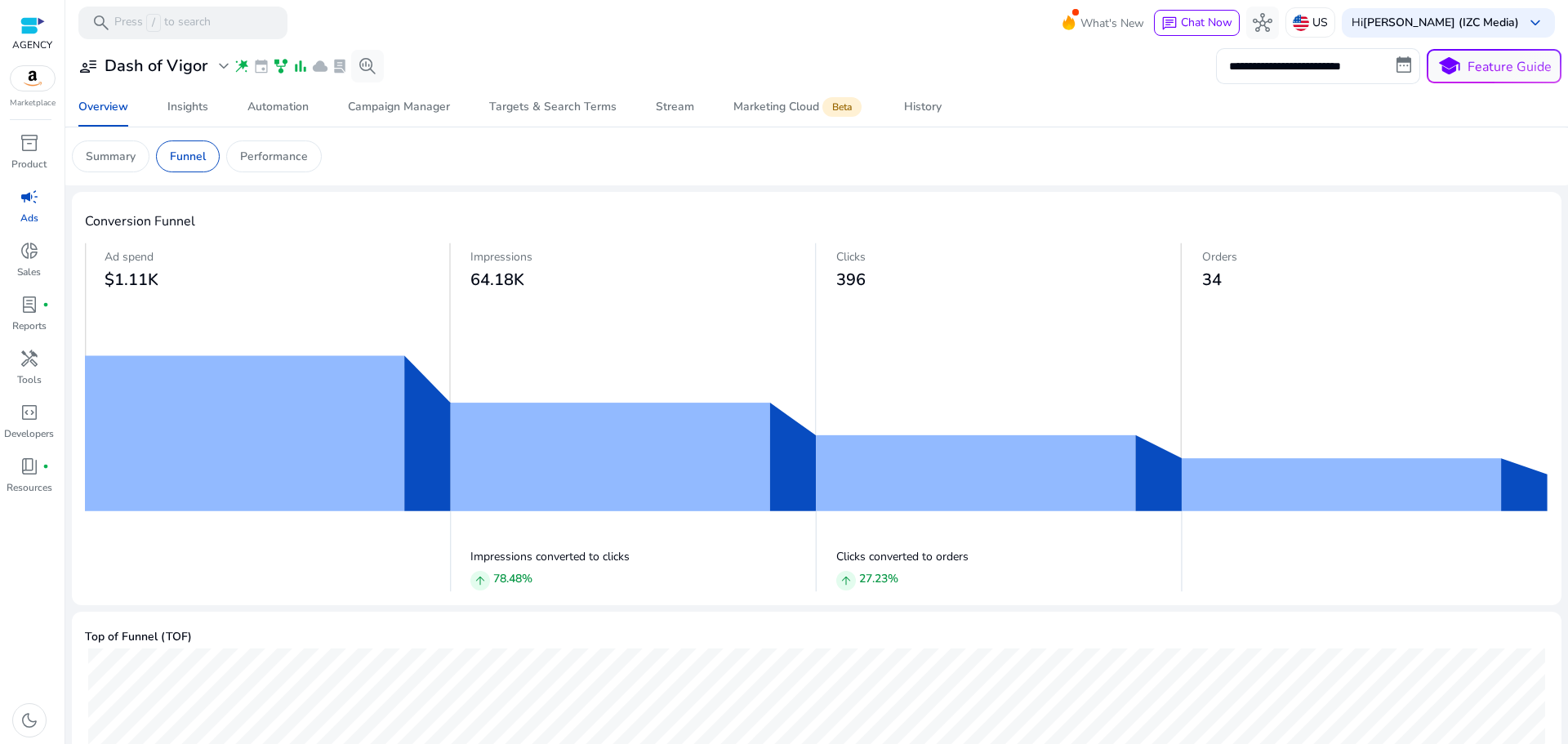
click at [388, 161] on app-sa-custom-tab "Summary Funnel Performance" at bounding box center [817, 156] width 1490 height 32
click at [273, 159] on p "Performance" at bounding box center [274, 156] width 68 height 17
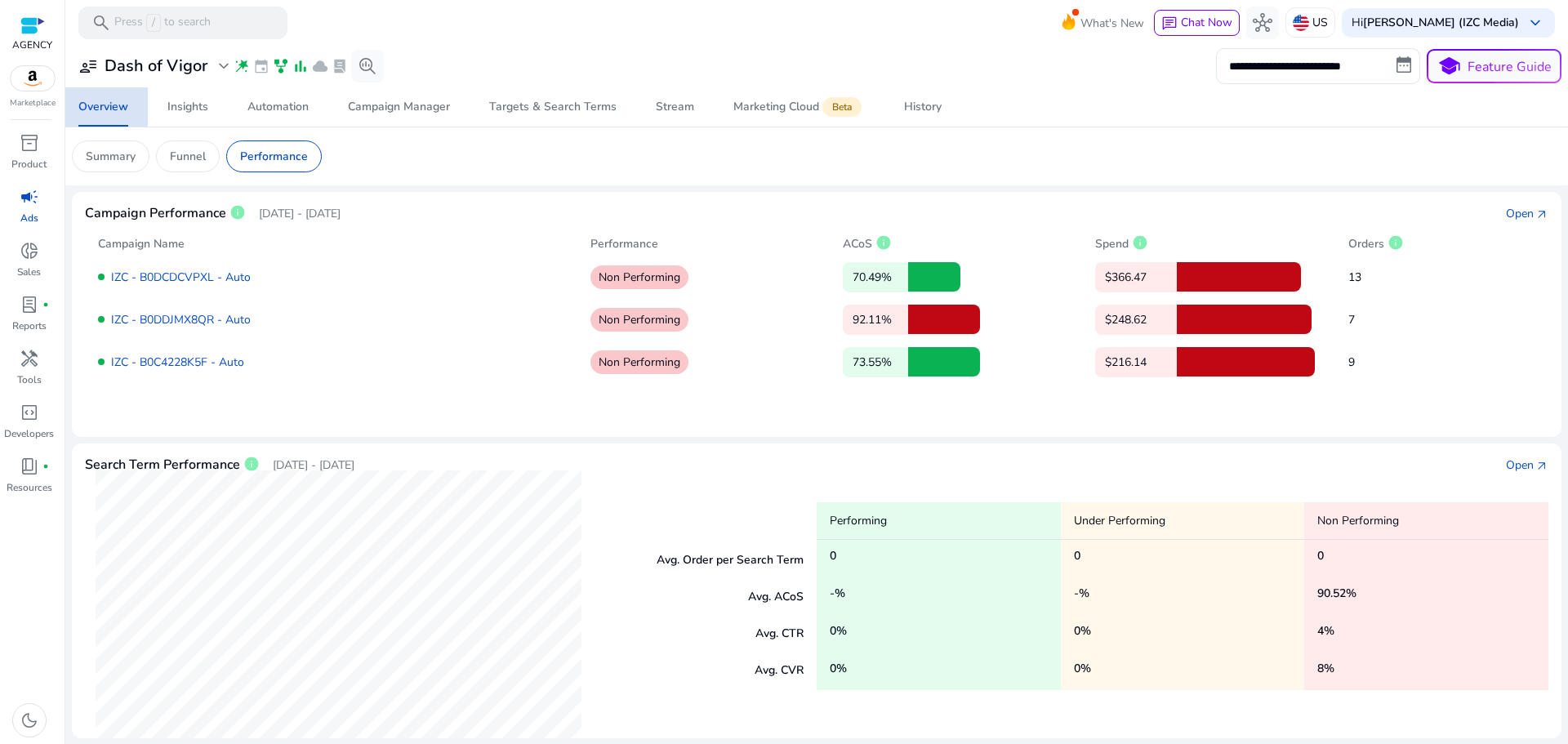
click at [100, 113] on div "Overview" at bounding box center [104, 107] width 50 height 12
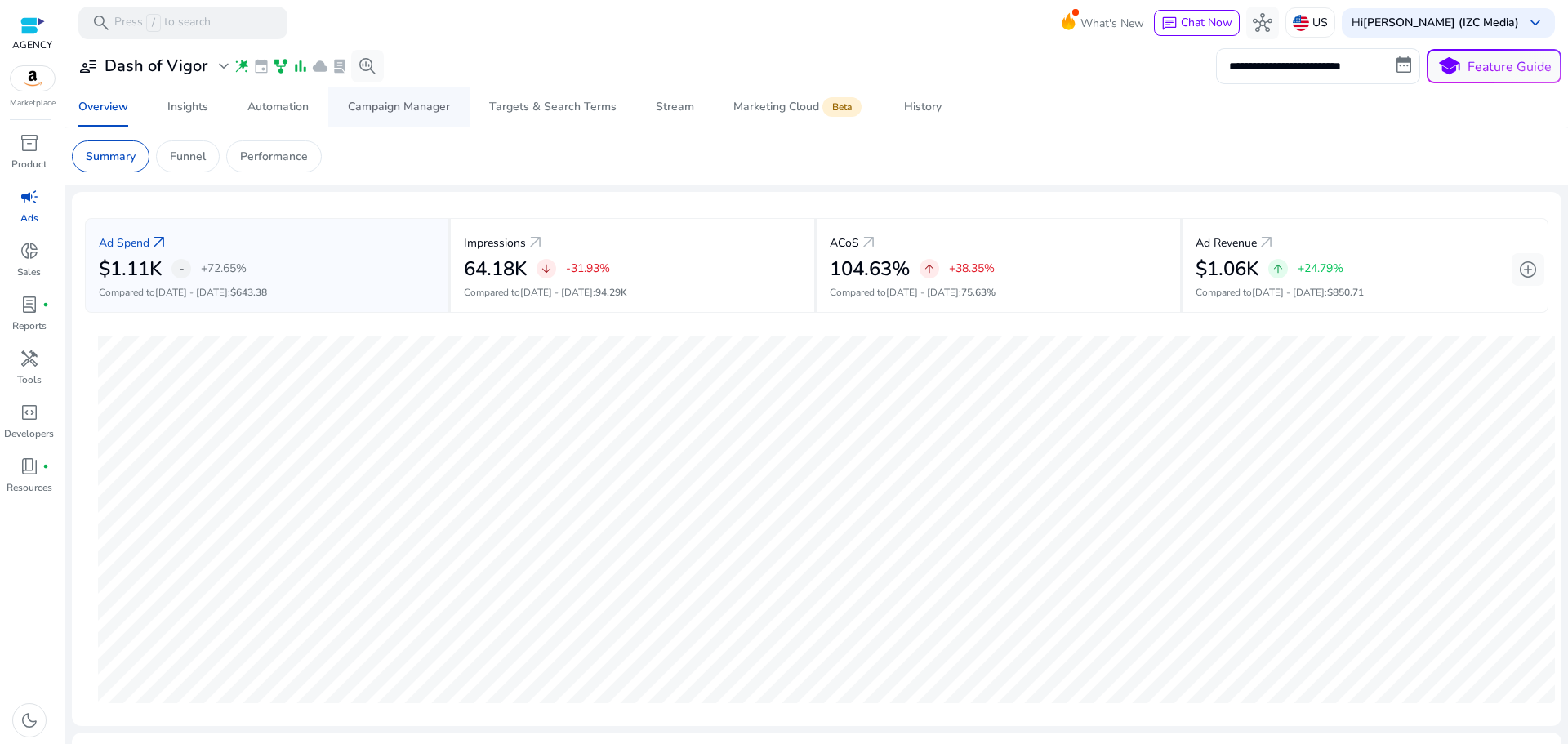
click at [431, 109] on div "Campaign Manager" at bounding box center [399, 107] width 102 height 12
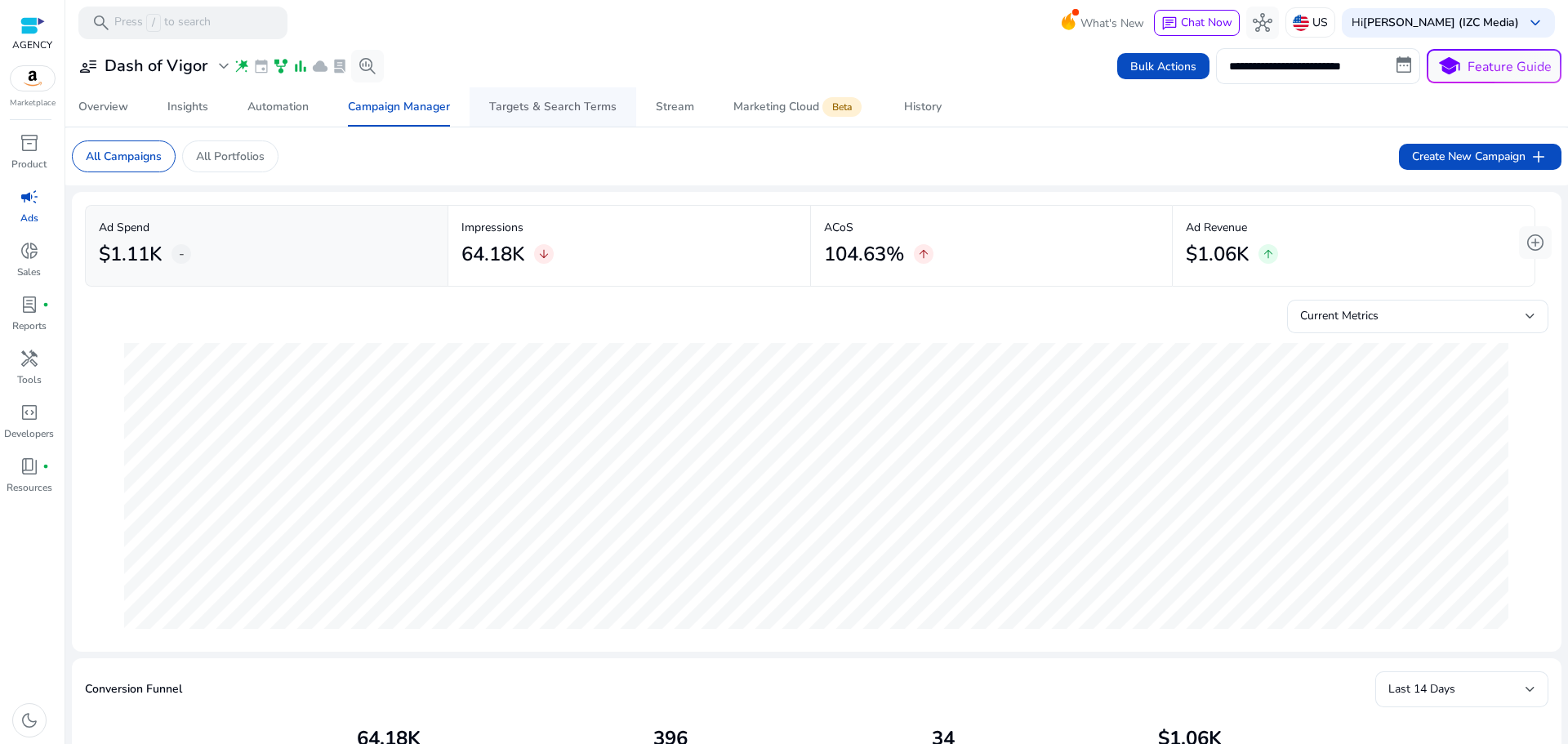
click at [537, 109] on div "Targets & Search Terms" at bounding box center [553, 107] width 128 height 12
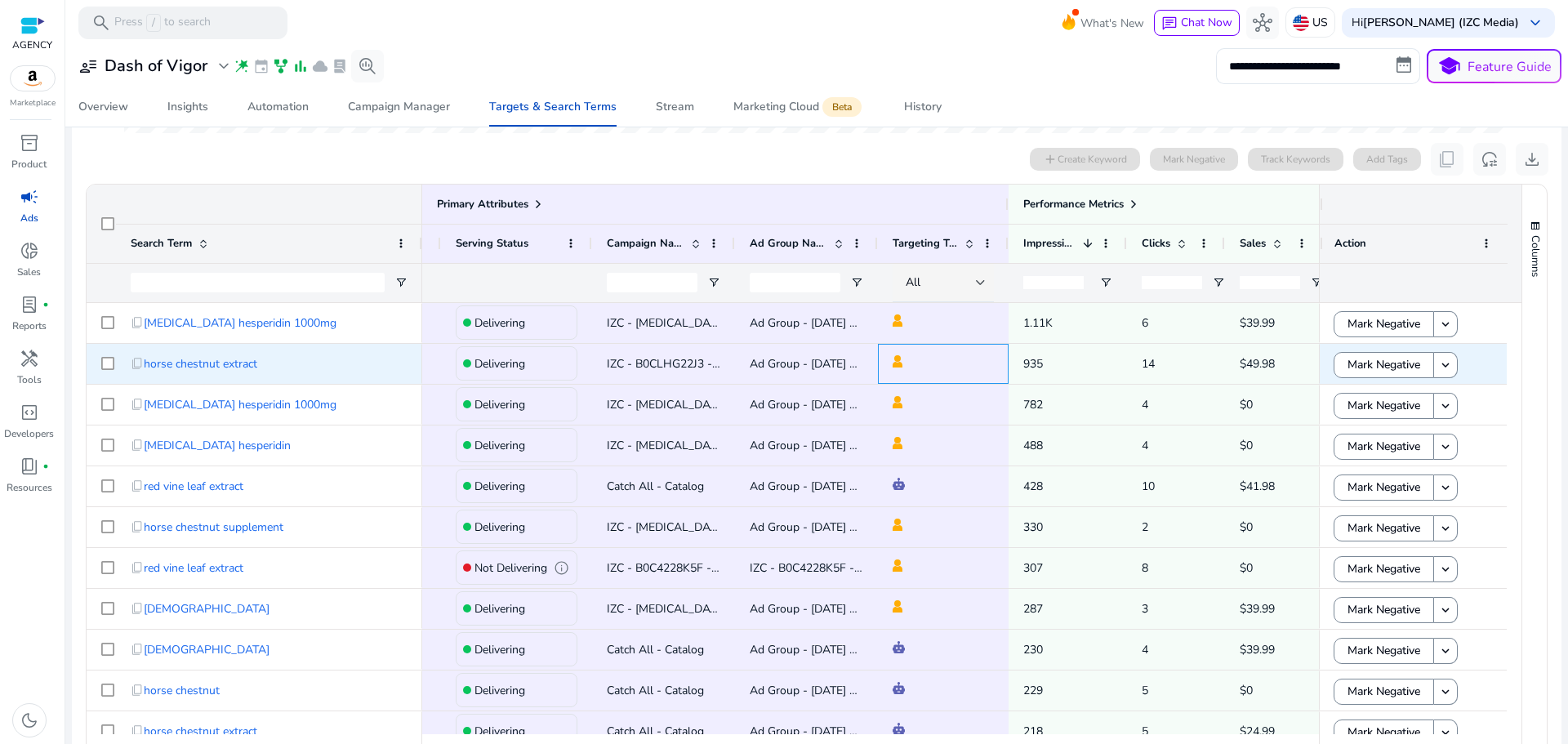
scroll to position [0, 412]
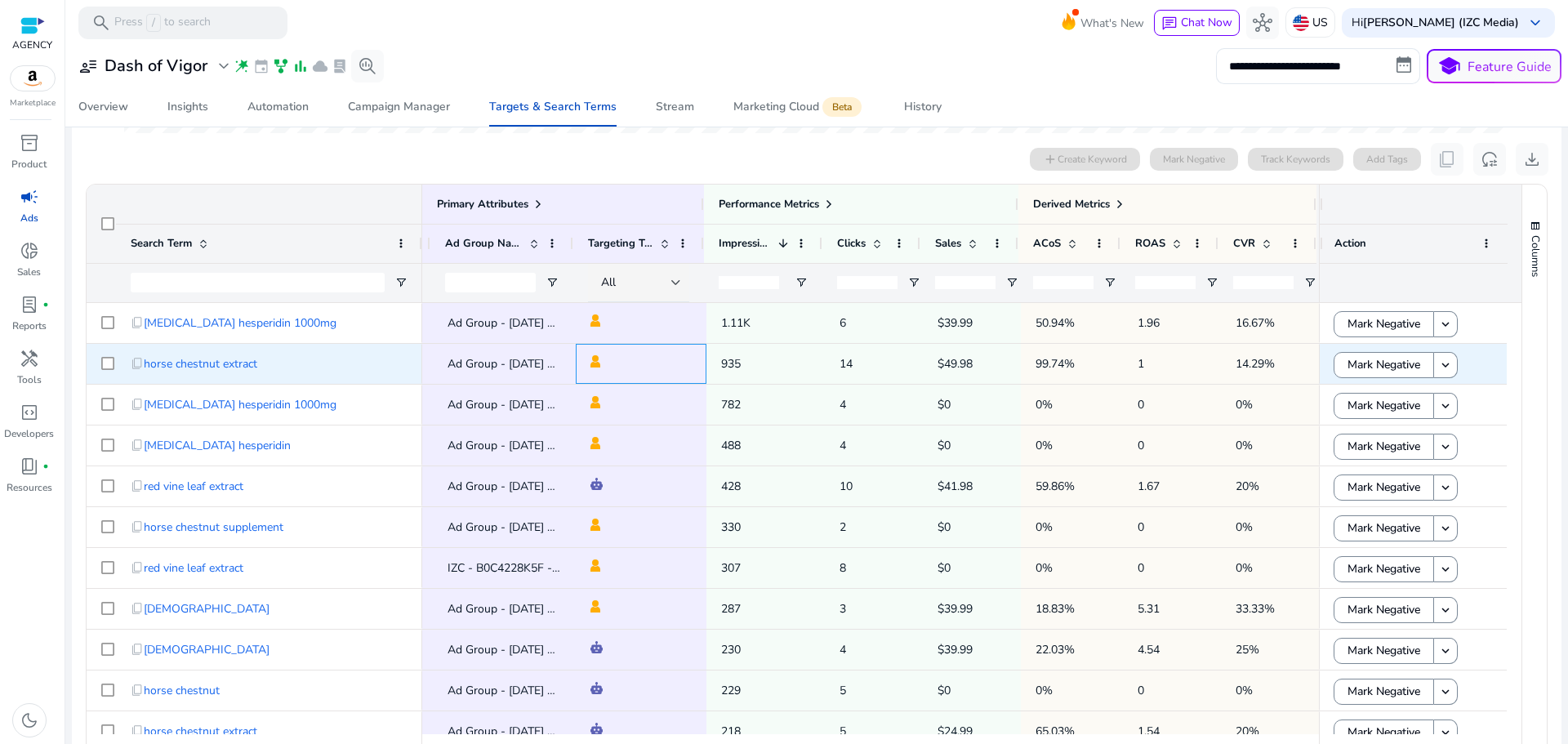
drag, startPoint x: 1103, startPoint y: 364, endPoint x: 1206, endPoint y: 369, distance: 103.1
drag, startPoint x: 1036, startPoint y: 333, endPoint x: 1263, endPoint y: 362, distance: 228.8
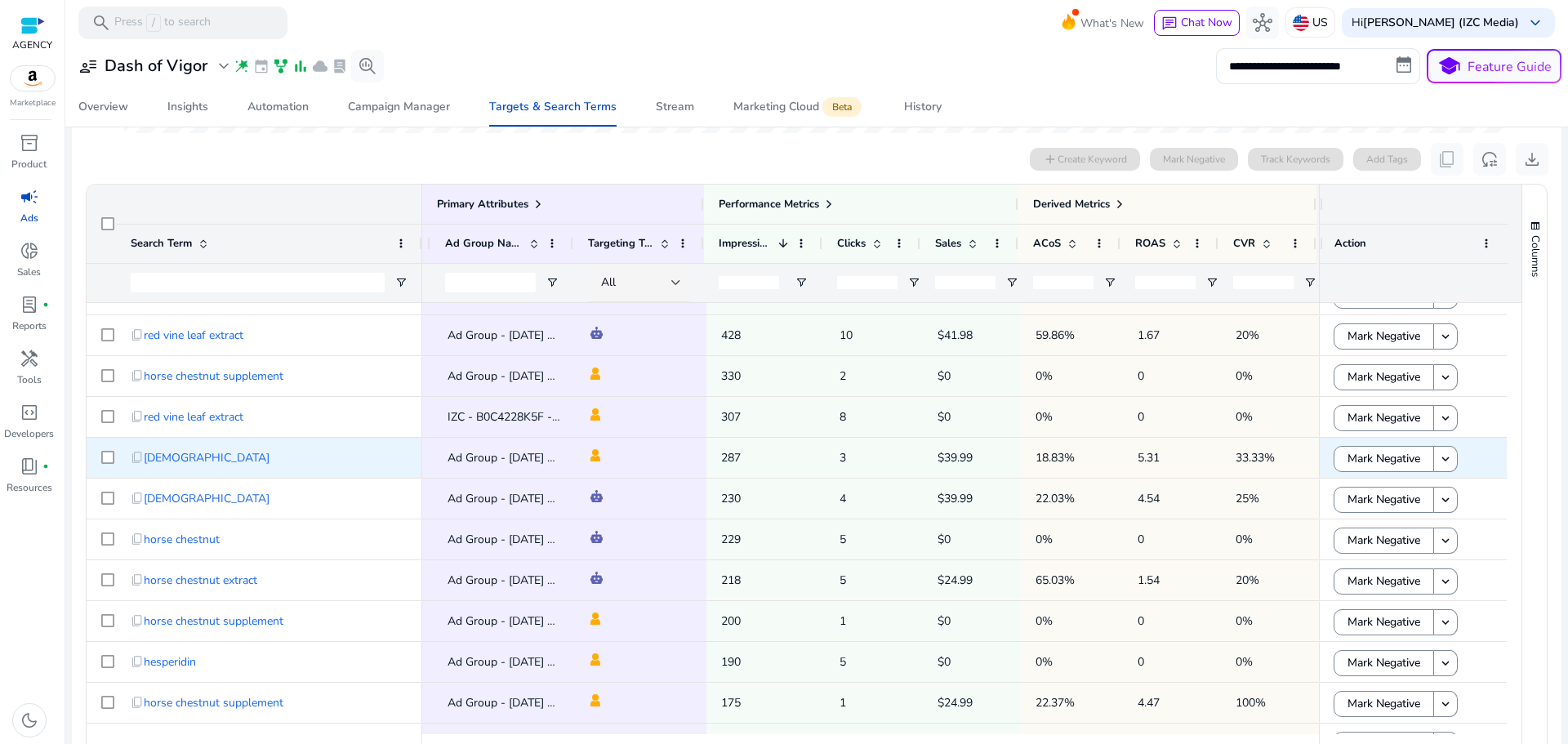
scroll to position [0, 405]
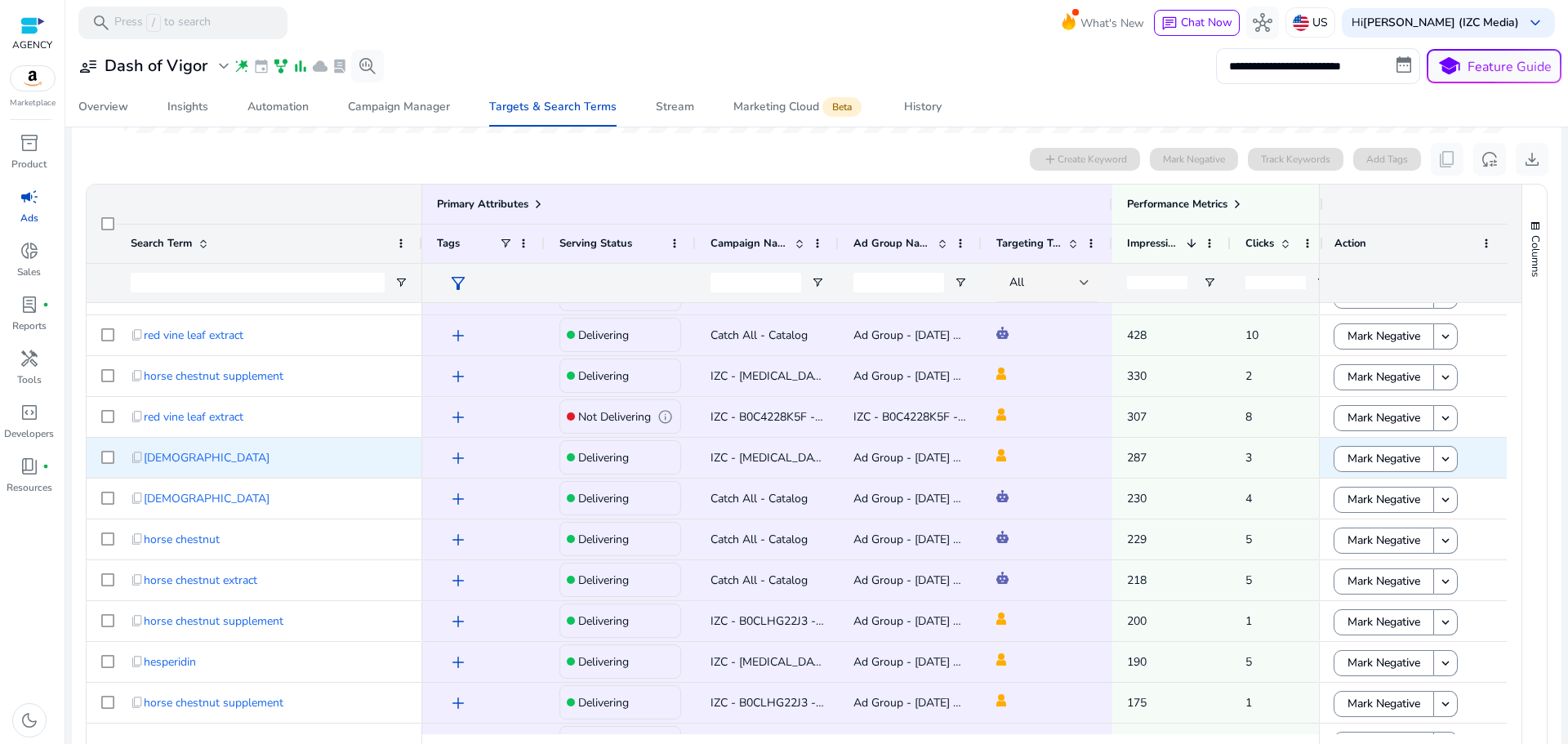
drag, startPoint x: 921, startPoint y: 466, endPoint x: 852, endPoint y: 463, distance: 69.1
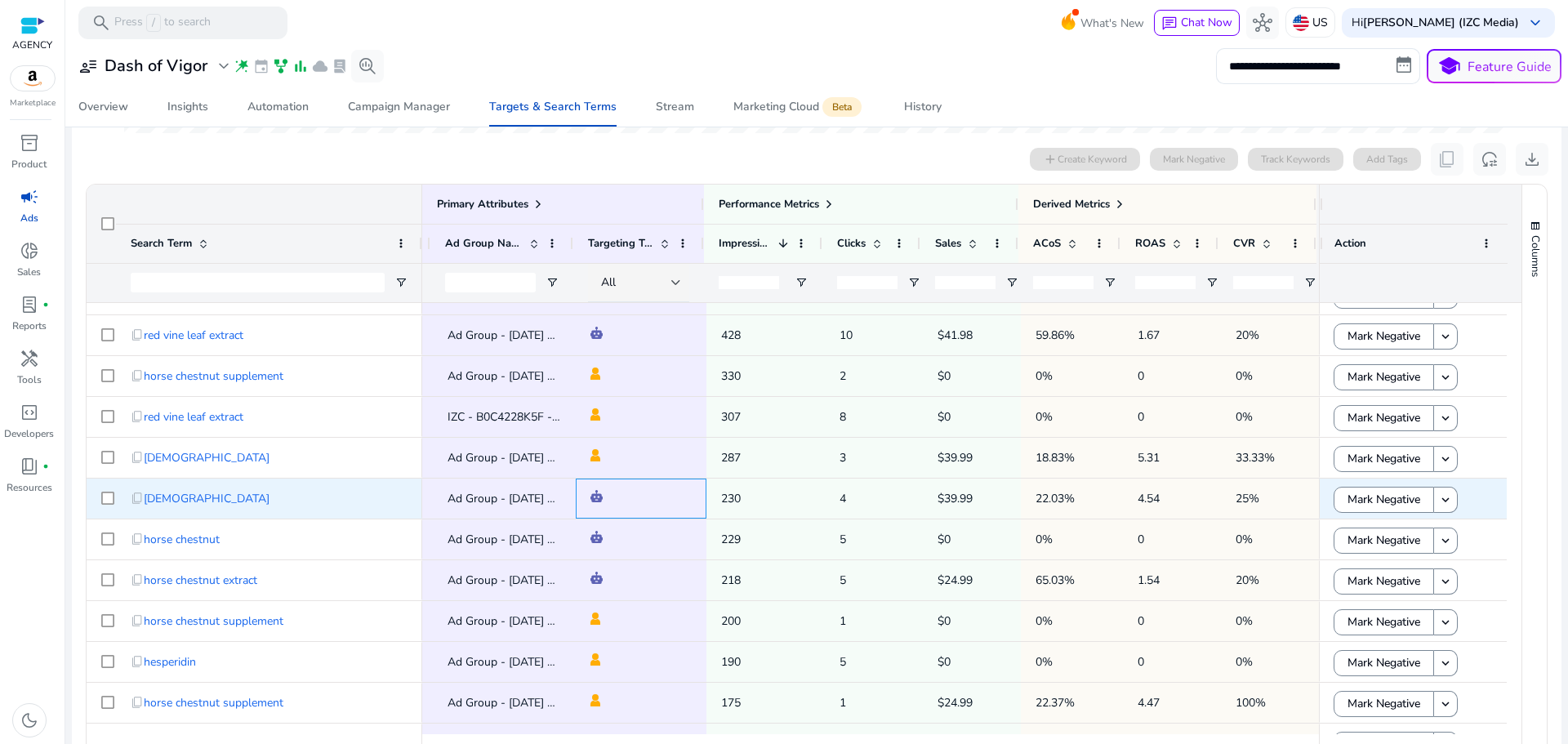
drag, startPoint x: 1146, startPoint y: 483, endPoint x: 1231, endPoint y: 479, distance: 85.1
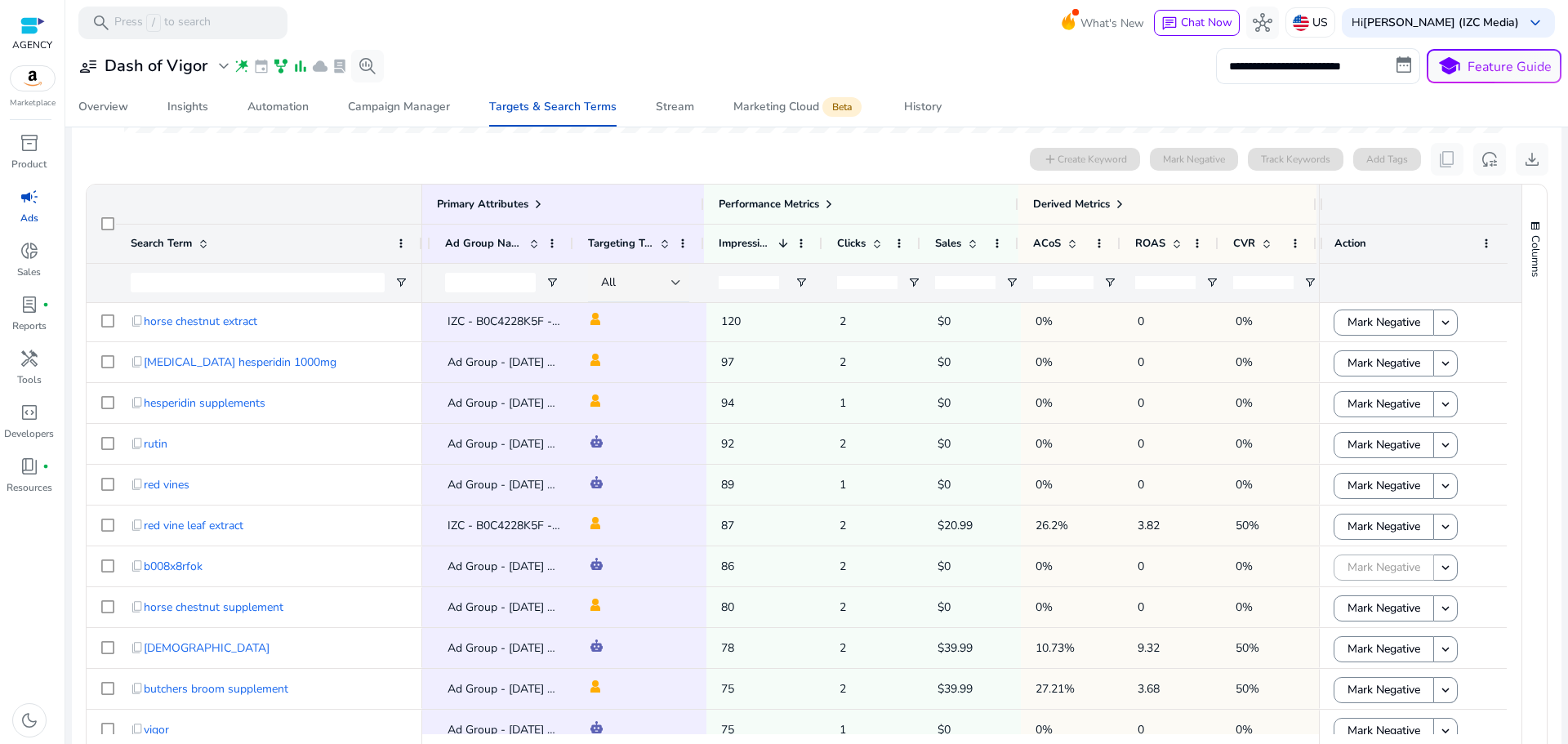
click at [665, 53] on div "**********" at bounding box center [817, 66] width 1490 height 36
